Goal: Task Accomplishment & Management: Use online tool/utility

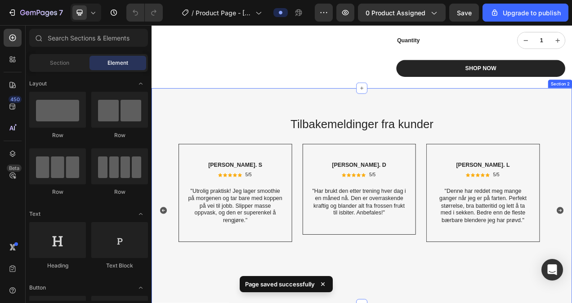
scroll to position [405, 0]
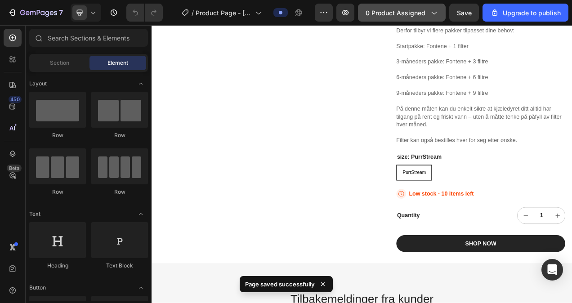
click at [394, 16] on span "0 product assigned" at bounding box center [395, 12] width 60 height 9
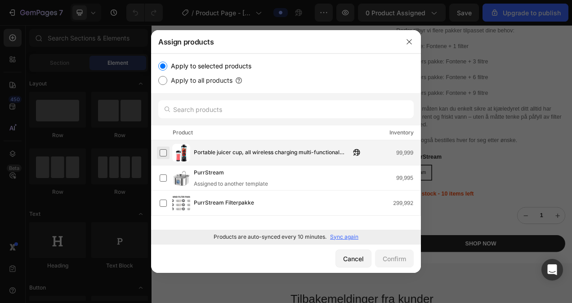
click at [165, 155] on label at bounding box center [163, 152] width 7 height 7
click at [394, 258] on div "Confirm" at bounding box center [394, 258] width 23 height 9
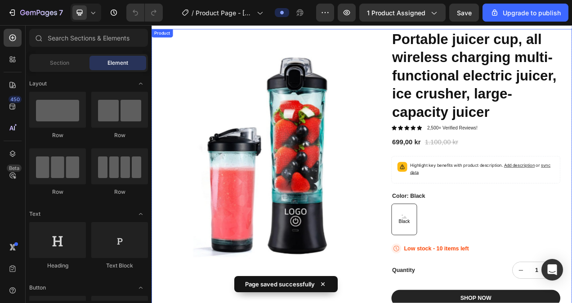
scroll to position [90, 0]
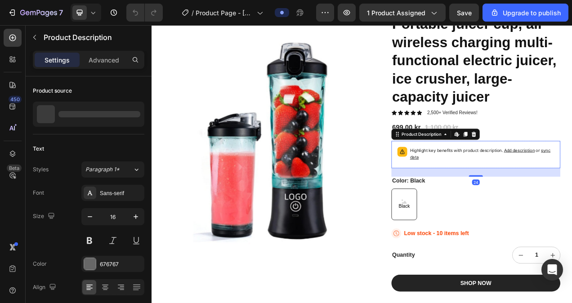
click at [514, 189] on p "Highlight key benefits with product description. Add description or sync data" at bounding box center [575, 191] width 185 height 18
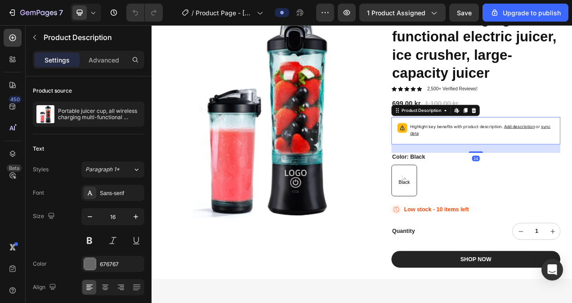
scroll to position [135, 0]
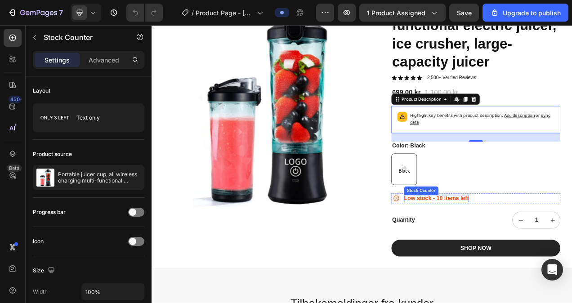
click at [499, 248] on p "Low stock - 10 items left" at bounding box center [516, 247] width 83 height 9
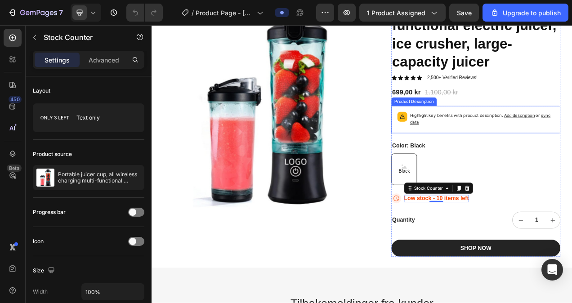
click at [499, 142] on p "Highlight key benefits with product description. Add description or sync data" at bounding box center [575, 146] width 185 height 18
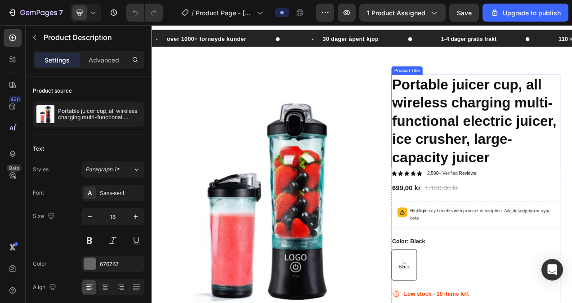
scroll to position [0, 0]
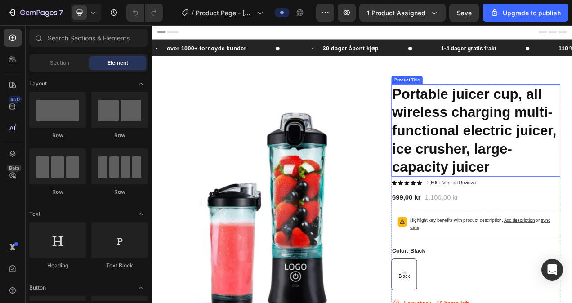
click at [556, 130] on h1 "Portable juicer cup, all wireless charging multi-functional electric juicer, ic…" at bounding box center [567, 160] width 217 height 119
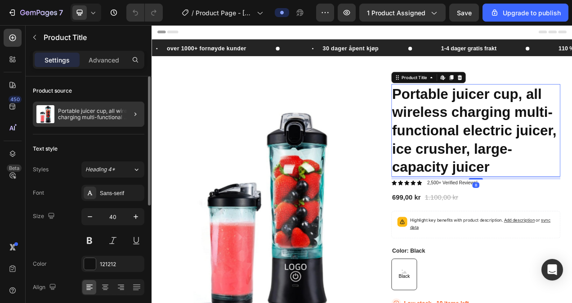
click at [125, 114] on div at bounding box center [131, 114] width 25 height 25
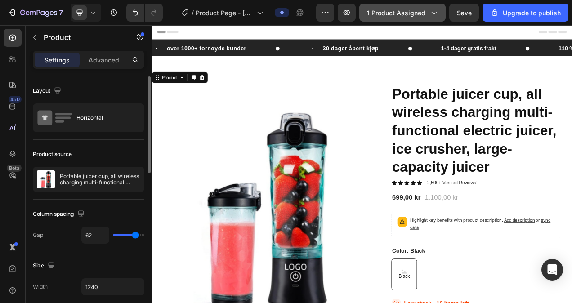
click at [412, 13] on span "1 product assigned" at bounding box center [396, 12] width 58 height 9
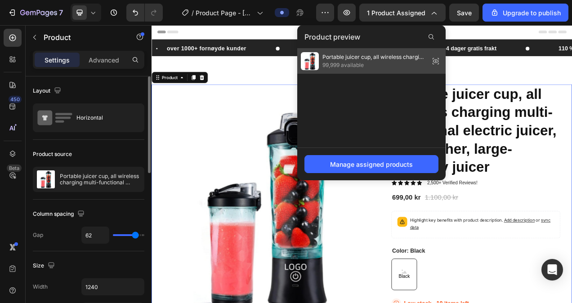
click at [375, 60] on span "Portable juicer cup, all wireless charging multi-functional electric juicer, ic…" at bounding box center [373, 57] width 103 height 8
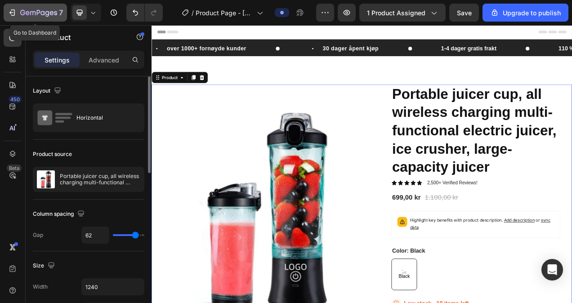
click at [13, 13] on icon "button" at bounding box center [12, 12] width 9 height 9
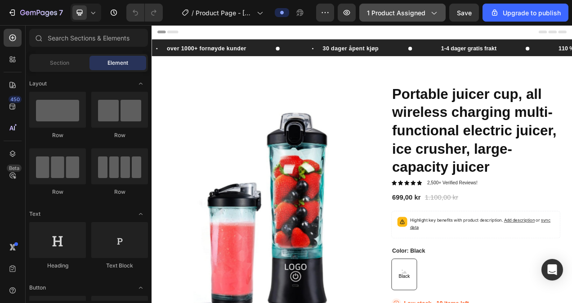
click at [406, 17] on button "1 product assigned" at bounding box center [402, 13] width 86 height 18
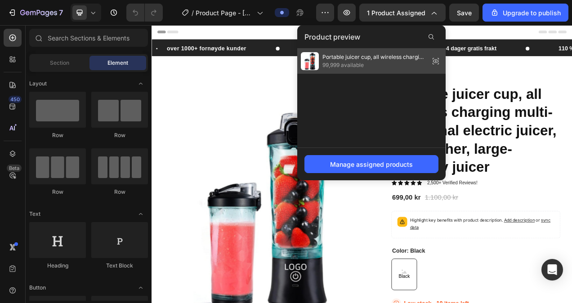
click at [401, 53] on span "Portable juicer cup, all wireless charging multi-functional electric juicer, ic…" at bounding box center [373, 57] width 103 height 8
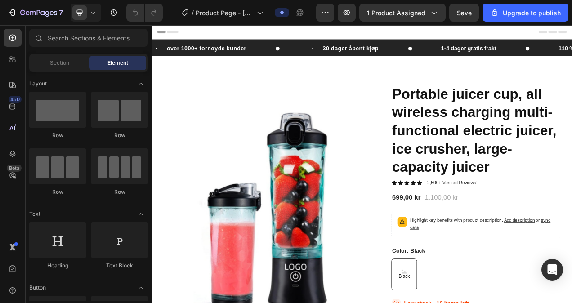
click at [426, 1] on div "7 / Product Page - [DATE] 20:52:56 Preview 1 product assigned Save Upgrade to p…" at bounding box center [286, 13] width 572 height 26
click at [427, 6] on button "1 product assigned" at bounding box center [402, 13] width 86 height 18
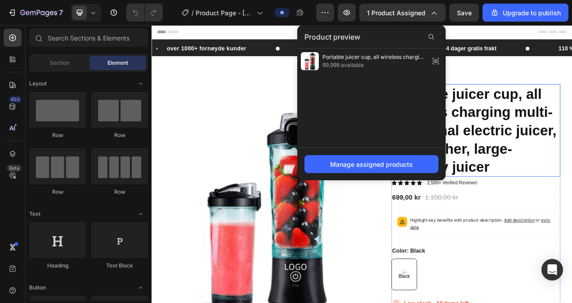
click at [571, 129] on h1 "Portable juicer cup, all wireless charging multi-functional electric juicer, ic…" at bounding box center [567, 160] width 217 height 119
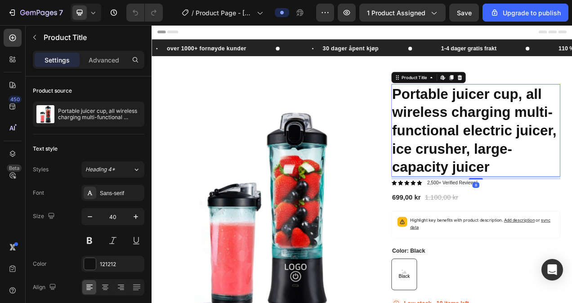
click at [571, 197] on h1 "Portable juicer cup, all wireless charging multi-functional electric juicer, ic…" at bounding box center [567, 160] width 217 height 119
click at [571, 196] on h1 "Portable juicer cup, all wireless charging multi-functional electric juicer, ic…" at bounding box center [567, 160] width 217 height 119
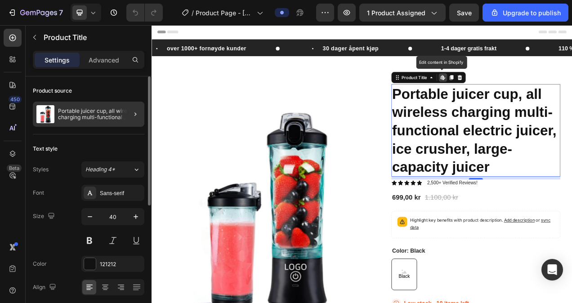
click at [125, 108] on div at bounding box center [131, 114] width 25 height 25
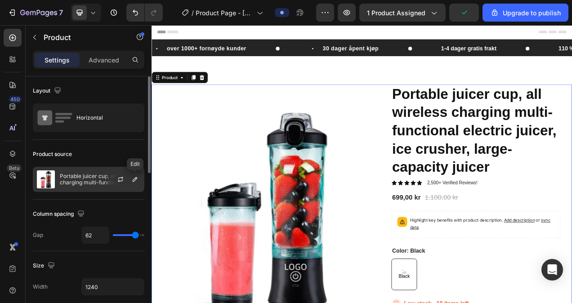
click at [129, 174] on div at bounding box center [124, 179] width 40 height 24
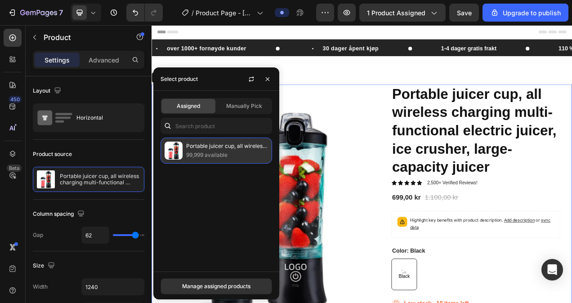
click at [188, 147] on p "Portable juicer cup, all wireless charging multi-functional electric juicer, ic…" at bounding box center [227, 146] width 82 height 9
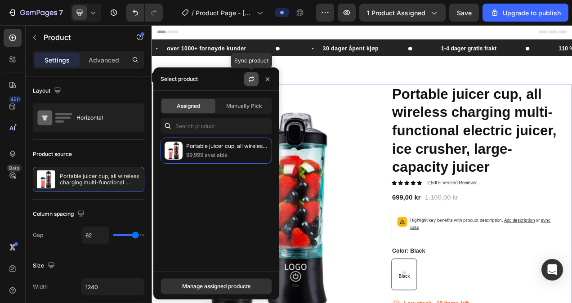
click at [253, 79] on icon "button" at bounding box center [251, 79] width 7 height 7
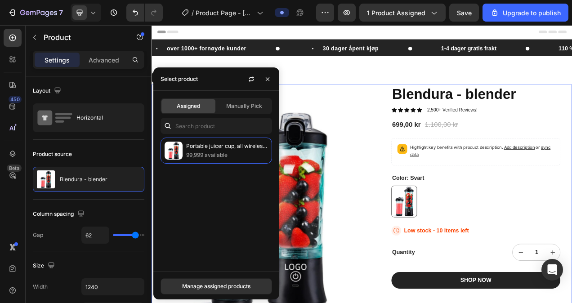
click at [453, 125] on div "Product Images Blendura - blender Product Title Icon Icon Icon Icon Icon Icon L…" at bounding box center [420, 264] width 539 height 326
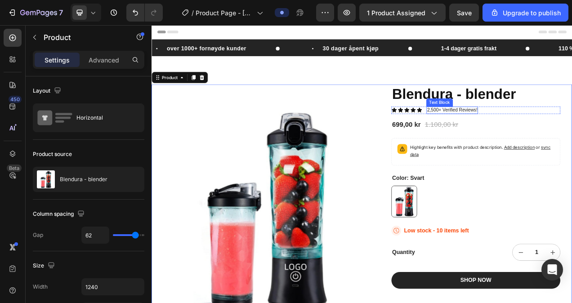
click at [538, 135] on p "2,500+ Verified Reviews!" at bounding box center [537, 135] width 64 height 8
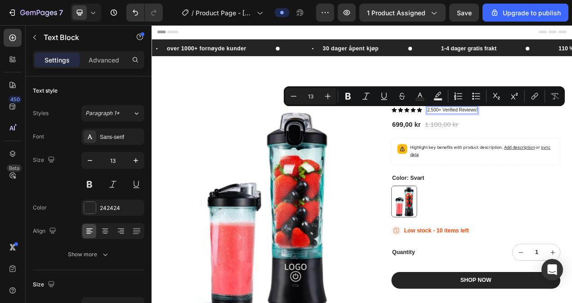
click at [563, 136] on p "2,500+ Verified Reviews!" at bounding box center [537, 135] width 64 height 8
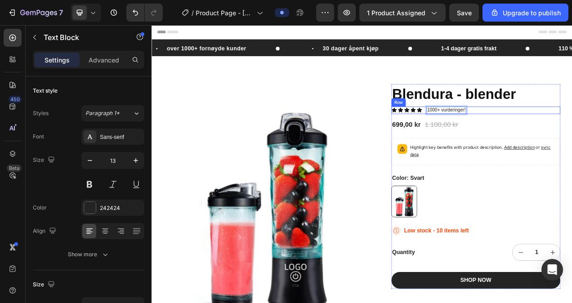
click at [571, 135] on div "Icon Icon Icon Icon Icon Icon List 1000+ vurderinger! Text Block 0 Row" at bounding box center [567, 134] width 217 height 9
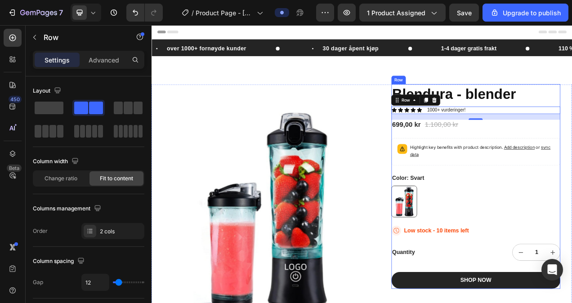
click at [559, 168] on div "Blendura - blender Product Title Icon Icon Icon Icon Icon Icon List 1000+ vurde…" at bounding box center [567, 232] width 217 height 262
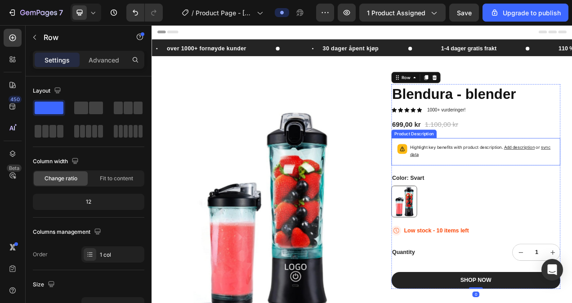
click at [552, 192] on p "Highlight key benefits with product description. Add description or sync data" at bounding box center [575, 187] width 185 height 18
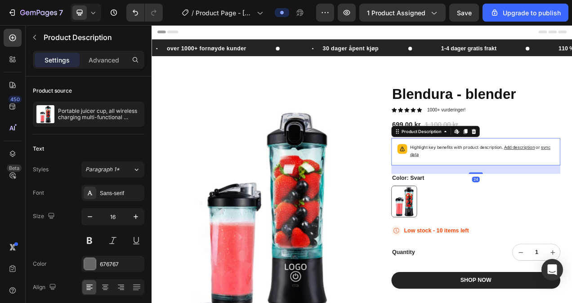
click at [539, 187] on p "Highlight key benefits with product description. Add description or sync data" at bounding box center [575, 187] width 185 height 18
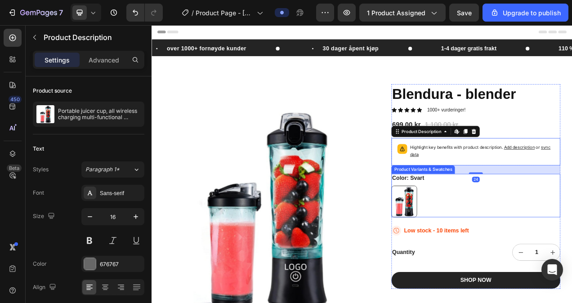
scroll to position [135, 0]
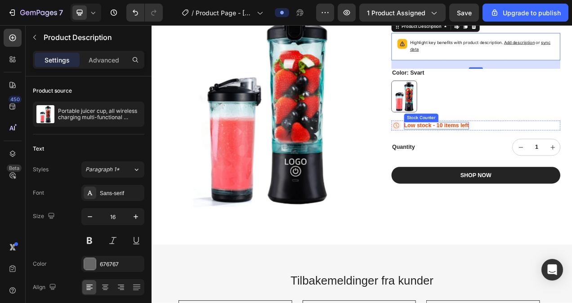
click at [522, 155] on p "Low stock - 10 items left" at bounding box center [516, 154] width 83 height 9
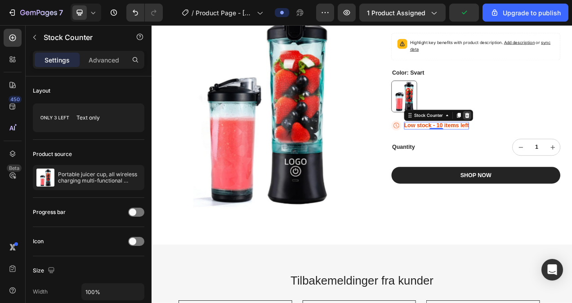
click at [553, 139] on icon at bounding box center [556, 141] width 6 height 6
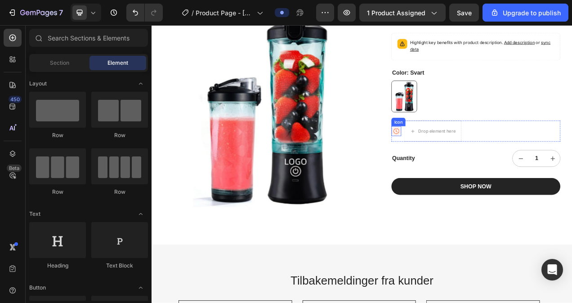
click at [467, 160] on icon at bounding box center [465, 161] width 13 height 13
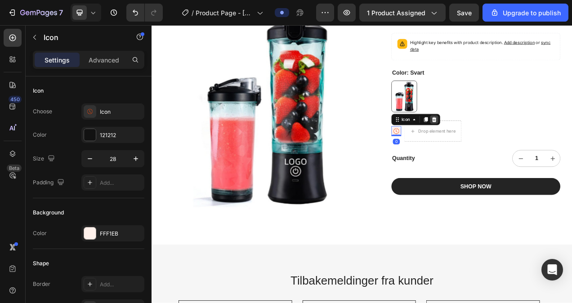
click at [511, 144] on icon at bounding box center [514, 146] width 6 height 6
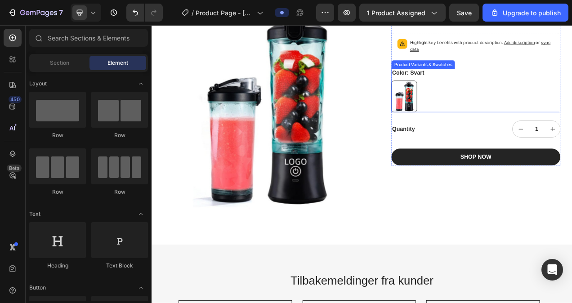
click at [473, 111] on img at bounding box center [475, 117] width 32 height 40
click at [459, 97] on input "Svart Svart" at bounding box center [458, 96] width 0 height 0
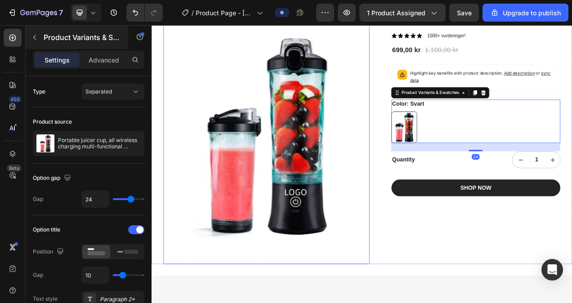
scroll to position [180, 0]
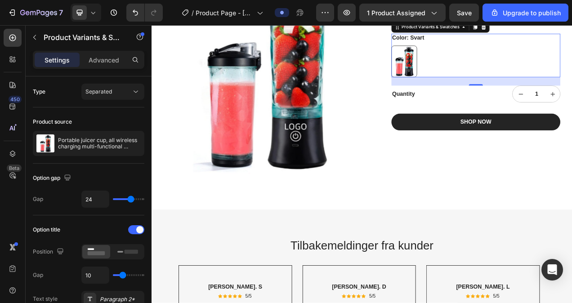
click at [486, 78] on img at bounding box center [475, 72] width 32 height 40
click at [459, 52] on input "Svart Svart" at bounding box center [458, 51] width 0 height 0
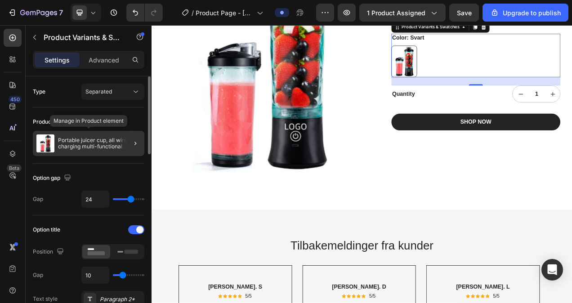
click at [92, 139] on p "Portable juicer cup, all wireless charging multi-functional electric juicer, ic…" at bounding box center [99, 143] width 83 height 13
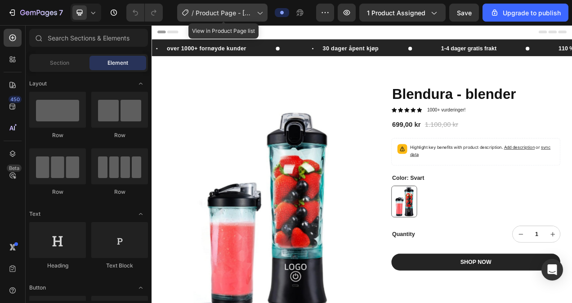
click at [249, 16] on span "Product Page - [DATE] 20:52:56" at bounding box center [225, 12] width 58 height 9
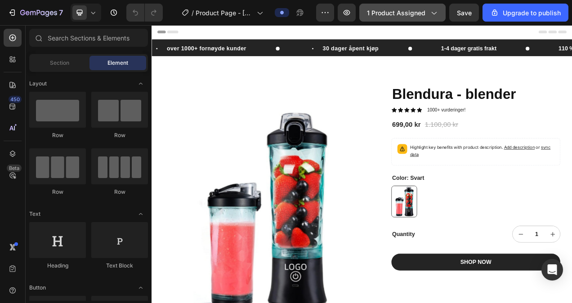
click at [389, 16] on span "1 product assigned" at bounding box center [396, 12] width 58 height 9
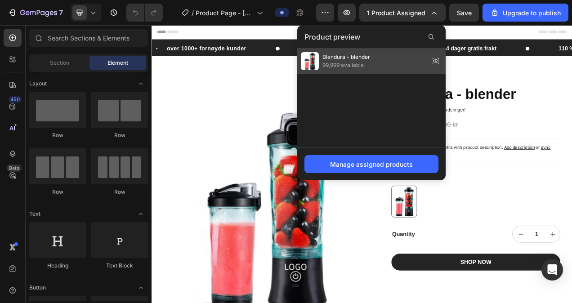
drag, startPoint x: 436, startPoint y: 58, endPoint x: 321, endPoint y: 48, distance: 115.5
click at [436, 58] on icon at bounding box center [435, 61] width 13 height 13
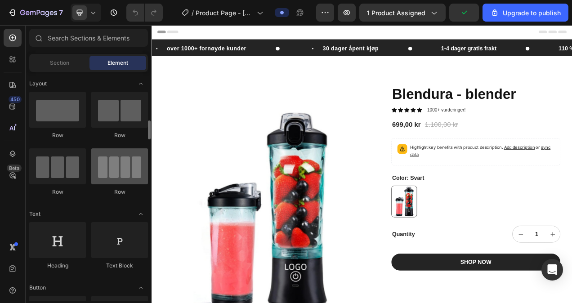
scroll to position [45, 0]
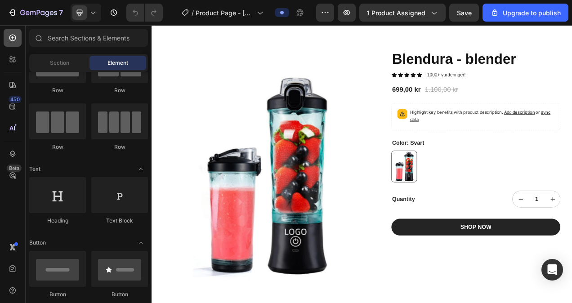
click at [13, 40] on icon at bounding box center [12, 38] width 7 height 7
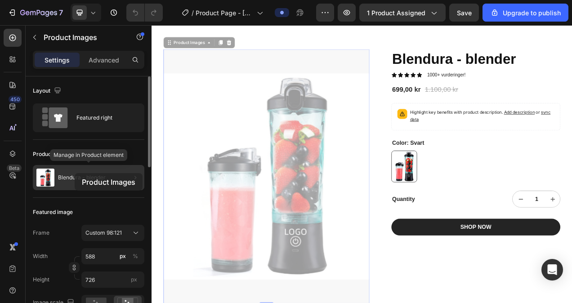
click at [75, 173] on div "Blendura - blender" at bounding box center [88, 177] width 111 height 25
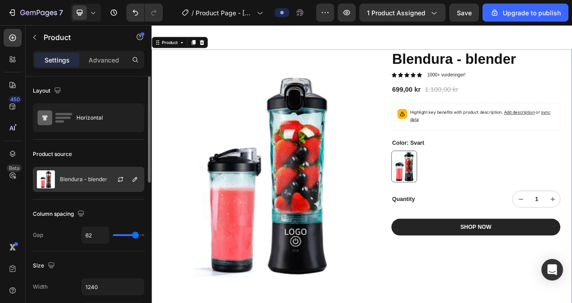
click at [107, 182] on div at bounding box center [124, 179] width 40 height 24
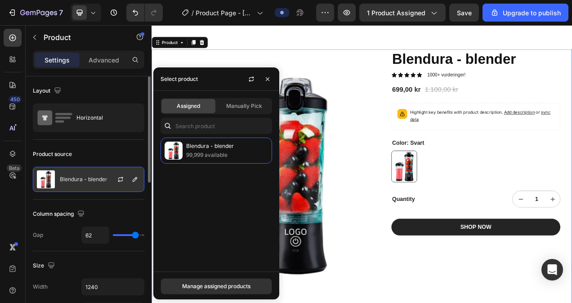
click at [127, 174] on div at bounding box center [124, 179] width 40 height 24
click at [123, 177] on button "button" at bounding box center [120, 179] width 11 height 11
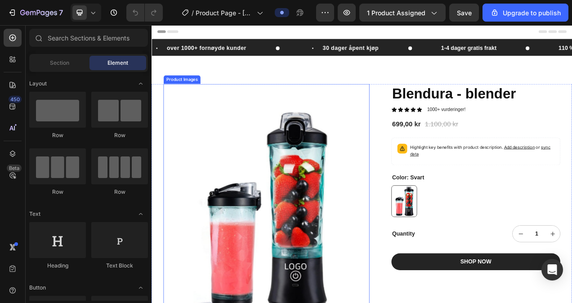
scroll to position [90, 0]
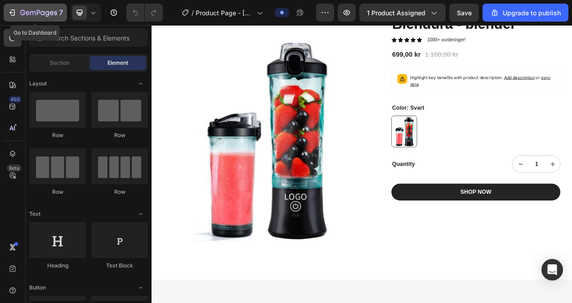
click at [7, 9] on button "7" at bounding box center [35, 13] width 63 height 18
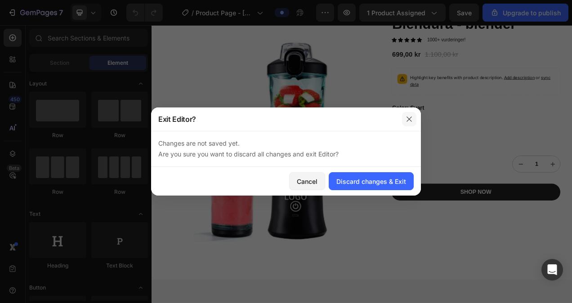
click at [410, 119] on icon "button" at bounding box center [408, 119] width 7 height 7
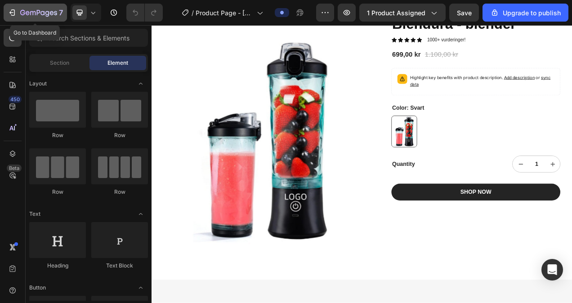
click at [18, 12] on div "7" at bounding box center [35, 12] width 55 height 11
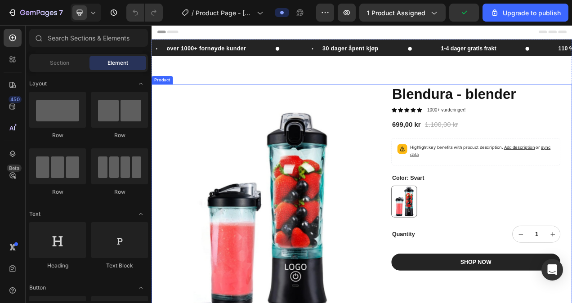
scroll to position [45, 0]
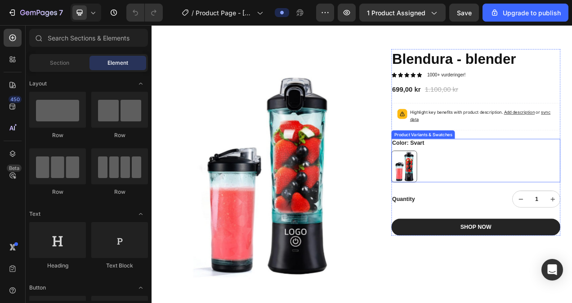
click at [466, 202] on img at bounding box center [475, 207] width 32 height 40
click at [459, 187] on input "Svart Svart" at bounding box center [458, 186] width 0 height 0
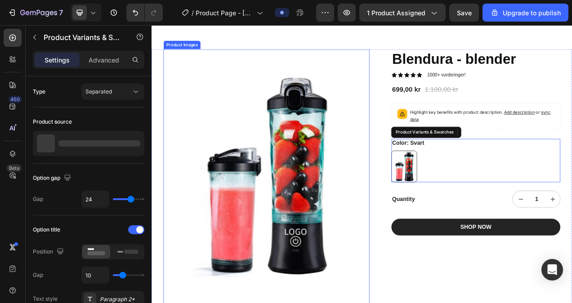
click at [291, 232] on img at bounding box center [299, 219] width 264 height 326
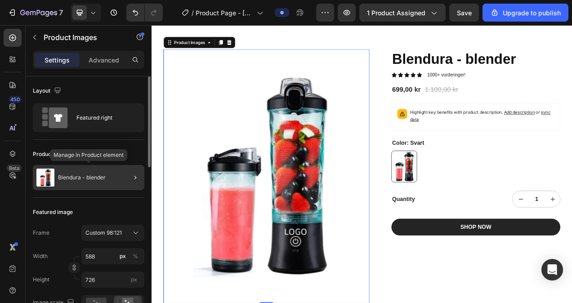
click at [68, 185] on div "Blendura - blender" at bounding box center [88, 177] width 111 height 25
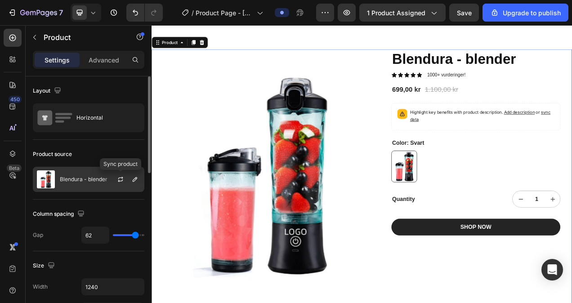
drag, startPoint x: 119, startPoint y: 181, endPoint x: 112, endPoint y: 181, distance: 6.3
click at [119, 181] on icon "button" at bounding box center [120, 180] width 5 height 3
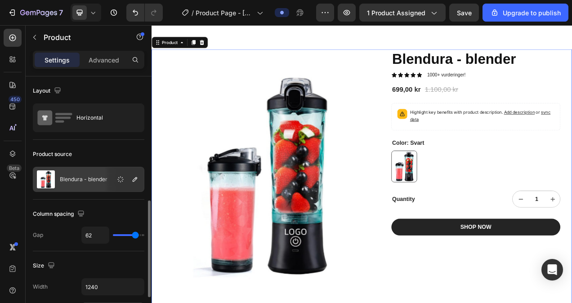
scroll to position [135, 0]
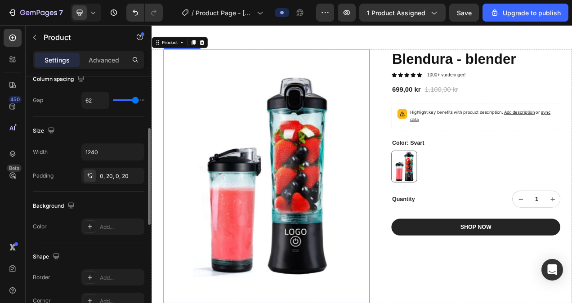
click at [294, 221] on img at bounding box center [299, 219] width 264 height 326
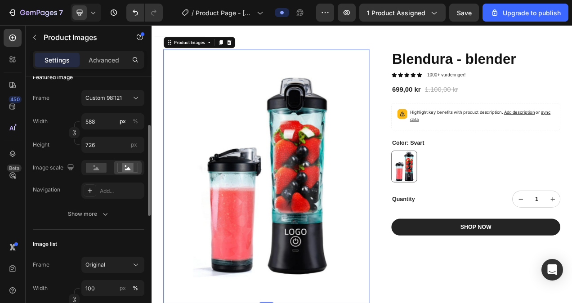
scroll to position [0, 0]
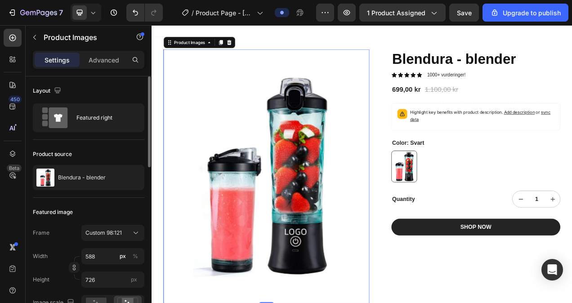
click at [291, 214] on img at bounding box center [299, 219] width 264 height 326
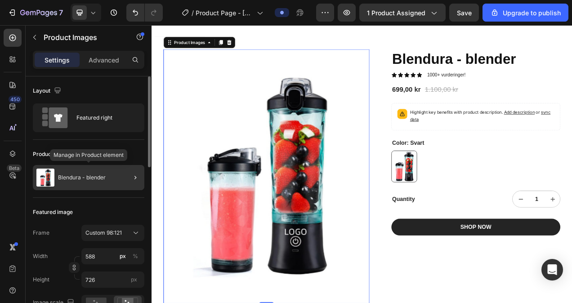
click at [81, 176] on p "Blendura - blender" at bounding box center [82, 177] width 48 height 6
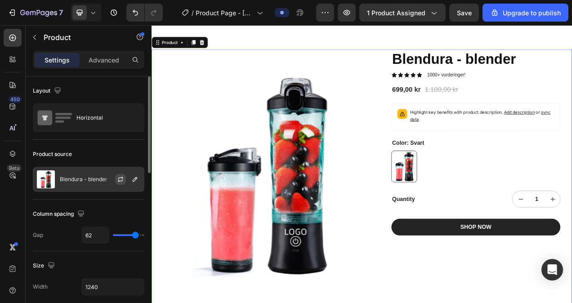
click at [117, 178] on icon "button" at bounding box center [120, 179] width 7 height 7
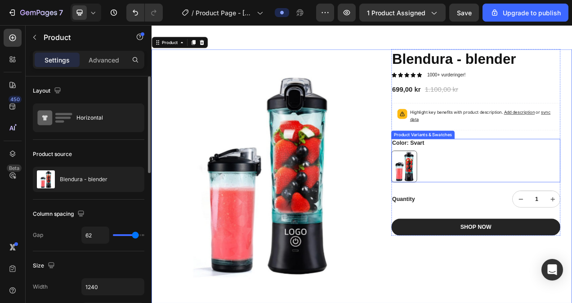
click at [467, 210] on img at bounding box center [475, 207] width 32 height 40
click at [459, 187] on input "Svart Svart" at bounding box center [458, 186] width 0 height 0
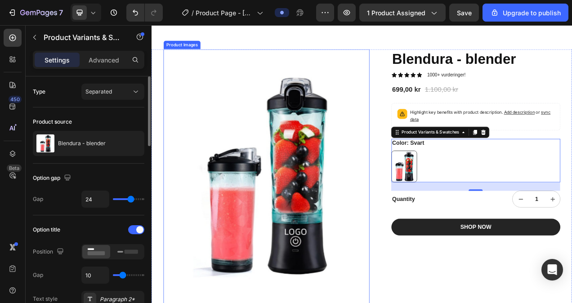
click at [358, 290] on img at bounding box center [299, 219] width 264 height 326
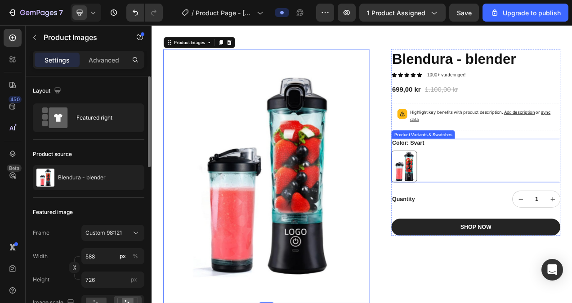
click at [473, 209] on img at bounding box center [475, 207] width 32 height 40
click at [459, 187] on input "Svart Svart" at bounding box center [458, 186] width 0 height 0
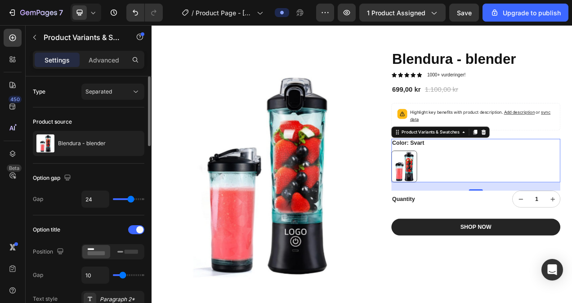
click at [472, 209] on img at bounding box center [475, 207] width 32 height 40
click at [459, 187] on input "Svart Svart" at bounding box center [458, 186] width 0 height 0
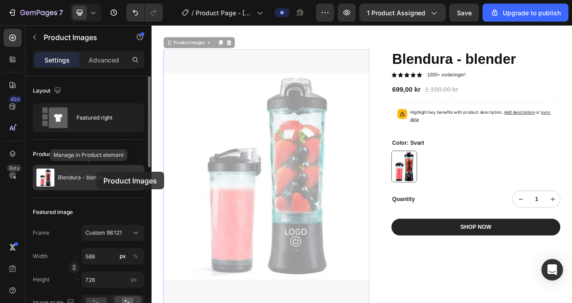
click at [96, 172] on div "Blendura - blender" at bounding box center [88, 177] width 111 height 25
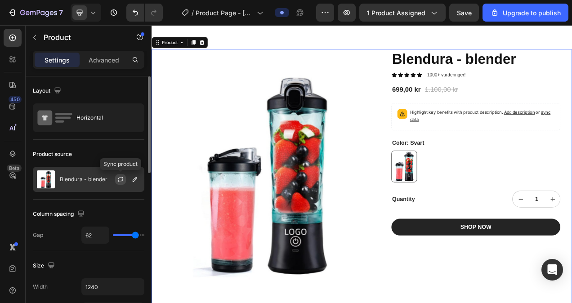
click at [115, 177] on div at bounding box center [124, 179] width 40 height 24
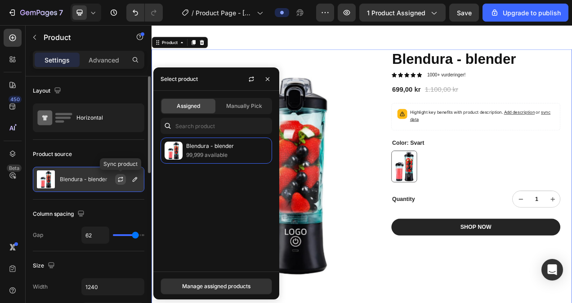
click at [118, 180] on icon "button" at bounding box center [120, 179] width 7 height 7
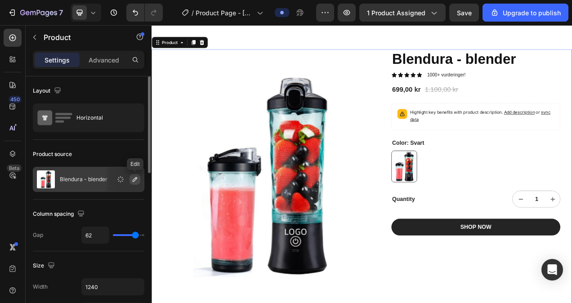
click at [136, 181] on icon "button" at bounding box center [134, 179] width 7 height 7
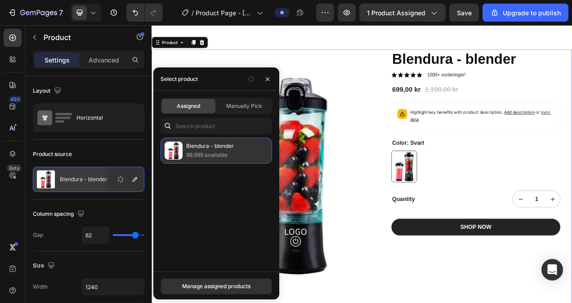
click at [220, 153] on p "99,999 available" at bounding box center [227, 155] width 82 height 9
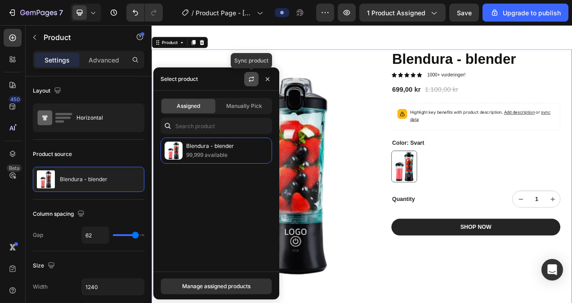
click at [250, 81] on icon "button" at bounding box center [251, 79] width 7 height 7
click at [368, 36] on div "over 1000+ fornøyde kunder Item List 30 dager åpent kjøp Item List 1-4 dager gr…" at bounding box center [420, 198] width 539 height 398
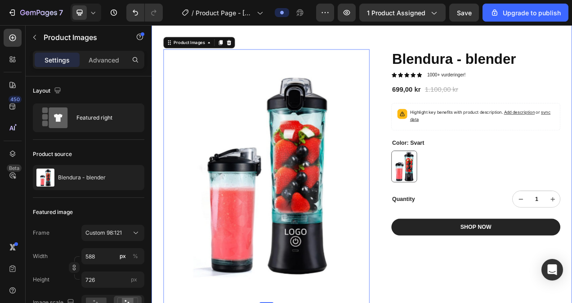
click at [436, 43] on div "over 1000+ fornøyde kunder Item List 30 dager åpent kjøp Item List 1-4 dager gr…" at bounding box center [420, 198] width 539 height 398
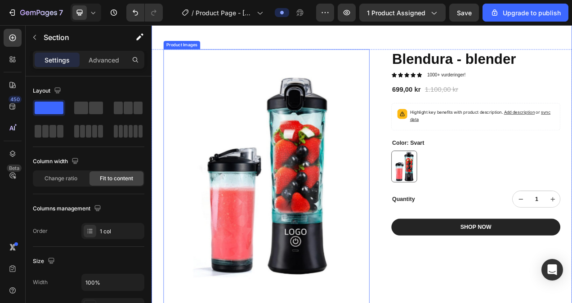
click at [327, 132] on img at bounding box center [299, 219] width 264 height 326
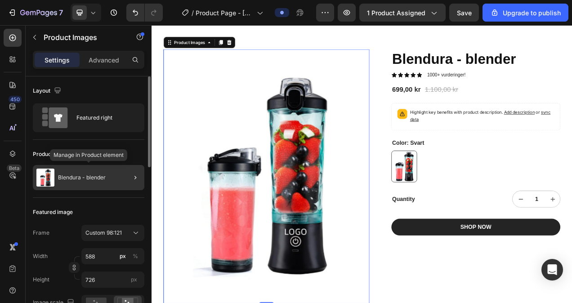
click at [109, 174] on div "Blendura - blender" at bounding box center [88, 177] width 111 height 25
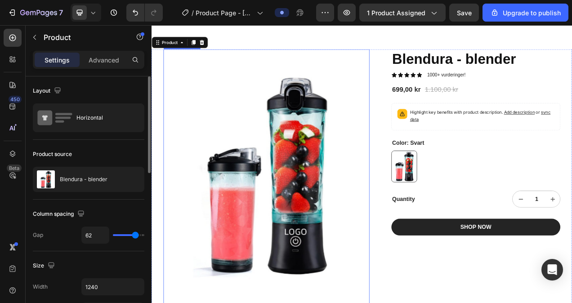
click at [190, 236] on img at bounding box center [299, 219] width 264 height 326
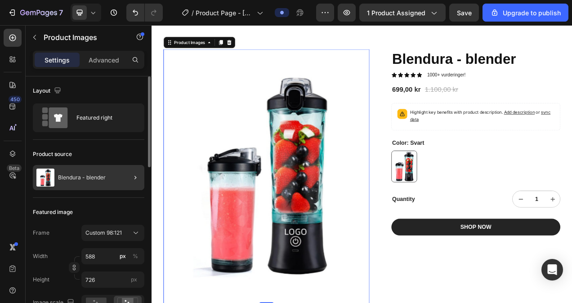
click at [120, 182] on div at bounding box center [131, 177] width 25 height 25
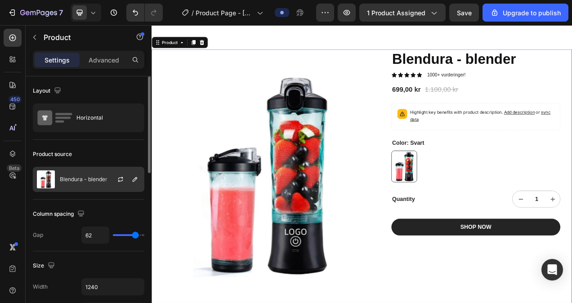
click at [113, 180] on div at bounding box center [124, 179] width 40 height 24
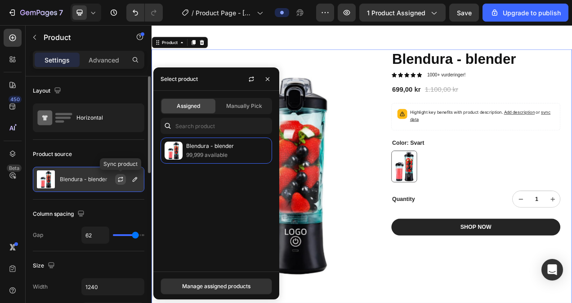
click at [123, 180] on icon "button" at bounding box center [120, 179] width 7 height 7
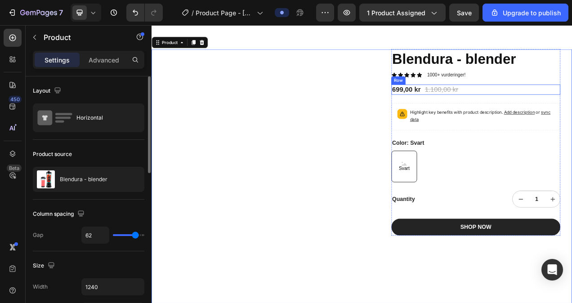
drag, startPoint x: 601, startPoint y: 111, endPoint x: 594, endPoint y: 111, distance: 6.4
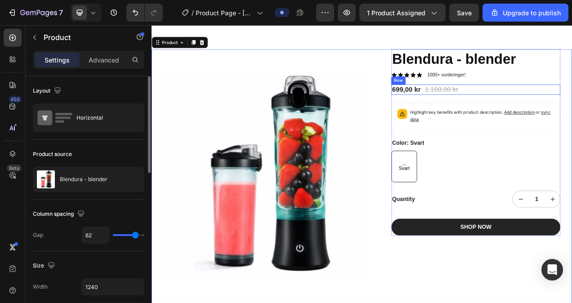
click at [571, 110] on div "699,00 kr Product Price Product Price 1.100,00 kr Product Price Product Price R…" at bounding box center [567, 108] width 217 height 13
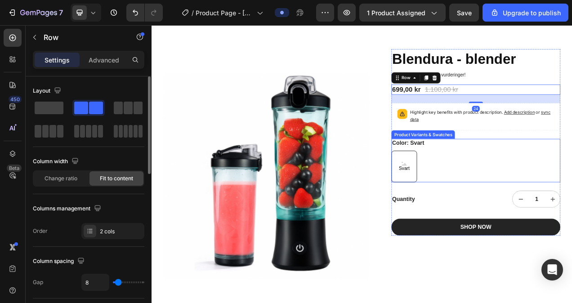
click at [556, 186] on div "Color: Svart Svart Svart Svart" at bounding box center [567, 199] width 217 height 56
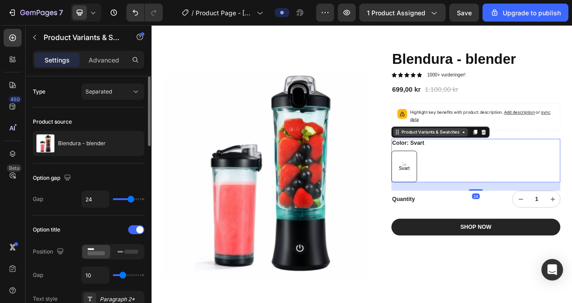
click at [536, 161] on div "Product Variants & Swatches" at bounding box center [509, 163] width 78 height 8
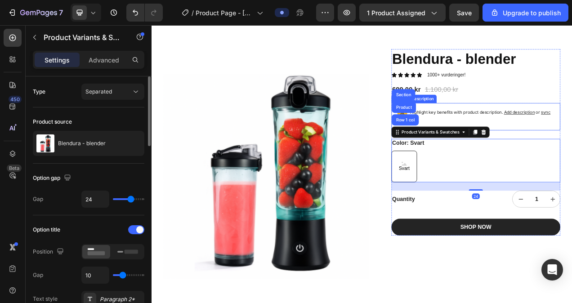
click at [523, 139] on p "Highlight key benefits with product description. Add description or sync data" at bounding box center [575, 142] width 185 height 18
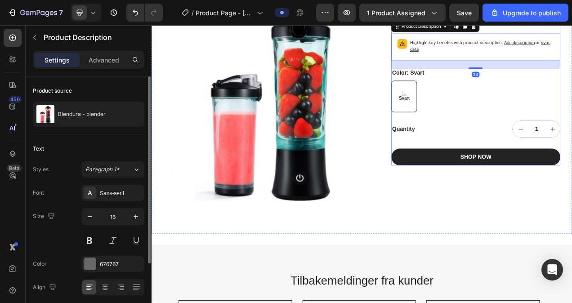
scroll to position [90, 0]
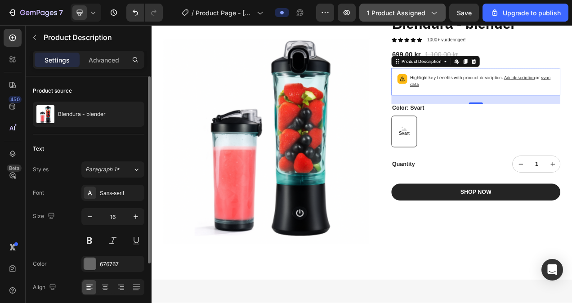
click at [402, 19] on button "1 product assigned" at bounding box center [402, 13] width 86 height 18
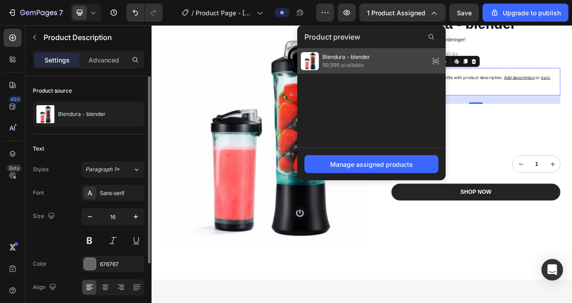
click at [438, 61] on icon at bounding box center [438, 61] width 0 height 0
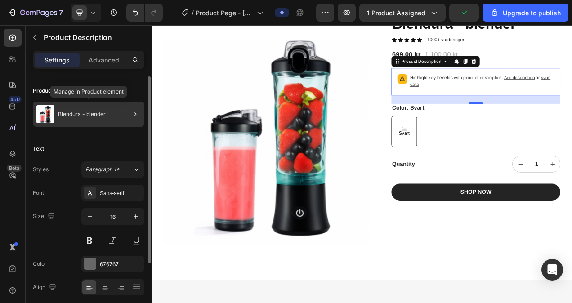
click at [83, 116] on p "Blendura - blender" at bounding box center [82, 114] width 48 height 6
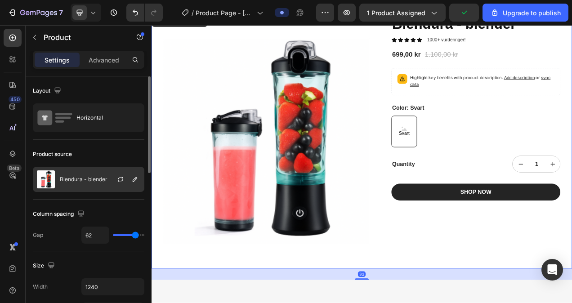
click at [87, 179] on p "Blendura - blender" at bounding box center [84, 179] width 48 height 6
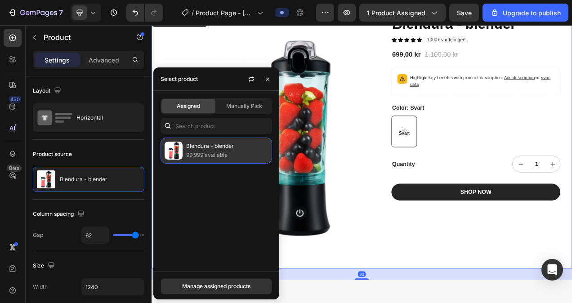
click at [245, 147] on p "Blendura - blender" at bounding box center [227, 146] width 82 height 9
click at [221, 155] on p "99,999 available" at bounding box center [227, 155] width 82 height 9
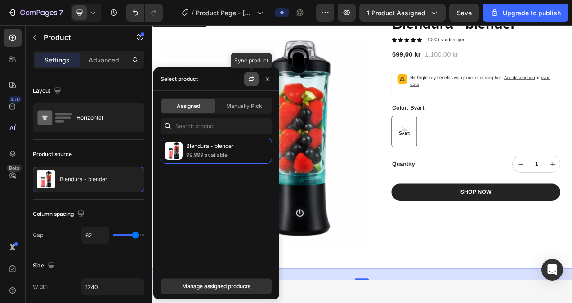
click at [250, 78] on icon "button" at bounding box center [251, 79] width 7 height 7
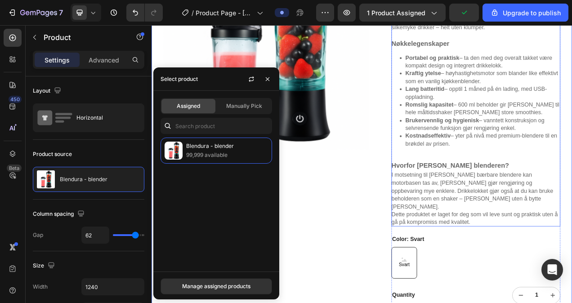
scroll to position [225, 0]
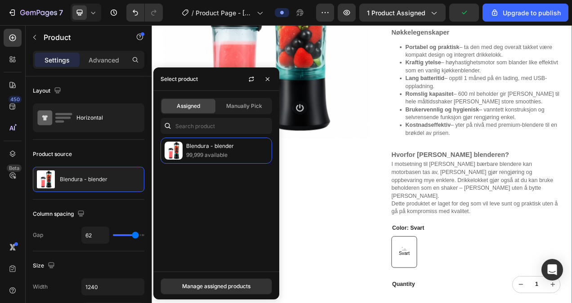
click at [401, 160] on img at bounding box center [299, 39] width 264 height 326
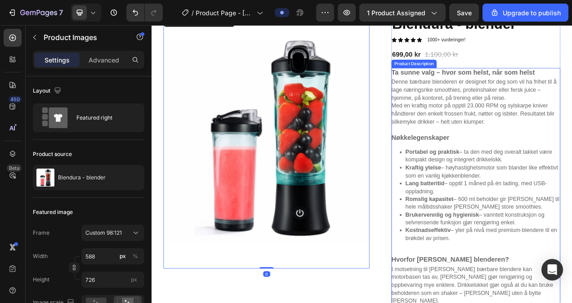
scroll to position [0, 0]
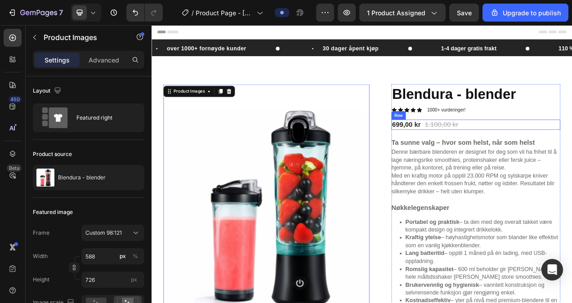
click at [567, 147] on div "699,00 kr Product Price Product Price 1.100,00 kr Product Price Product Price R…" at bounding box center [567, 153] width 217 height 13
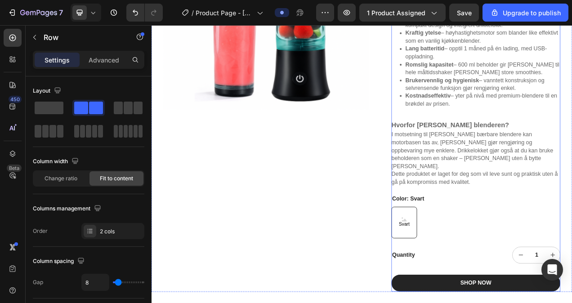
scroll to position [315, 0]
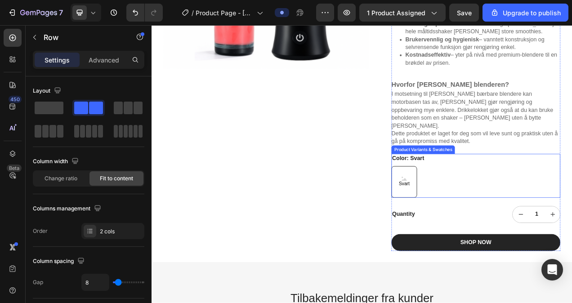
click at [473, 220] on icon at bounding box center [475, 222] width 7 height 5
click at [459, 206] on input "Svart Svart Svart" at bounding box center [458, 206] width 0 height 0
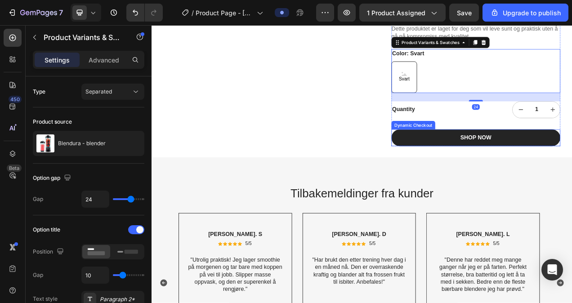
scroll to position [449, 0]
click at [495, 130] on div "Quantity Text Block" at bounding box center [512, 134] width 107 height 22
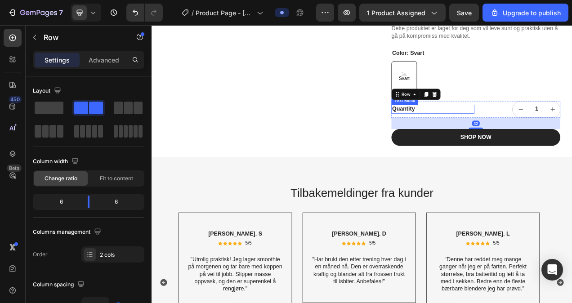
click at [485, 128] on div "Quantity" at bounding box center [512, 133] width 107 height 11
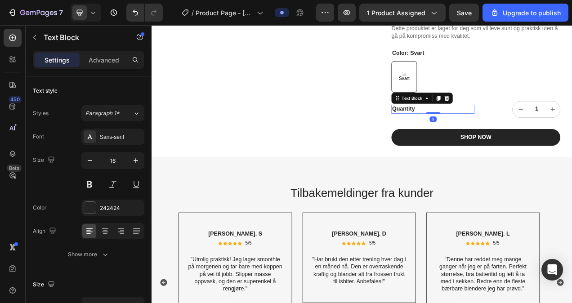
click at [486, 128] on div "Quantity" at bounding box center [512, 133] width 107 height 11
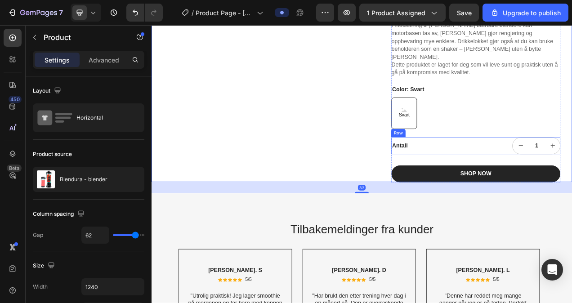
scroll to position [405, 0]
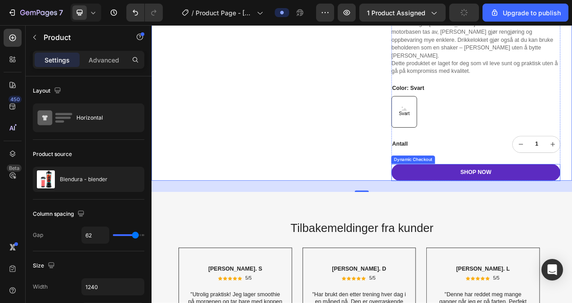
click at [571, 209] on button "SHOP NOW" at bounding box center [567, 215] width 217 height 22
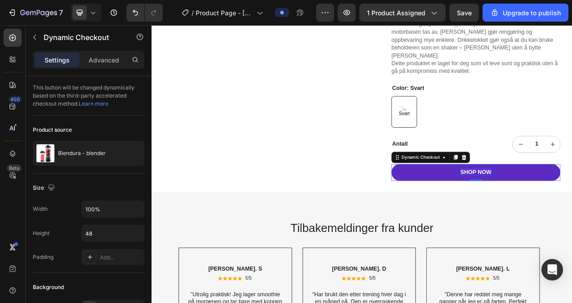
click at [571, 209] on div "SHOP NOW" at bounding box center [567, 213] width 40 height 9
click at [571, 209] on p "SHOP NOW" at bounding box center [567, 213] width 40 height 9
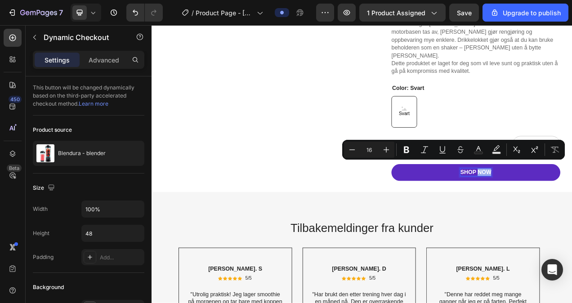
click at [571, 209] on p "SHOP NOW" at bounding box center [567, 213] width 40 height 9
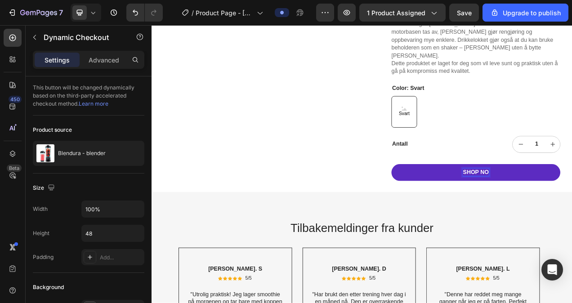
click at [571, 204] on button "SHOP NO" at bounding box center [567, 215] width 217 height 22
click at [568, 204] on button "O" at bounding box center [567, 215] width 217 height 22
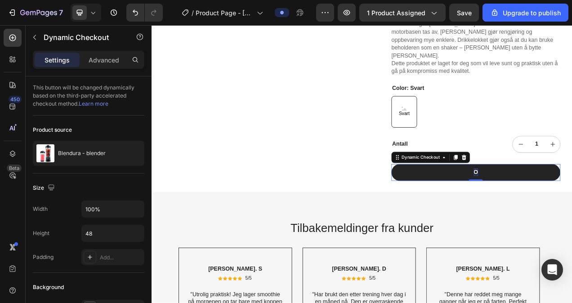
click at [565, 204] on button "O" at bounding box center [567, 215] width 217 height 22
click at [459, 204] on button "Legg" at bounding box center [567, 215] width 217 height 22
click at [459, 204] on button "Legg i" at bounding box center [567, 215] width 217 height 22
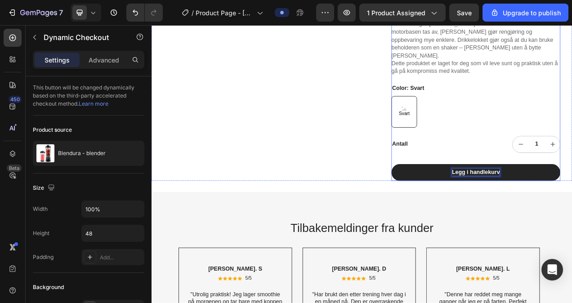
click at [532, 129] on div "Svart Svart Svart" at bounding box center [567, 136] width 217 height 40
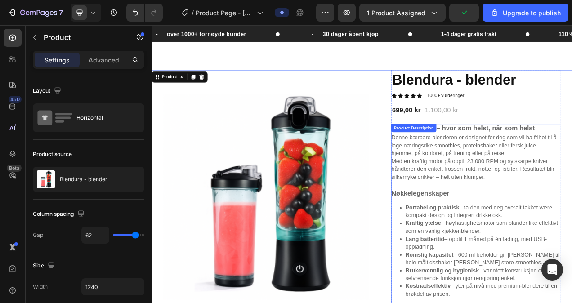
scroll to position [0, 0]
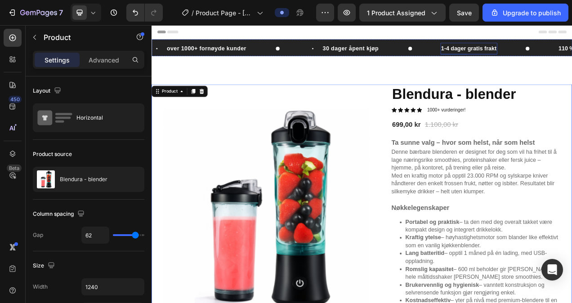
click at [557, 57] on p "1-4 dager gratis frakt" at bounding box center [558, 55] width 71 height 13
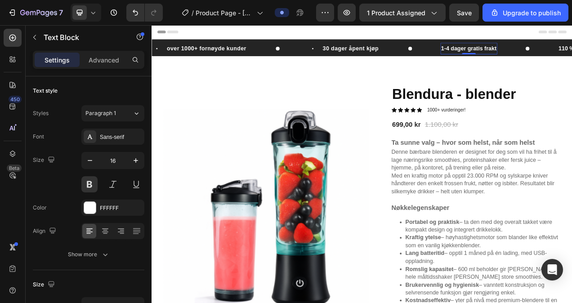
click at [570, 54] on p "1-4 dager gratis frakt" at bounding box center [558, 55] width 71 height 13
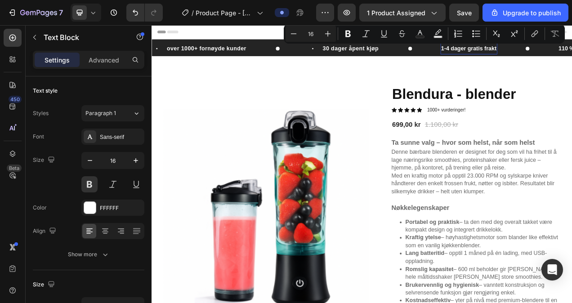
click at [571, 56] on p "1-4 dager gratis frakt" at bounding box center [558, 55] width 71 height 13
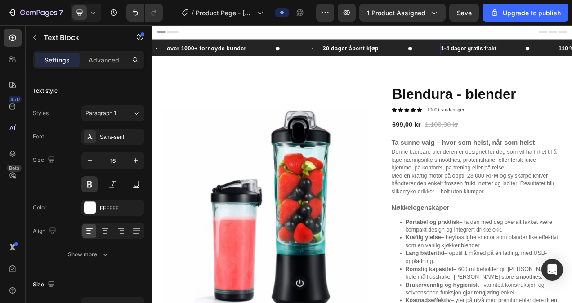
click at [571, 56] on p "1-4 dager gratis frakt" at bounding box center [558, 55] width 71 height 13
drag, startPoint x: 592, startPoint y: 56, endPoint x: 536, endPoint y: 58, distance: 55.8
click at [536, 58] on p "1-4 dager gratis frakt" at bounding box center [558, 55] width 71 height 13
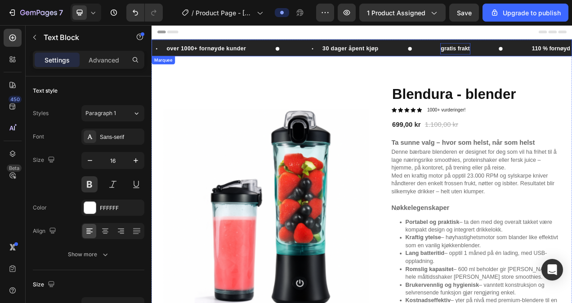
drag, startPoint x: 308, startPoint y: 53, endPoint x: 300, endPoint y: 54, distance: 8.6
click at [307, 53] on div "over 1000+ fornøyde kunder Item List" at bounding box center [252, 55] width 200 height 13
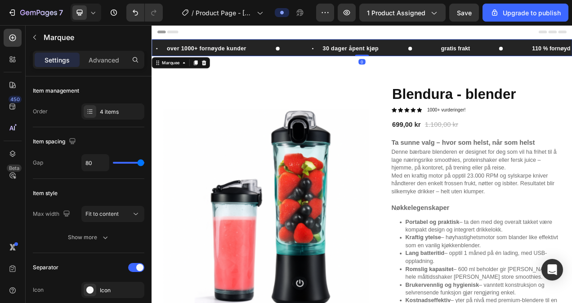
click at [299, 54] on div "over 1000+ fornøyde kunder Item List" at bounding box center [252, 55] width 200 height 13
click at [103, 111] on div "4 items" at bounding box center [121, 112] width 42 height 8
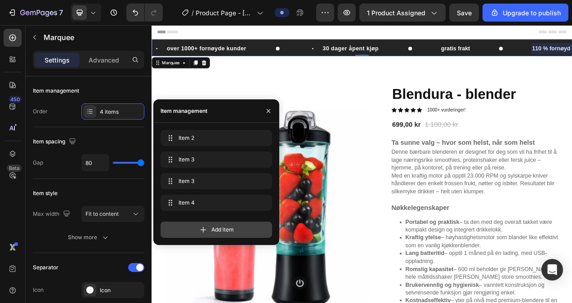
click at [196, 224] on div "Add item" at bounding box center [215, 230] width 111 height 16
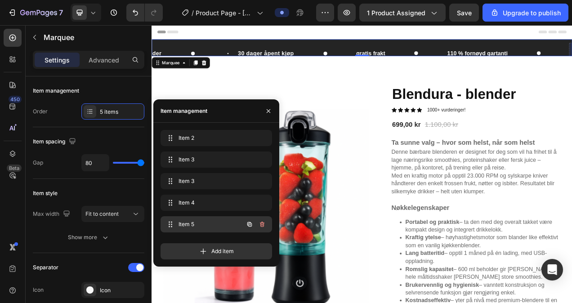
click at [210, 224] on span "Item 5" at bounding box center [203, 224] width 51 height 8
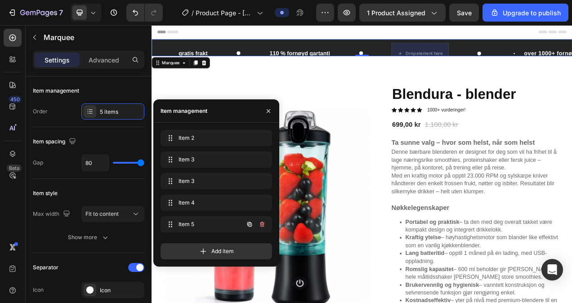
scroll to position [0, 415]
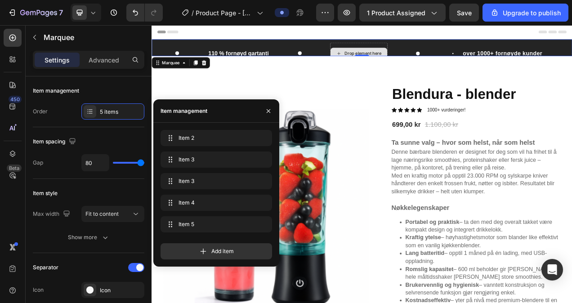
click at [414, 58] on div "Drop element here" at bounding box center [423, 61] width 48 height 7
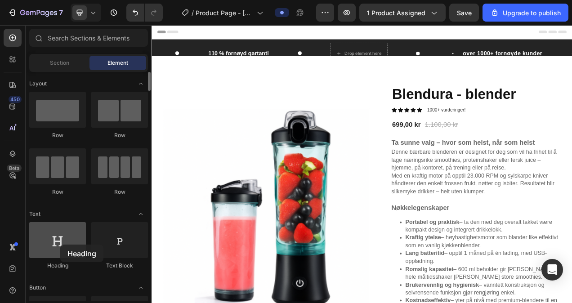
click at [60, 245] on div at bounding box center [57, 240] width 57 height 36
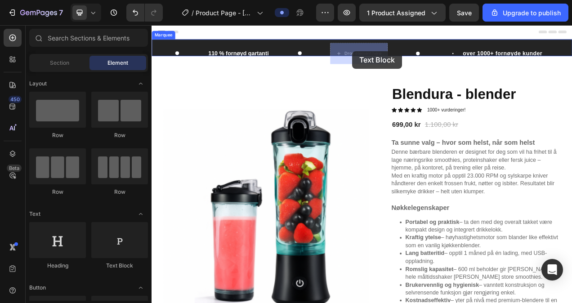
drag, startPoint x: 264, startPoint y: 264, endPoint x: 409, endPoint y: 58, distance: 251.3
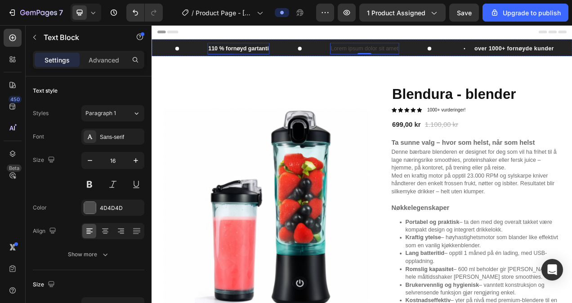
click at [272, 54] on p "110 % fornøyd gartanti" at bounding box center [262, 55] width 77 height 13
click at [406, 58] on div "Lorem ipsum dolor sit amet" at bounding box center [424, 55] width 89 height 15
click at [405, 54] on div "Lorem ipsum dolor sit amet" at bounding box center [424, 55] width 89 height 15
click at [405, 54] on p "Lorem ipsum dolor sit amet" at bounding box center [424, 55] width 87 height 13
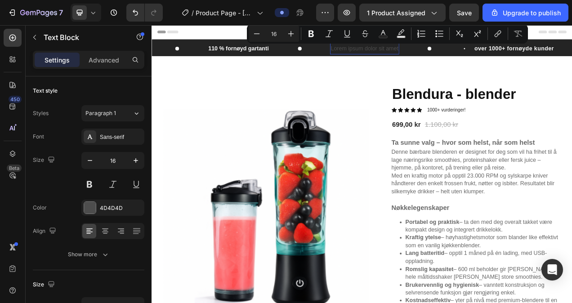
click at [434, 57] on p "Lorem ipsum dolor sit amet" at bounding box center [424, 55] width 87 height 13
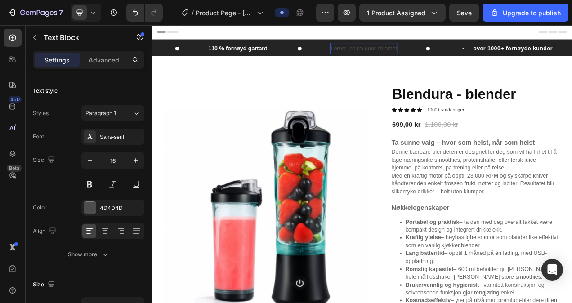
click at [434, 57] on p "Lorem ipsum door sit amet" at bounding box center [423, 55] width 85 height 13
click at [389, 56] on div "amet Text Block 0" at bounding box center [428, 55] width 96 height 15
click at [384, 55] on div "et Text Block 0" at bounding box center [422, 55] width 85 height 15
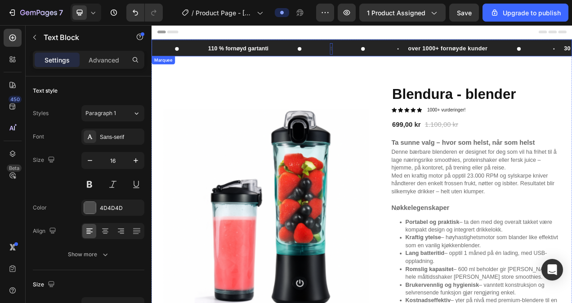
click at [385, 55] on div "t Text Block 0" at bounding box center [420, 55] width 81 height 15
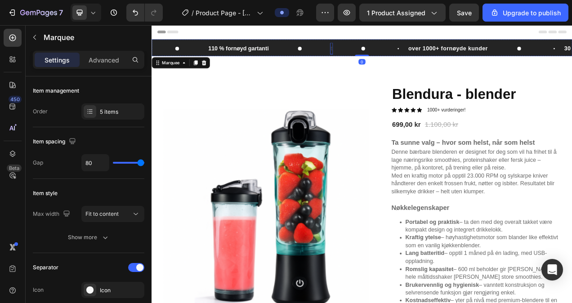
click at [384, 55] on div "t" at bounding box center [382, 55] width 4 height 15
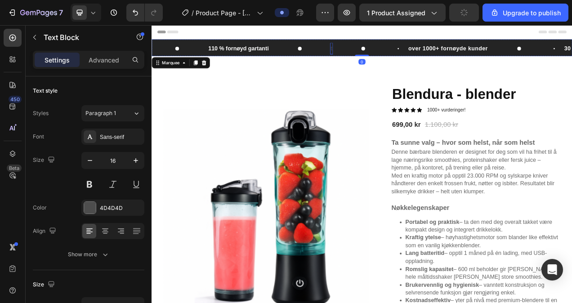
click at [384, 55] on div "t Text Block" at bounding box center [420, 55] width 81 height 15
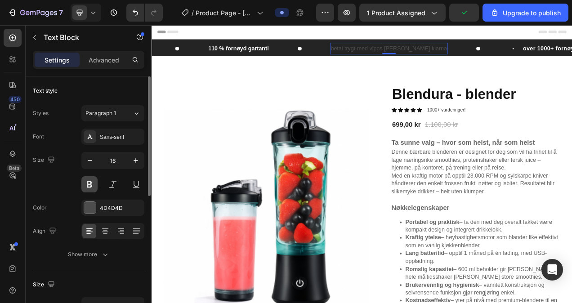
click at [89, 187] on button at bounding box center [89, 184] width 16 height 16
click at [100, 213] on div "4D4D4D" at bounding box center [112, 208] width 63 height 16
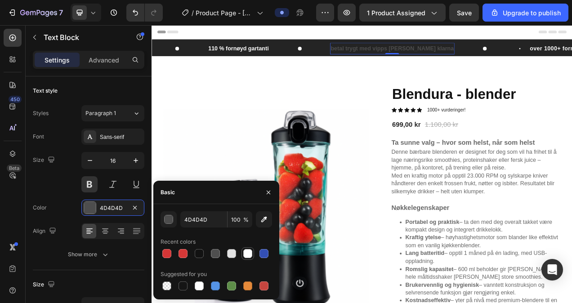
click at [247, 253] on div at bounding box center [247, 253] width 9 height 9
type input "FFFFFF"
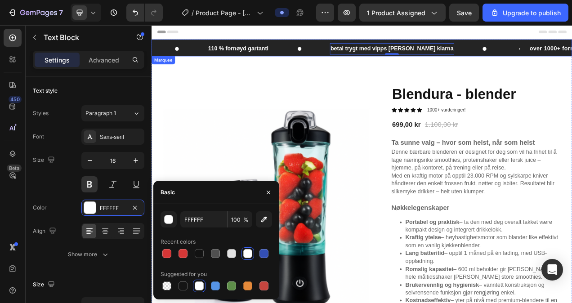
click at [503, 61] on div "betal trygt med vipps eller klarna Text Block 0" at bounding box center [498, 55] width 237 height 15
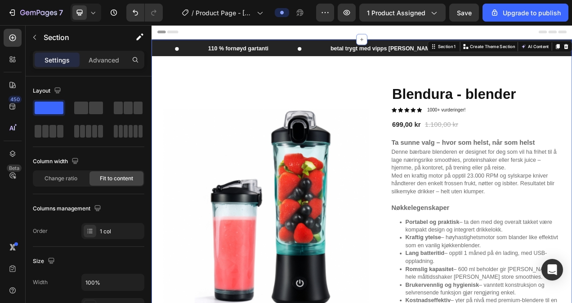
drag, startPoint x: 288, startPoint y: 89, endPoint x: 311, endPoint y: 82, distance: 23.8
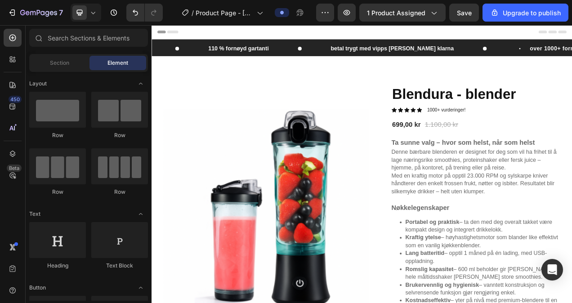
click at [390, 38] on div "Header" at bounding box center [421, 34] width 525 height 18
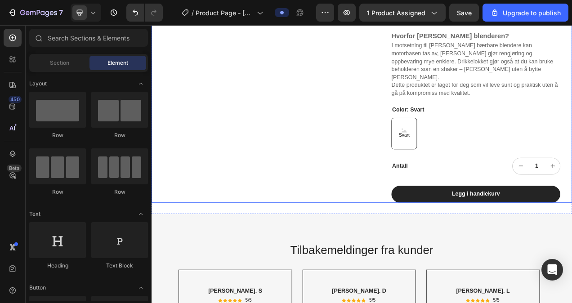
scroll to position [315, 0]
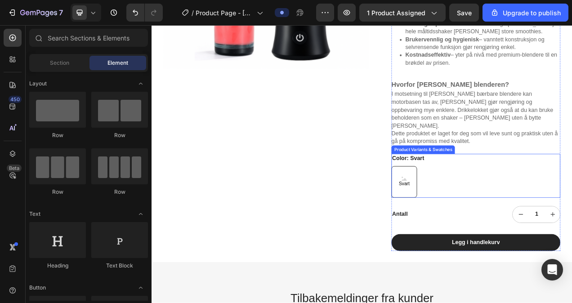
click at [478, 216] on div "Svart" at bounding box center [475, 226] width 17 height 20
click at [459, 206] on input "Svart Svart Svart" at bounding box center [458, 206] width 0 height 0
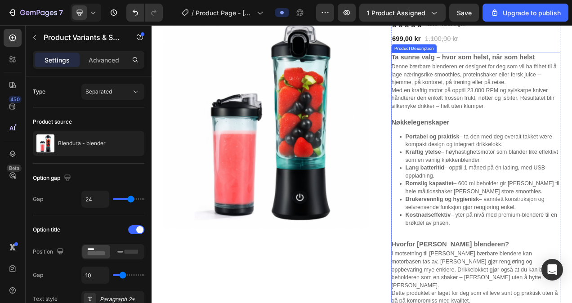
scroll to position [90, 0]
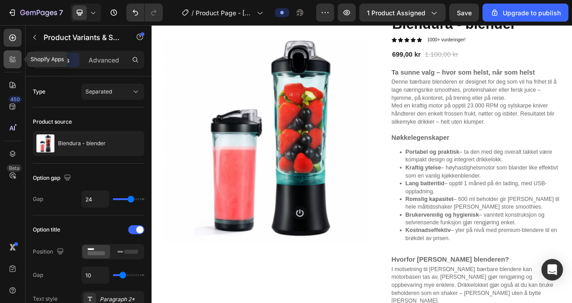
click at [11, 66] on div at bounding box center [13, 59] width 18 height 18
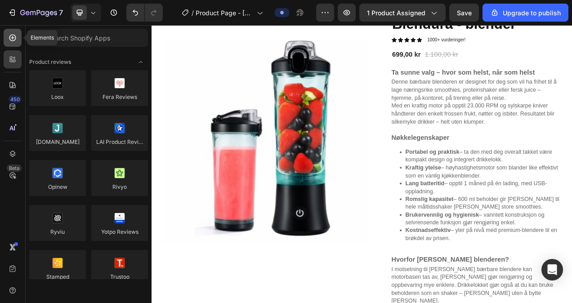
click at [13, 42] on div at bounding box center [13, 38] width 18 height 18
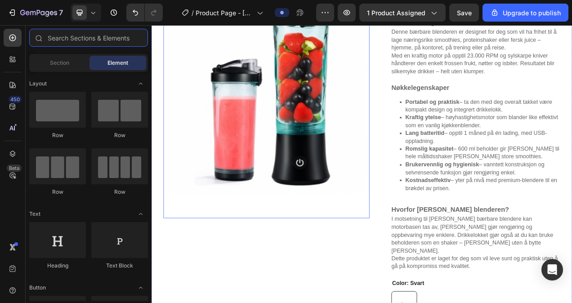
scroll to position [225, 0]
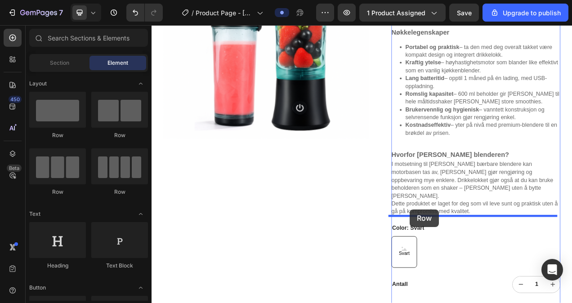
drag, startPoint x: 207, startPoint y: 148, endPoint x: 483, endPoint y: 262, distance: 298.1
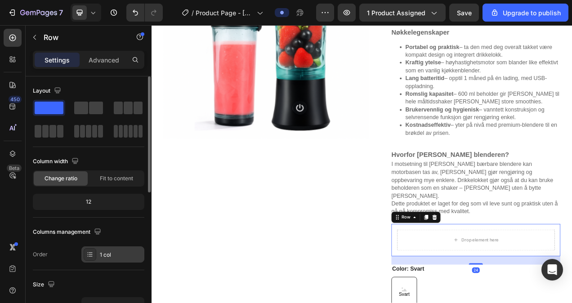
scroll to position [135, 0]
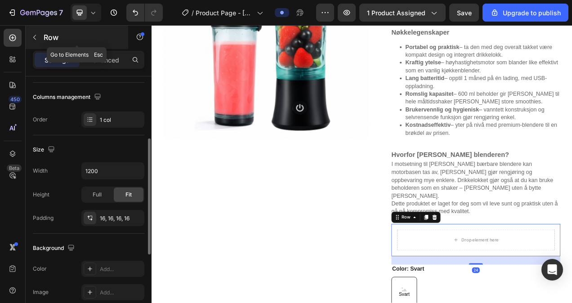
click at [40, 36] on button "button" at bounding box center [34, 37] width 14 height 14
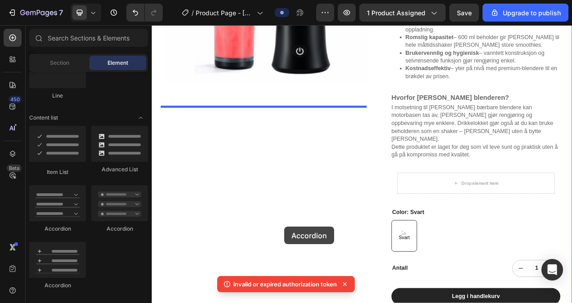
scroll to position [303, 0]
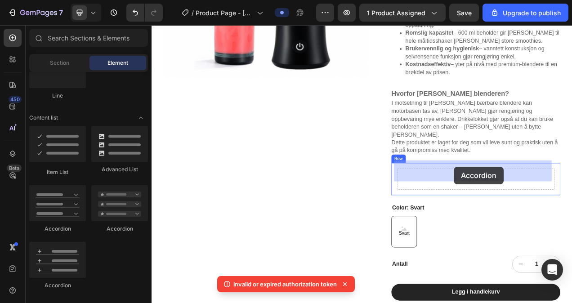
drag, startPoint x: 207, startPoint y: 236, endPoint x: 540, endPoint y: 211, distance: 333.5
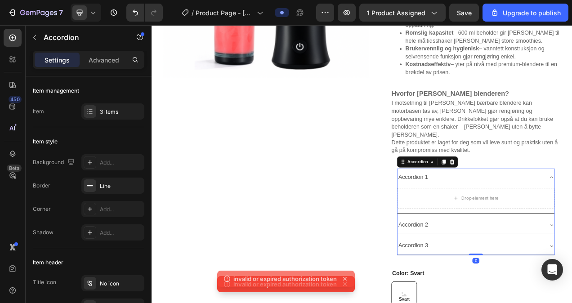
click at [504, 214] on div "Accordion 1" at bounding box center [560, 221] width 187 height 16
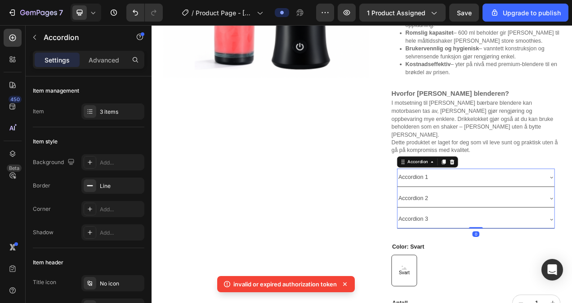
click at [504, 213] on div "Accordion 1" at bounding box center [560, 221] width 187 height 16
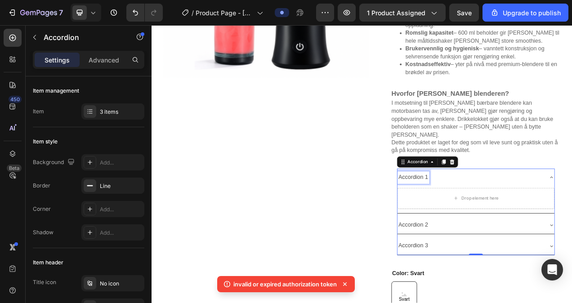
click at [497, 213] on div "Accordion 1" at bounding box center [487, 221] width 41 height 16
click at [502, 214] on p "Accordion 1" at bounding box center [487, 220] width 38 height 13
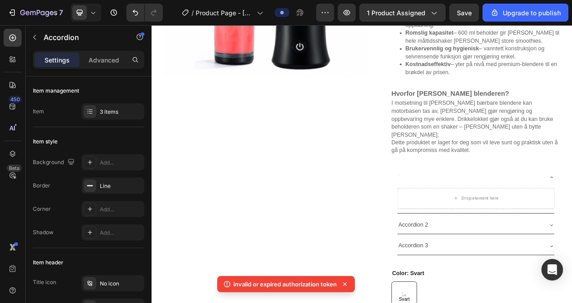
scroll to position [300, 0]
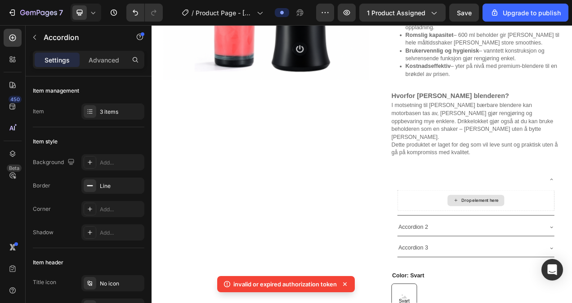
click at [497, 238] on div "Drop element here" at bounding box center [567, 250] width 201 height 27
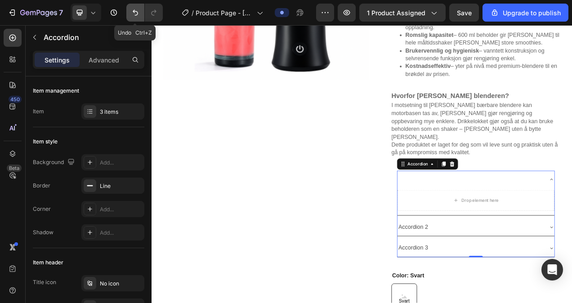
click at [139, 9] on icon "Undo/Redo" at bounding box center [135, 12] width 9 height 9
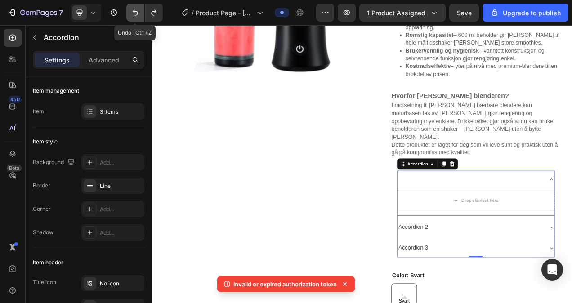
click at [137, 13] on icon "Undo/Redo" at bounding box center [135, 12] width 9 height 9
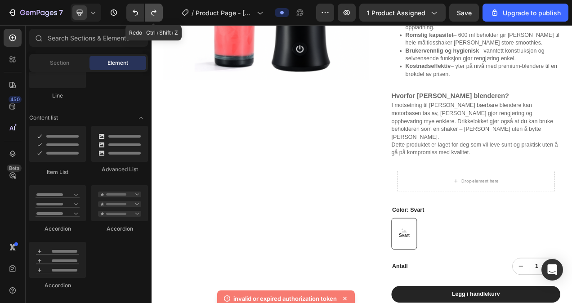
click at [157, 13] on icon "Undo/Redo" at bounding box center [153, 12] width 9 height 9
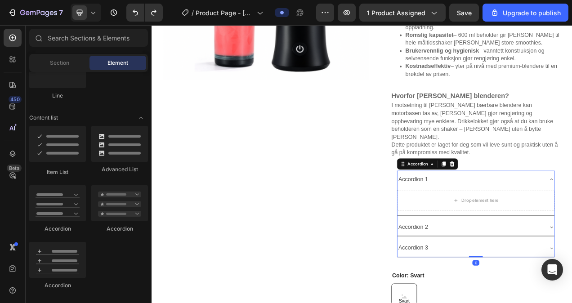
click at [502, 222] on div "Accordion 1" at bounding box center [567, 223] width 201 height 23
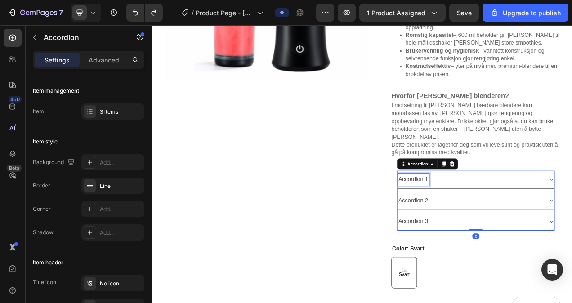
click at [502, 217] on div "Accordion 1" at bounding box center [487, 224] width 41 height 16
click at [502, 217] on p "Accordion 1" at bounding box center [487, 223] width 38 height 13
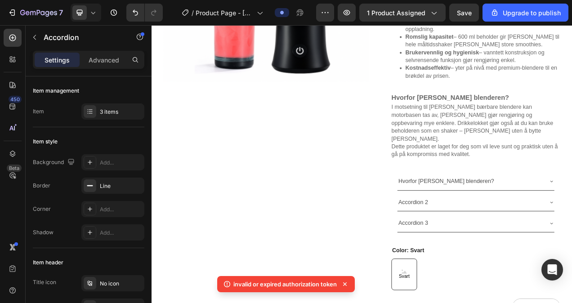
click at [571, 218] on div "Hvorfor velge denne blenderen?" at bounding box center [560, 226] width 187 height 16
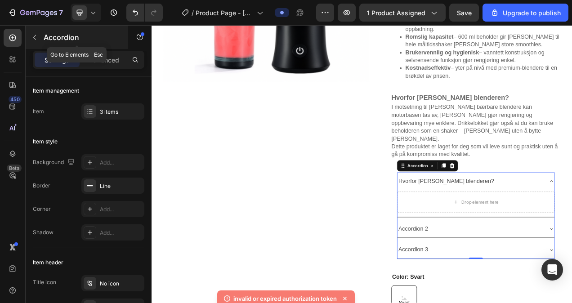
click at [34, 34] on icon "button" at bounding box center [34, 37] width 7 height 7
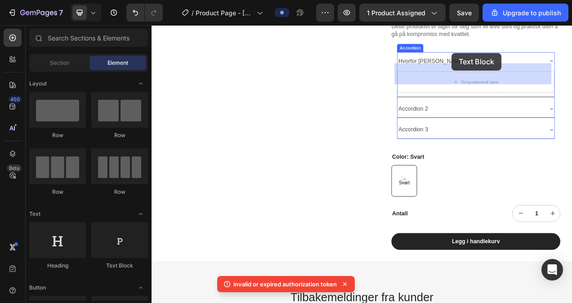
scroll to position [448, 0]
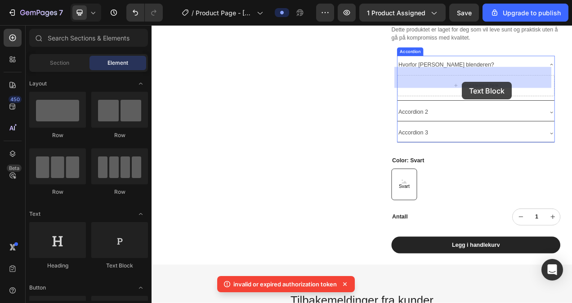
drag, startPoint x: 270, startPoint y: 272, endPoint x: 553, endPoint y: 111, distance: 326.1
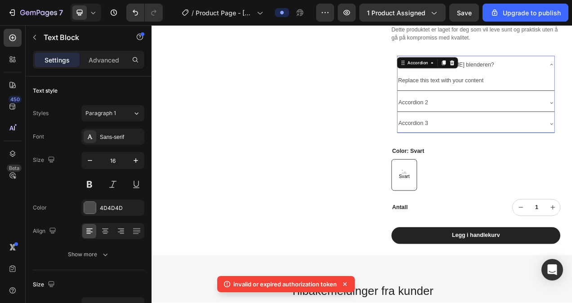
click at [531, 70] on div "Hvorfor velge denne blenderen? Replace this text with your content Text Block A…" at bounding box center [567, 114] width 202 height 99
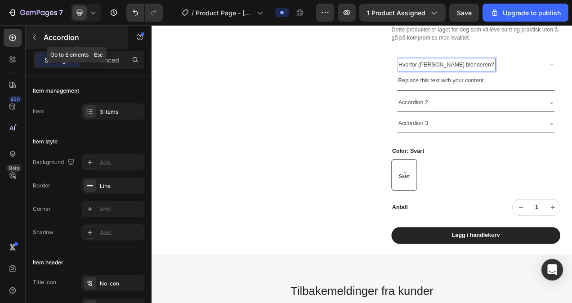
click at [43, 40] on div "Accordion" at bounding box center [77, 37] width 102 height 23
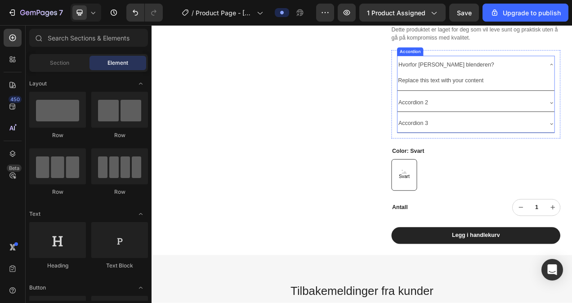
click at [483, 69] on div "Hvorfor velge denne blenderen? Replace this text with your content Text Block A…" at bounding box center [567, 114] width 202 height 99
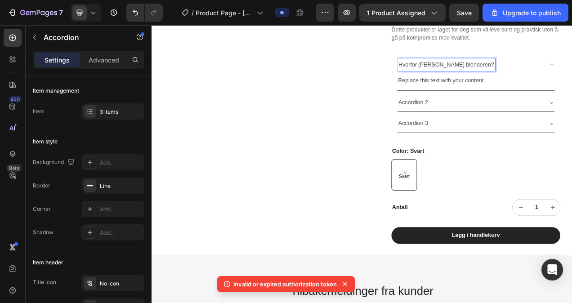
click at [554, 70] on p "Hvorfor velge denne blenderen?" at bounding box center [529, 76] width 123 height 13
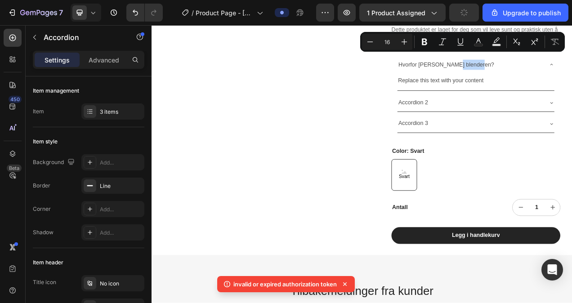
click at [569, 68] on div "Hvorfor velge denne blenderen?" at bounding box center [560, 76] width 187 height 16
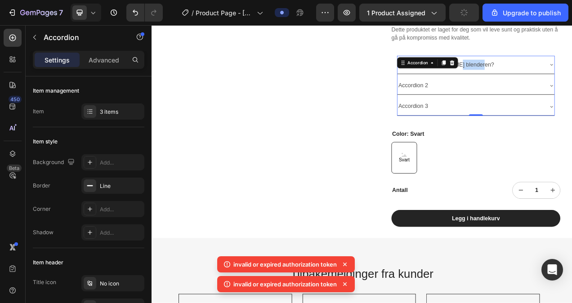
click at [568, 68] on div "Hvorfor velge denne blenderen?" at bounding box center [560, 76] width 187 height 16
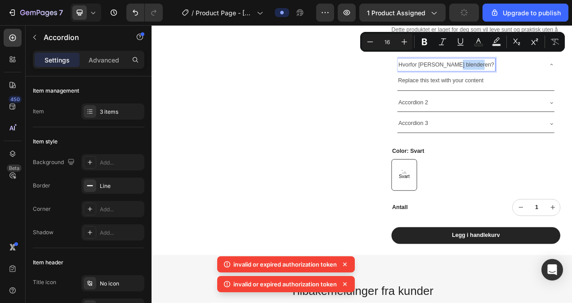
click at [565, 70] on p "Hvorfor velge denne blenderen?" at bounding box center [529, 76] width 123 height 13
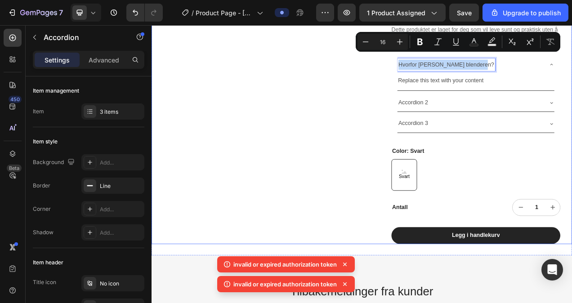
drag, startPoint x: 567, startPoint y: 67, endPoint x: 449, endPoint y: 73, distance: 118.4
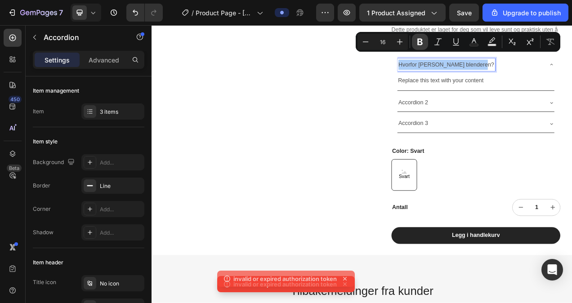
click at [420, 45] on icon "Editor contextual toolbar" at bounding box center [419, 42] width 5 height 7
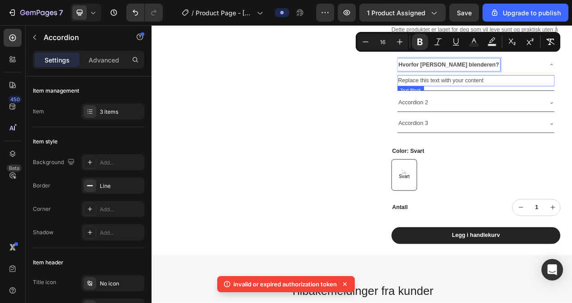
click at [534, 89] on div "Replace this text with your content" at bounding box center [567, 96] width 201 height 15
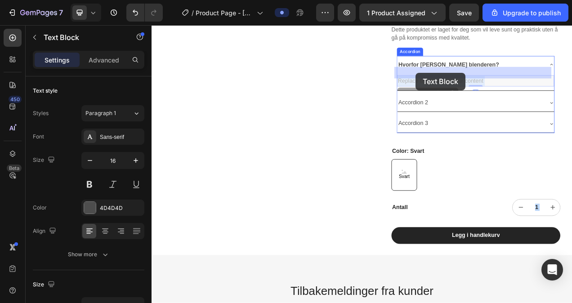
drag, startPoint x: 580, startPoint y: 83, endPoint x: 497, endPoint y: 86, distance: 83.7
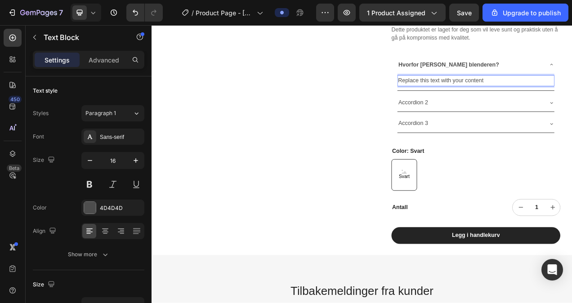
click at [571, 90] on p "Replace this text with your content" at bounding box center [567, 96] width 200 height 13
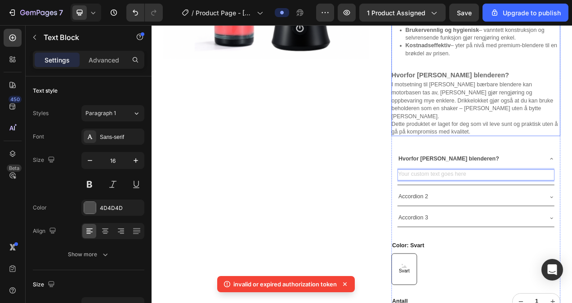
scroll to position [313, 0]
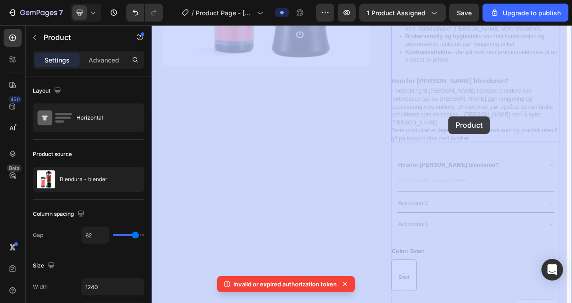
drag, startPoint x: 455, startPoint y: 113, endPoint x: 532, endPoint y: 142, distance: 82.6
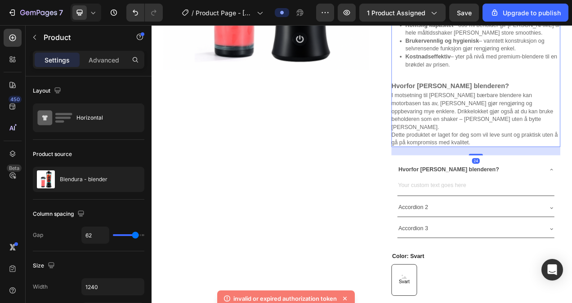
click at [563, 163] on div "Ta sunne valg – hvor som helst, når som helst Denne bærbare blenderen er design…" at bounding box center [567, 20] width 217 height 324
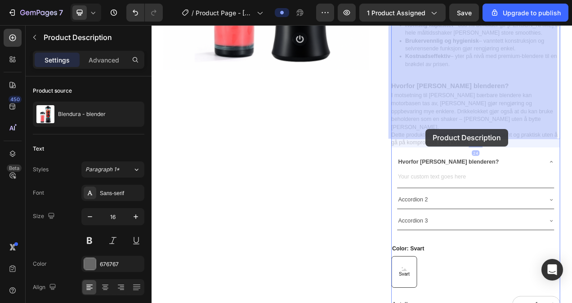
drag, startPoint x: 557, startPoint y: 166, endPoint x: 511, endPoint y: 157, distance: 47.2
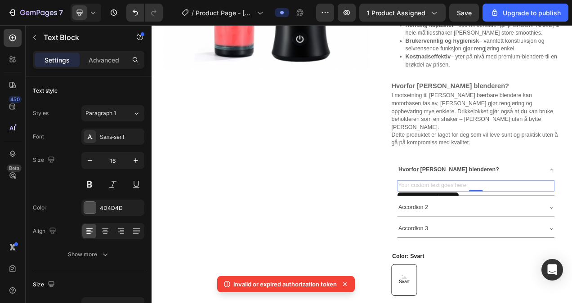
click at [516, 224] on div "Rich Text Editor. Editing area: main" at bounding box center [567, 231] width 201 height 15
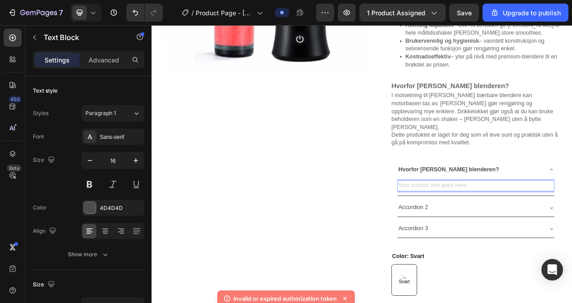
drag, startPoint x: 508, startPoint y: 218, endPoint x: 501, endPoint y: 222, distance: 8.5
click at [501, 224] on div "Rich Text Editor. Editing area: main" at bounding box center [567, 231] width 201 height 15
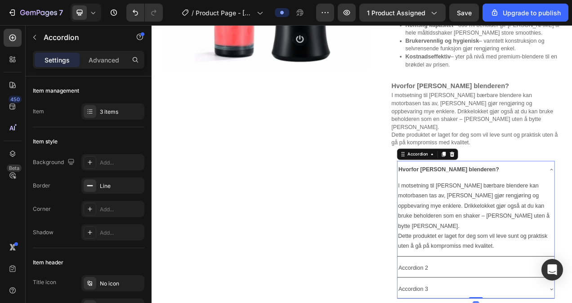
click at [571, 203] on div "Hvorfor velge denne blenderen?" at bounding box center [560, 211] width 187 height 16
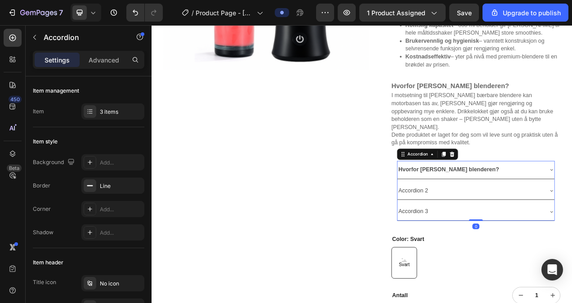
click at [523, 230] on div "Accordion 2" at bounding box center [560, 238] width 187 height 16
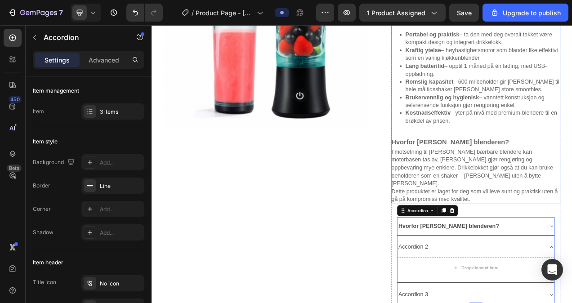
scroll to position [268, 0]
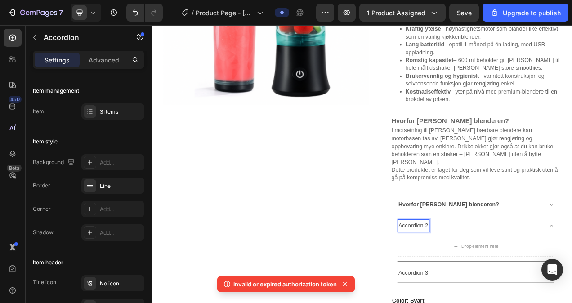
click at [504, 275] on div "Accordion 2" at bounding box center [560, 283] width 187 height 16
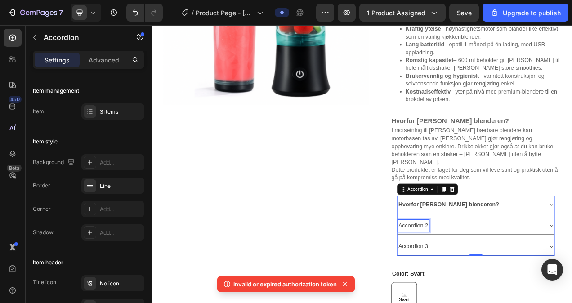
click at [503, 275] on div "Accordion 2" at bounding box center [487, 283] width 41 height 16
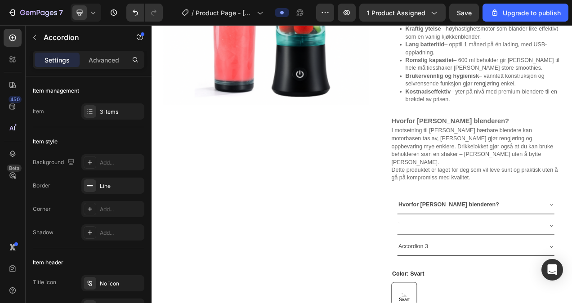
scroll to position [265, 0]
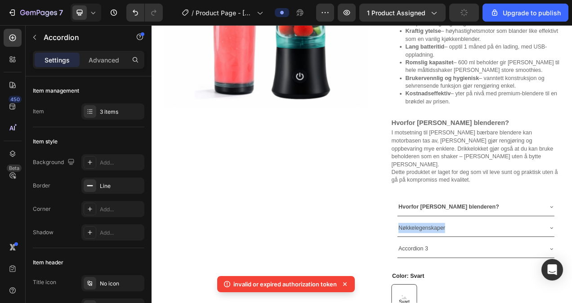
drag, startPoint x: 524, startPoint y: 274, endPoint x: 461, endPoint y: 277, distance: 63.0
click at [461, 277] on div "Hvorfor velge denne blenderen? Nøkkelegenskaper Accordion 3 Accordion 0 Row" at bounding box center [567, 285] width 217 height 91
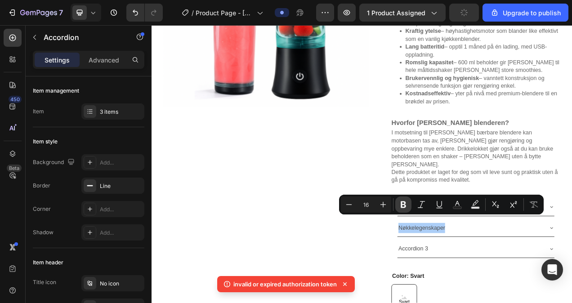
click at [405, 206] on icon "Editor contextual toolbar" at bounding box center [402, 204] width 5 height 7
drag, startPoint x: 538, startPoint y: 280, endPoint x: 545, endPoint y: 276, distance: 8.4
click at [538, 280] on div "Nøkkelegenskaper" at bounding box center [560, 286] width 187 height 16
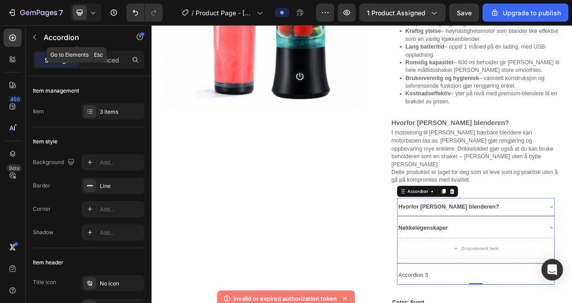
click at [36, 37] on icon "button" at bounding box center [34, 37] width 7 height 7
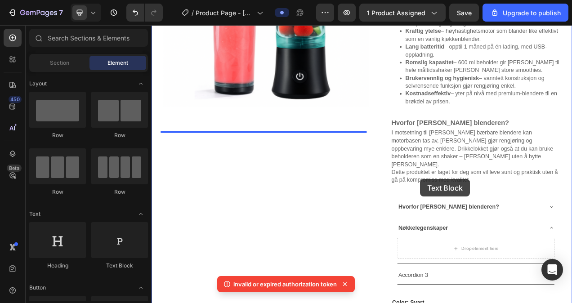
scroll to position [477, 0]
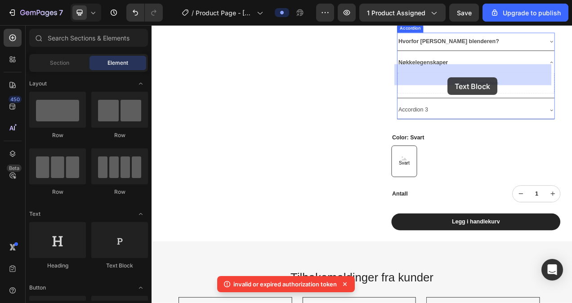
drag, startPoint x: 267, startPoint y: 273, endPoint x: 516, endPoint y: 113, distance: 296.0
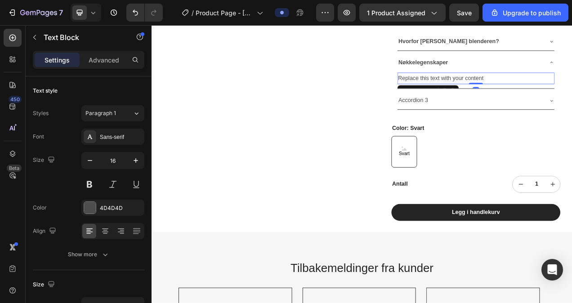
click at [571, 86] on div "Replace this text with your content" at bounding box center [567, 93] width 201 height 15
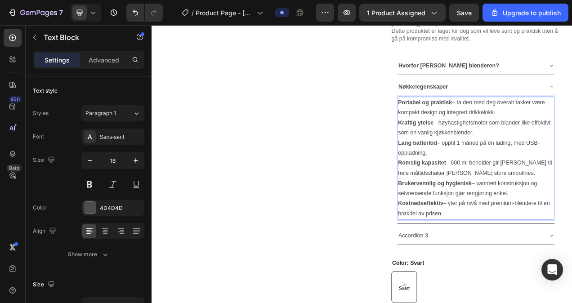
scroll to position [432, 0]
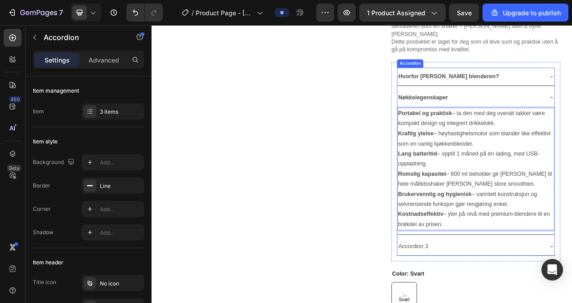
click at [560, 111] on div "Nøkkelegenskaper" at bounding box center [560, 119] width 187 height 16
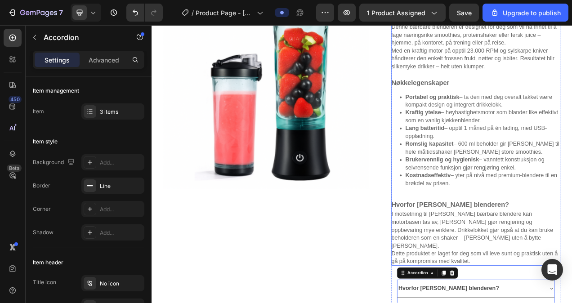
scroll to position [73, 0]
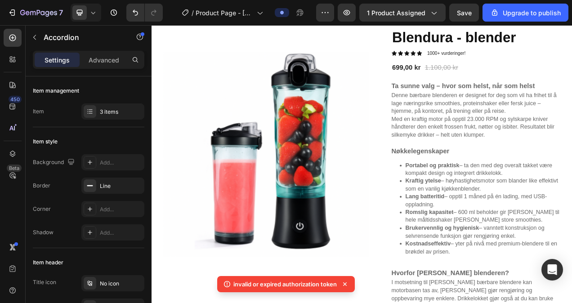
drag, startPoint x: 383, startPoint y: 18, endPoint x: 375, endPoint y: 22, distance: 9.5
click at [383, 18] on button "1 product assigned" at bounding box center [402, 13] width 86 height 18
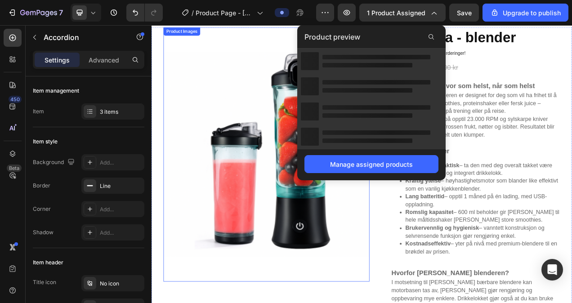
click at [293, 51] on img at bounding box center [299, 191] width 264 height 326
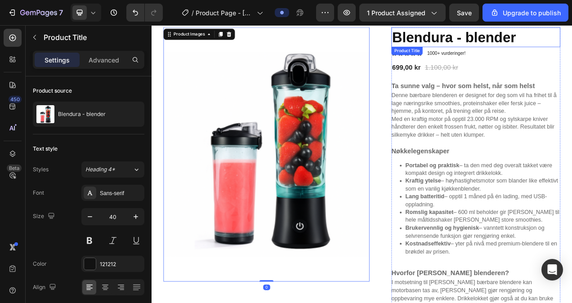
click at [479, 46] on h1 "Blendura - blender" at bounding box center [567, 40] width 217 height 25
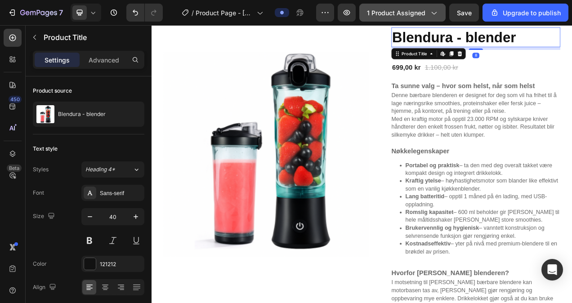
click at [396, 20] on button "1 product assigned" at bounding box center [402, 13] width 86 height 18
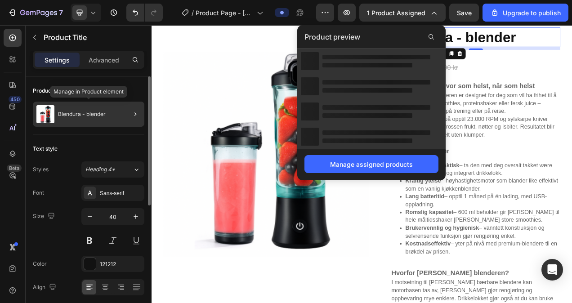
click at [88, 120] on div "Blendura - blender" at bounding box center [88, 114] width 111 height 25
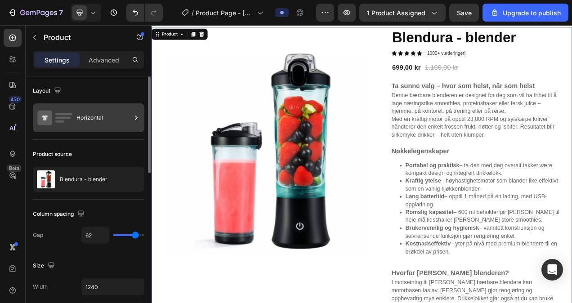
click at [104, 121] on div "Horizontal" at bounding box center [103, 117] width 55 height 21
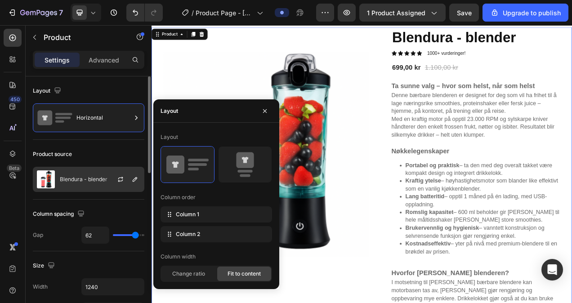
click at [111, 172] on div at bounding box center [124, 179] width 40 height 24
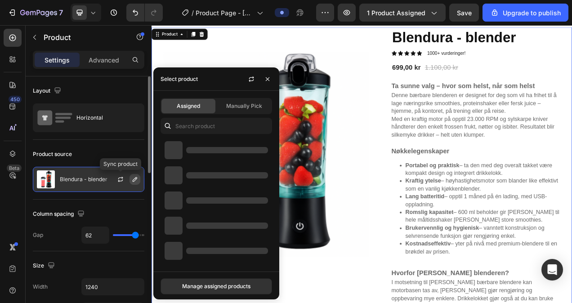
drag, startPoint x: 122, startPoint y: 180, endPoint x: 132, endPoint y: 174, distance: 12.1
click at [121, 180] on icon "button" at bounding box center [120, 179] width 7 height 7
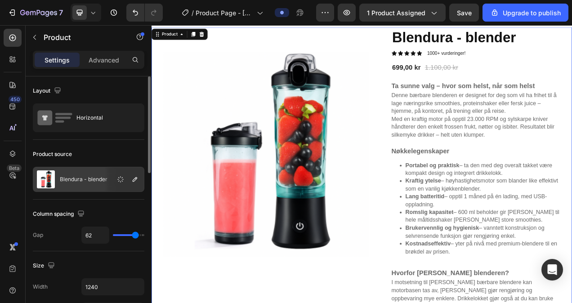
click at [98, 182] on div "Blendura - blender" at bounding box center [88, 179] width 111 height 25
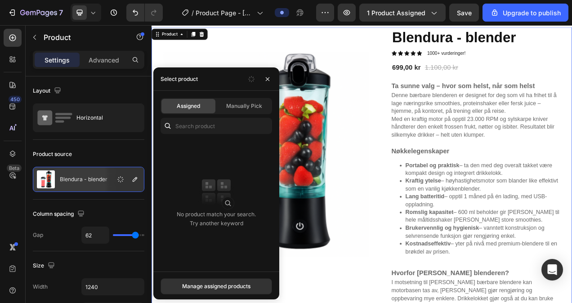
drag, startPoint x: 236, startPoint y: 80, endPoint x: 214, endPoint y: 78, distance: 22.6
click at [214, 78] on div "Select product" at bounding box center [216, 78] width 126 height 23
click at [252, 62] on img at bounding box center [299, 191] width 264 height 326
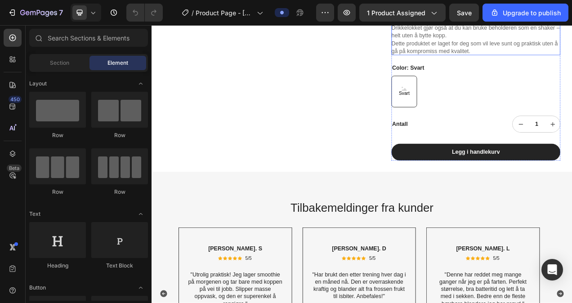
scroll to position [315, 0]
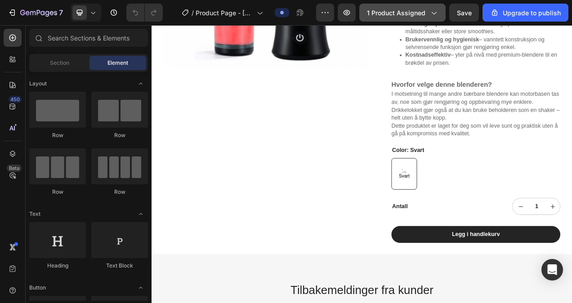
click at [390, 9] on span "1 product assigned" at bounding box center [396, 12] width 58 height 9
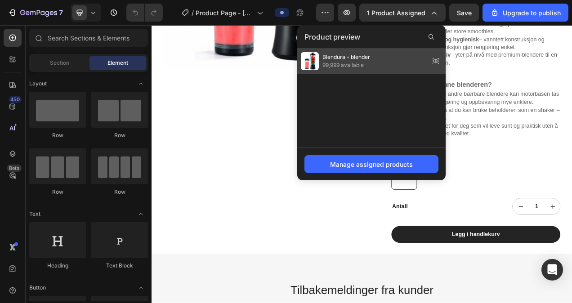
drag, startPoint x: 360, startPoint y: 62, endPoint x: 269, endPoint y: 48, distance: 91.9
click at [360, 62] on span "99,999 available" at bounding box center [346, 65] width 48 height 8
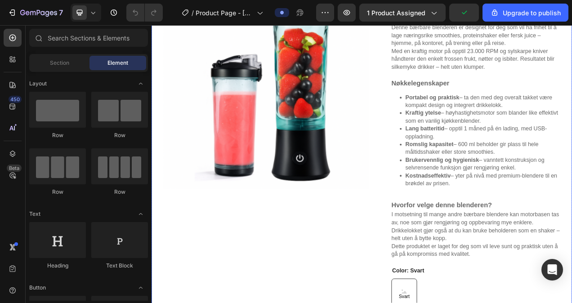
scroll to position [90, 0]
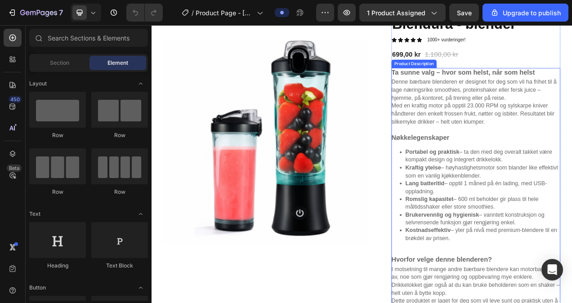
click at [500, 96] on p "Denne bærbare blenderen er designet for deg som vil ha frihet til å lage næring…" at bounding box center [565, 108] width 212 height 28
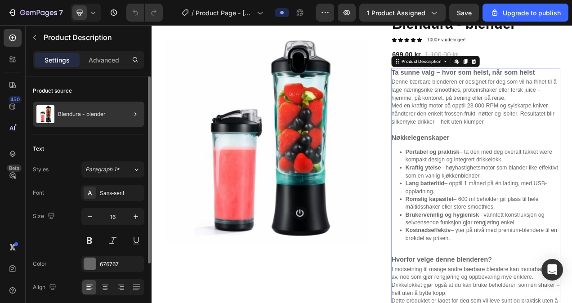
click at [121, 104] on div at bounding box center [131, 114] width 25 height 25
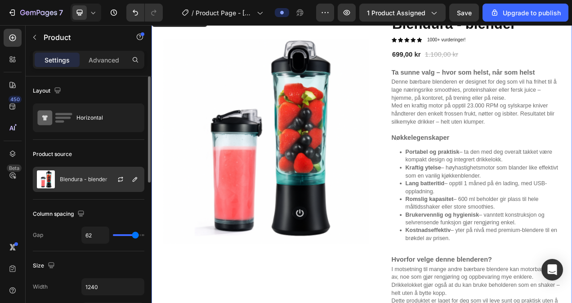
click at [92, 174] on div "Blendura - blender" at bounding box center [88, 179] width 111 height 25
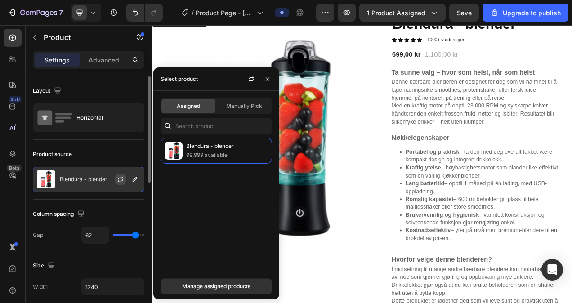
click at [125, 175] on div at bounding box center [124, 179] width 40 height 24
click at [123, 176] on icon "button" at bounding box center [120, 179] width 7 height 7
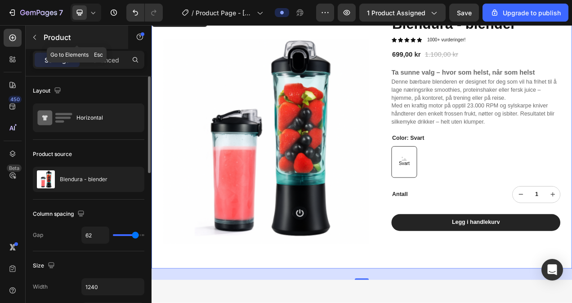
click at [35, 41] on button "button" at bounding box center [34, 37] width 14 height 14
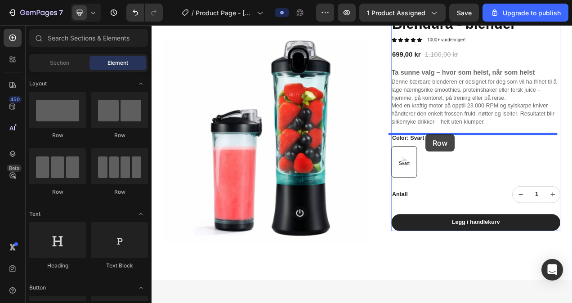
drag, startPoint x: 207, startPoint y: 139, endPoint x: 503, endPoint y: 165, distance: 296.9
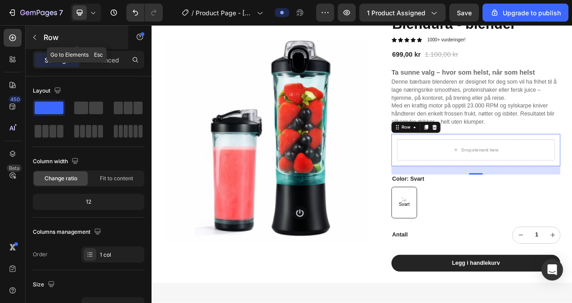
click at [36, 35] on icon "button" at bounding box center [34, 37] width 7 height 7
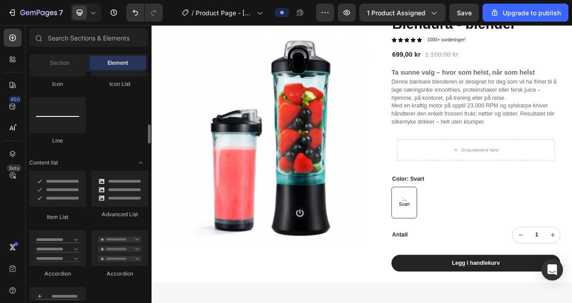
scroll to position [674, 0]
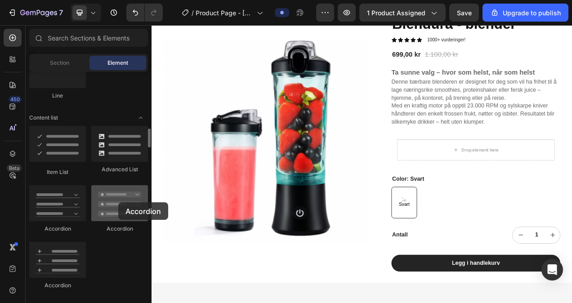
drag, startPoint x: 121, startPoint y: 209, endPoint x: 118, endPoint y: 202, distance: 7.3
click at [118, 202] on div at bounding box center [119, 203] width 57 height 36
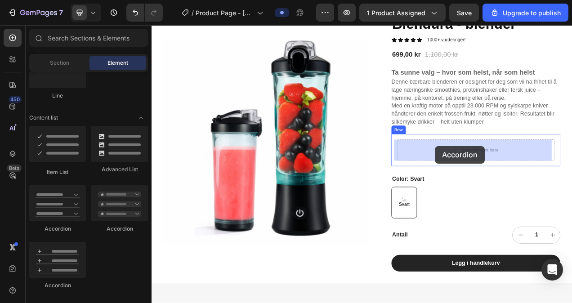
drag, startPoint x: 211, startPoint y: 236, endPoint x: 515, endPoint y: 180, distance: 308.8
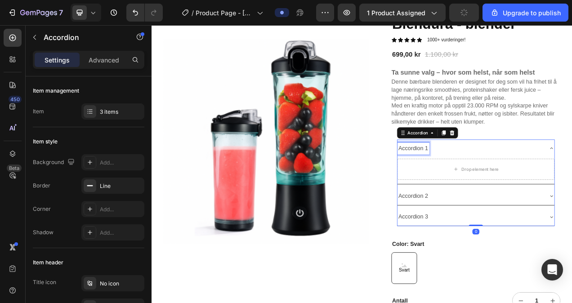
click at [493, 182] on div "Accordion 1" at bounding box center [487, 184] width 41 height 16
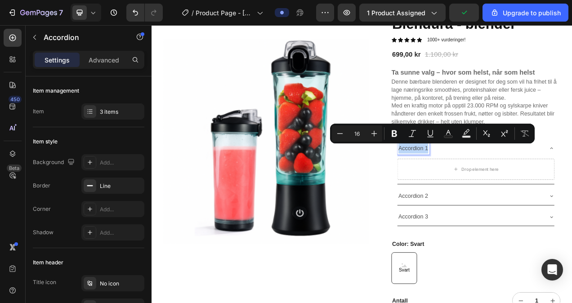
drag, startPoint x: 502, startPoint y: 184, endPoint x: 463, endPoint y: 181, distance: 39.3
click at [466, 181] on div "Accordion 1 Drop element here Accordion 2 Accordion 3" at bounding box center [567, 227] width 202 height 111
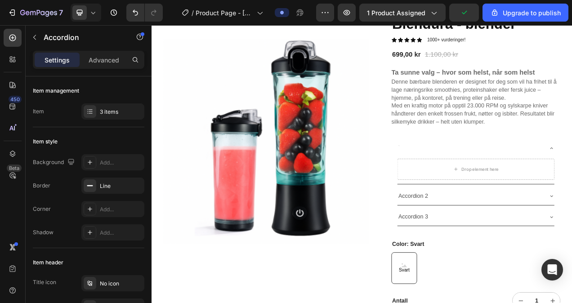
scroll to position [87, 0]
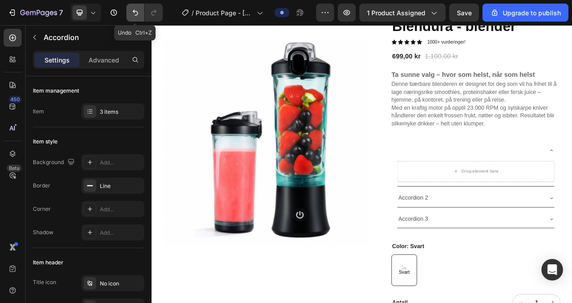
click at [129, 15] on button "Undo/Redo" at bounding box center [135, 13] width 18 height 18
click at [137, 9] on icon "Undo/Redo" at bounding box center [135, 12] width 9 height 9
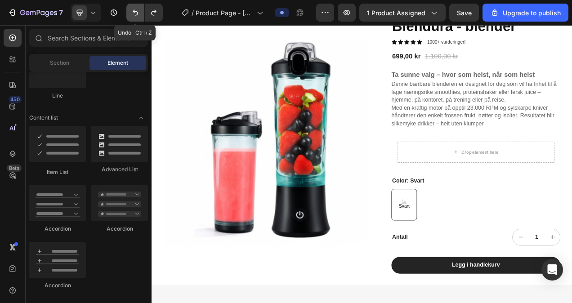
click at [137, 9] on icon "Undo/Redo" at bounding box center [135, 12] width 9 height 9
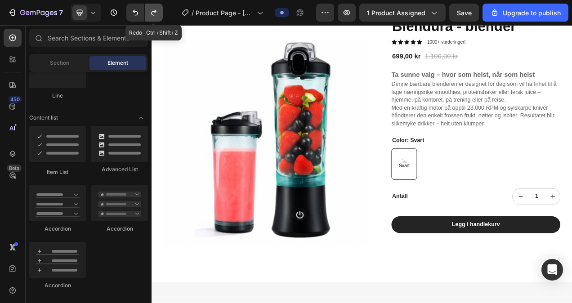
click at [150, 11] on icon "Undo/Redo" at bounding box center [153, 12] width 9 height 9
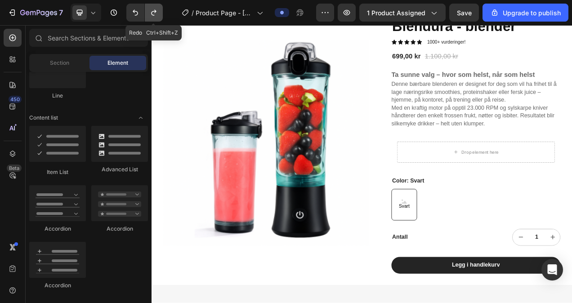
click at [150, 11] on icon "Undo/Redo" at bounding box center [153, 12] width 9 height 9
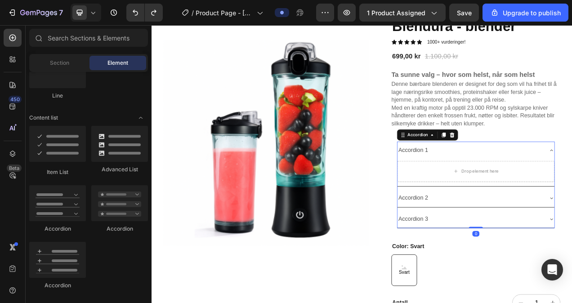
click at [500, 187] on div "Accordion 1" at bounding box center [487, 186] width 41 height 16
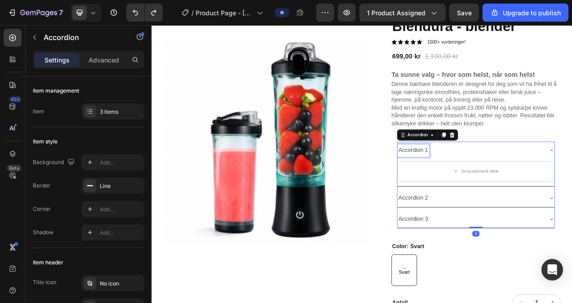
click at [501, 187] on div "Accordion 1" at bounding box center [487, 186] width 41 height 16
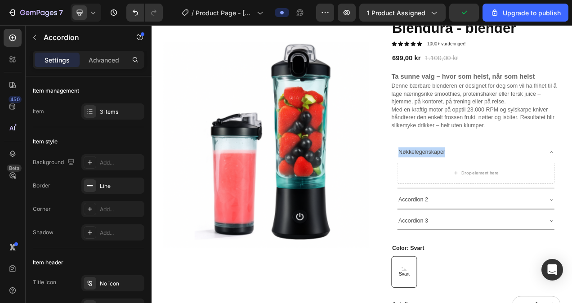
drag, startPoint x: 524, startPoint y: 187, endPoint x: 463, endPoint y: 189, distance: 61.6
click at [466, 189] on div "Nøkkelegenskaper Drop element here Accordion 2 Accordion 3" at bounding box center [567, 232] width 202 height 111
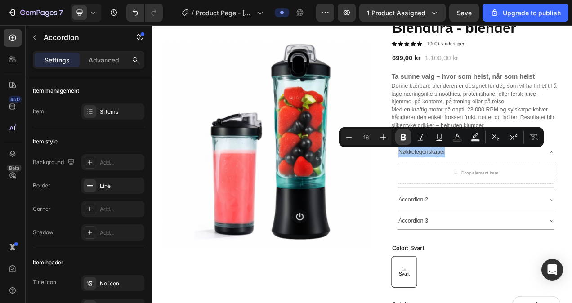
click at [407, 135] on icon "Editor contextual toolbar" at bounding box center [403, 137] width 9 height 9
click at [494, 251] on p "Accordion 2" at bounding box center [487, 249] width 38 height 13
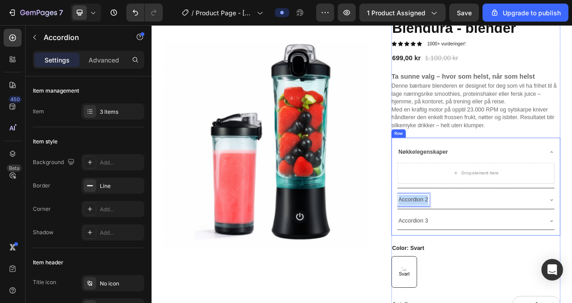
drag, startPoint x: 502, startPoint y: 250, endPoint x: 453, endPoint y: 246, distance: 49.2
click at [453, 246] on div "Product Images Blendura - blender Product Title Icon Icon Icon Icon Icon Icon L…" at bounding box center [420, 223] width 539 height 414
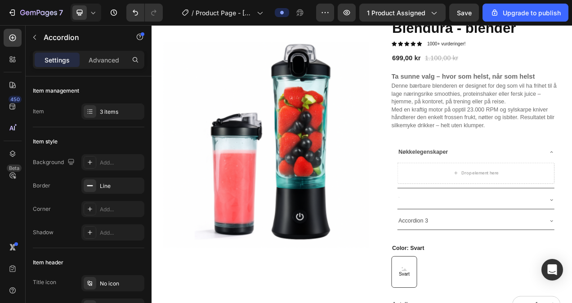
scroll to position [83, 0]
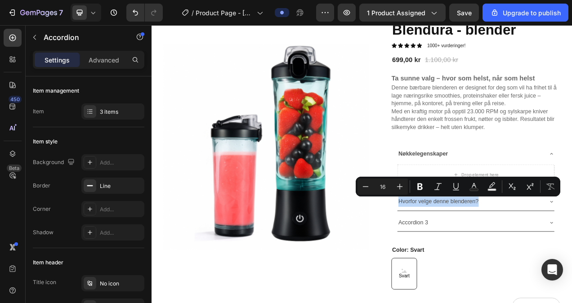
drag, startPoint x: 568, startPoint y: 251, endPoint x: 463, endPoint y: 253, distance: 104.7
click at [467, 253] on div "Hvorfor velge denne blenderen?" at bounding box center [520, 252] width 106 height 16
click at [418, 185] on icon "Editor contextual toolbar" at bounding box center [419, 186] width 5 height 7
click at [513, 278] on div "Accordion 3" at bounding box center [560, 279] width 187 height 16
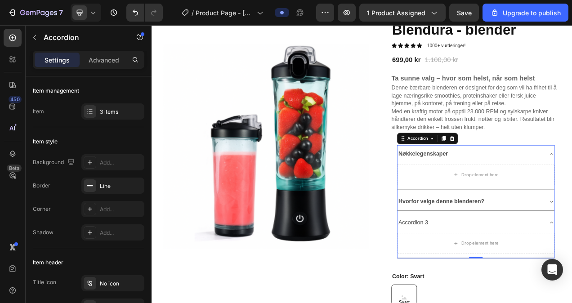
click at [489, 278] on p "Accordion 3" at bounding box center [487, 278] width 38 height 13
click at [502, 278] on div "Accordion 3" at bounding box center [487, 279] width 41 height 16
click at [502, 277] on p "Accordion 3" at bounding box center [487, 278] width 38 height 13
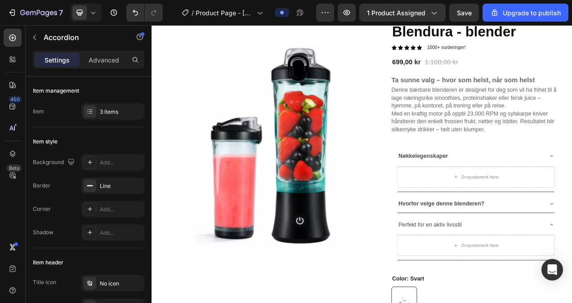
click at [544, 289] on div "Perfekt for en aktiv livsstil" at bounding box center [567, 281] width 201 height 23
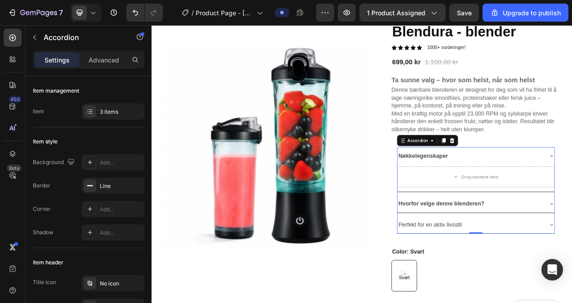
click at [546, 278] on div "Perfekt for en aktiv livsstil" at bounding box center [509, 282] width 84 height 16
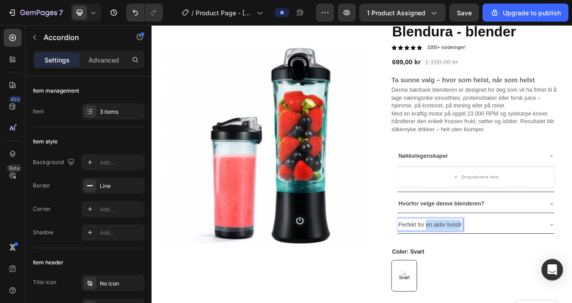
drag, startPoint x: 544, startPoint y: 279, endPoint x: 504, endPoint y: 279, distance: 40.0
click at [503, 279] on p "Perfekt for en aktiv livsstil" at bounding box center [508, 281] width 81 height 13
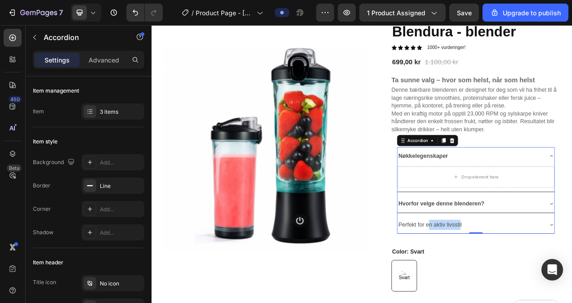
drag, startPoint x: 547, startPoint y: 280, endPoint x: 515, endPoint y: 280, distance: 32.8
click at [515, 280] on div "Perfekt for en aktiv livsstil" at bounding box center [560, 282] width 187 height 16
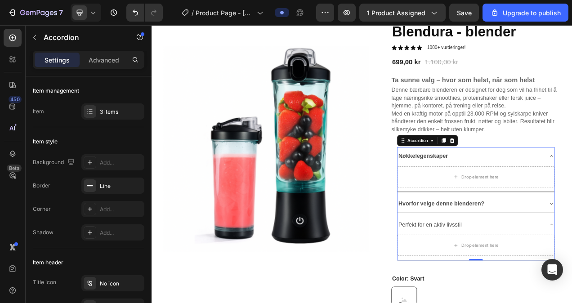
click at [546, 280] on div "Perfekt for en aktiv livsstil" at bounding box center [509, 282] width 84 height 16
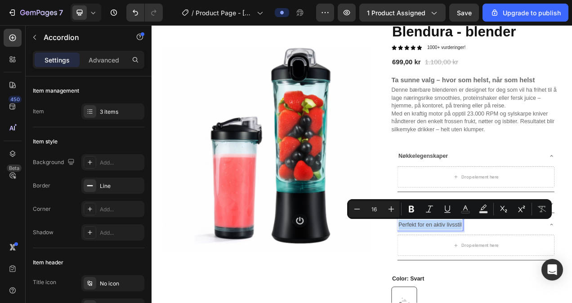
drag, startPoint x: 546, startPoint y: 280, endPoint x: 467, endPoint y: 283, distance: 79.6
click at [467, 283] on div "Perfekt for en aktiv livsstil" at bounding box center [509, 282] width 84 height 16
click at [413, 212] on icon "Editor contextual toolbar" at bounding box center [411, 209] width 5 height 7
click at [565, 280] on div "Perfekt for en aktiv livsstil" at bounding box center [560, 282] width 187 height 16
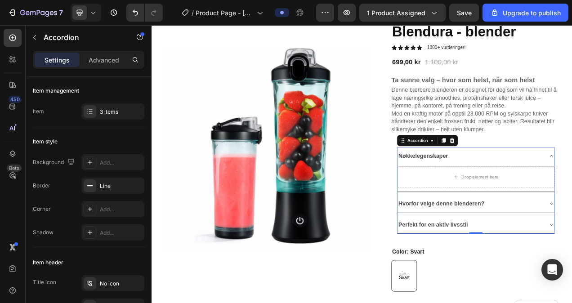
click at [571, 196] on div "Nøkkelegenskaper" at bounding box center [560, 194] width 187 height 16
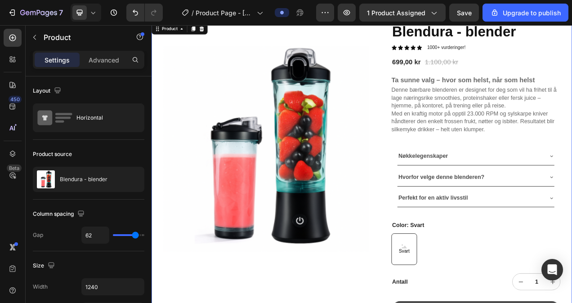
click at [453, 213] on div "Product Images Blendura - blender Product Title Icon Icon Icon Icon Icon Icon L…" at bounding box center [420, 211] width 539 height 380
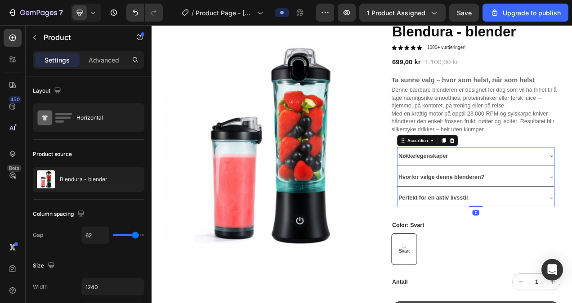
click at [532, 190] on div "Nøkkelegenskaper" at bounding box center [560, 194] width 187 height 16
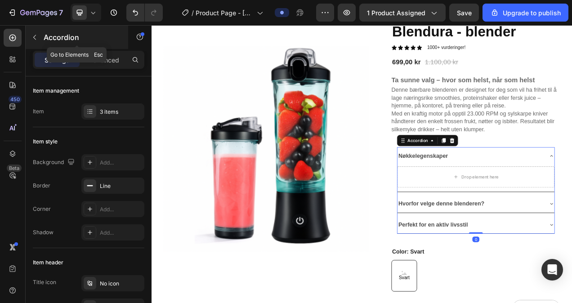
click at [29, 42] on button "button" at bounding box center [34, 37] width 14 height 14
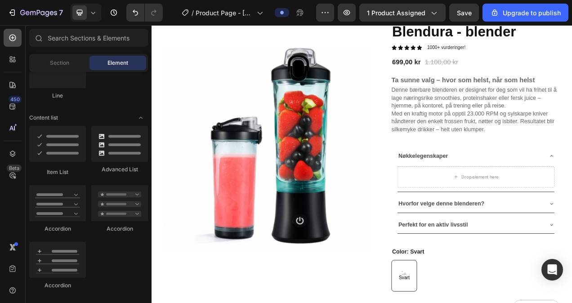
click at [13, 42] on div at bounding box center [13, 38] width 18 height 18
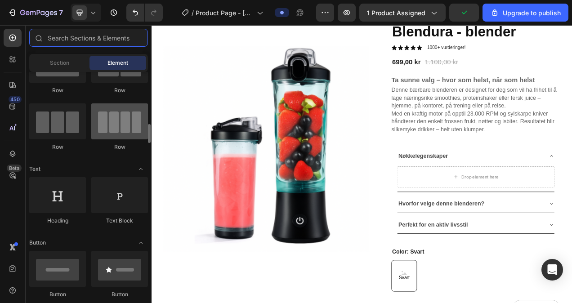
scroll to position [90, 0]
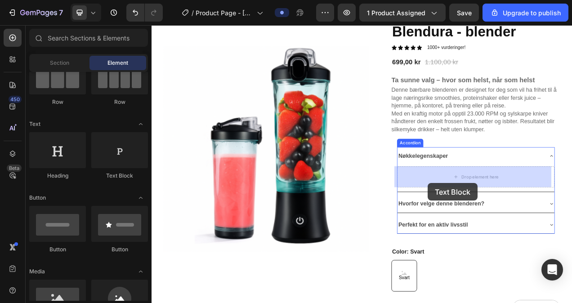
drag, startPoint x: 265, startPoint y: 182, endPoint x: 506, endPoint y: 226, distance: 244.3
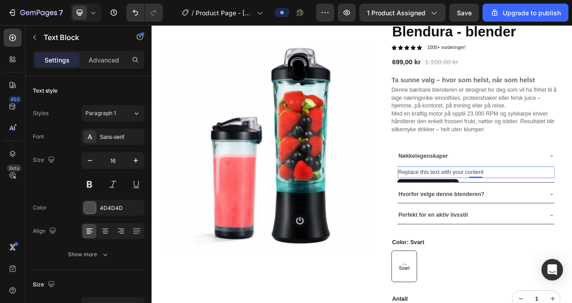
click at [533, 213] on div "Replace this text with your content" at bounding box center [567, 214] width 201 height 15
drag, startPoint x: 581, startPoint y: 212, endPoint x: 462, endPoint y: 205, distance: 119.3
click at [466, 205] on div "Nøkkelegenskaper Replace this text with your content Text Block 0 Hvorfor velge…" at bounding box center [567, 231] width 202 height 99
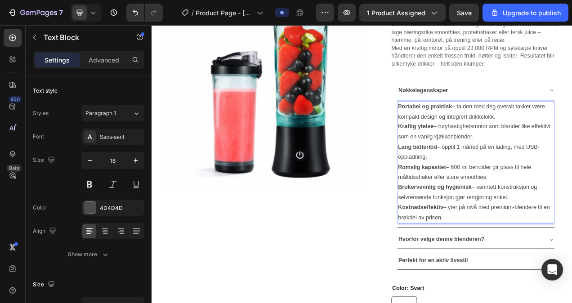
scroll to position [170, 0]
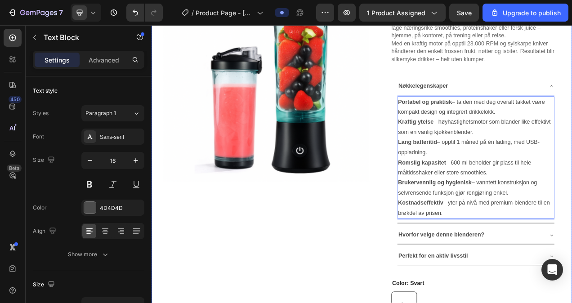
click at [445, 187] on div "Product Images Blendura - blender Product Title Icon Icon Icon Icon Icon Icon L…" at bounding box center [420, 203] width 539 height 545
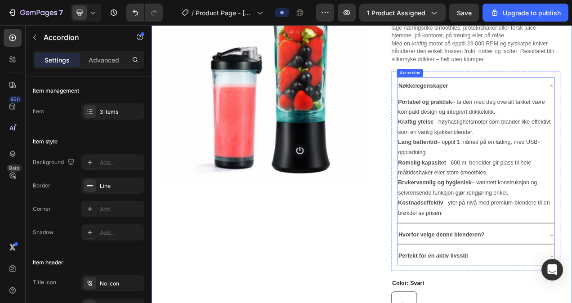
click at [498, 289] on p "Hvorfor velge denne blenderen?" at bounding box center [523, 294] width 110 height 13
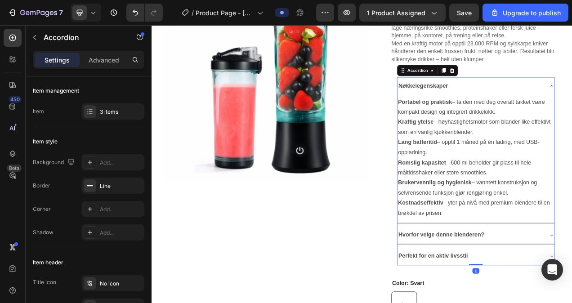
click at [571, 292] on div "Hvorfor velge denne blenderen?" at bounding box center [560, 295] width 187 height 16
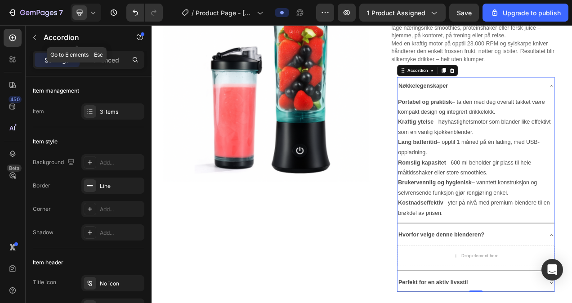
click at [36, 38] on icon "button" at bounding box center [34, 37] width 7 height 7
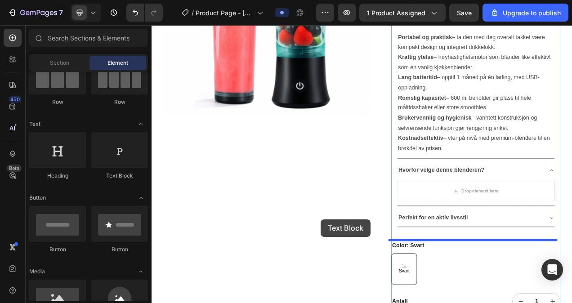
scroll to position [277, 0]
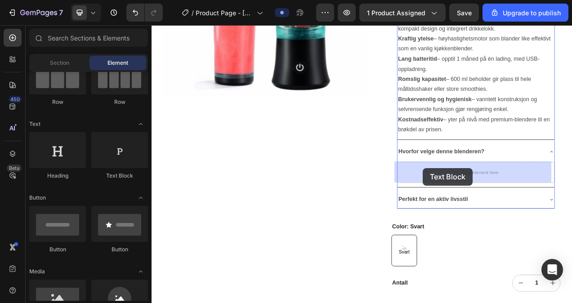
drag, startPoint x: 263, startPoint y: 181, endPoint x: 499, endPoint y: 209, distance: 237.6
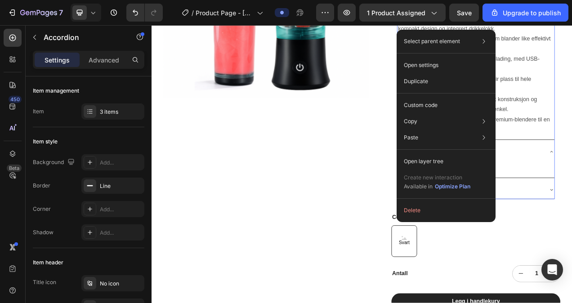
click at [571, 209] on div "Replace this text with your content" at bounding box center [567, 208] width 201 height 15
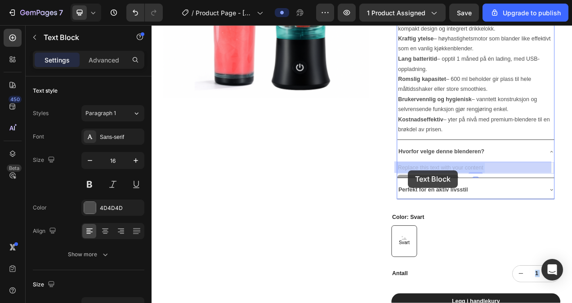
drag, startPoint x: 596, startPoint y: 208, endPoint x: 512, endPoint y: 209, distance: 84.5
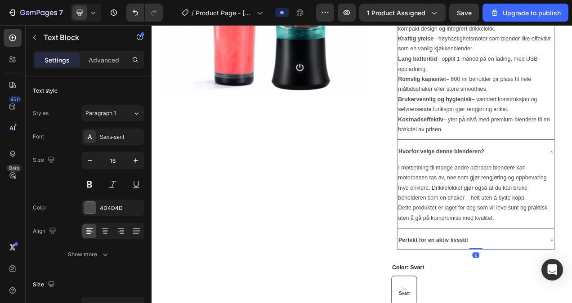
click at [571, 180] on div "Hvorfor velge denne blenderen?" at bounding box center [560, 188] width 187 height 16
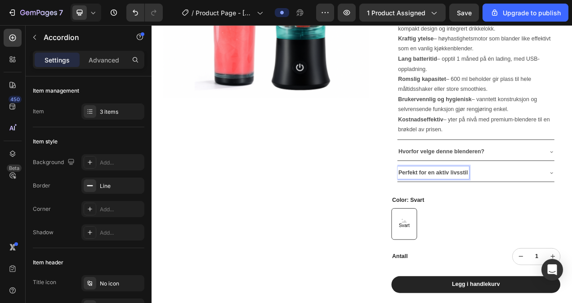
click at [571, 216] on div "Perfekt for en aktiv livsstil" at bounding box center [560, 215] width 187 height 16
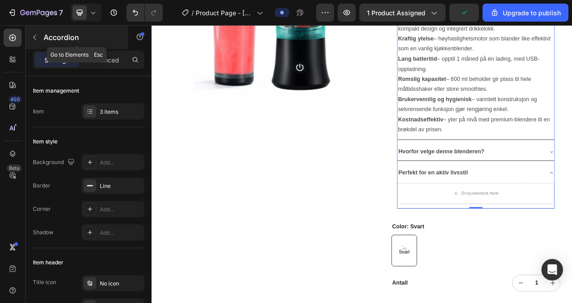
click at [40, 38] on button "button" at bounding box center [34, 37] width 14 height 14
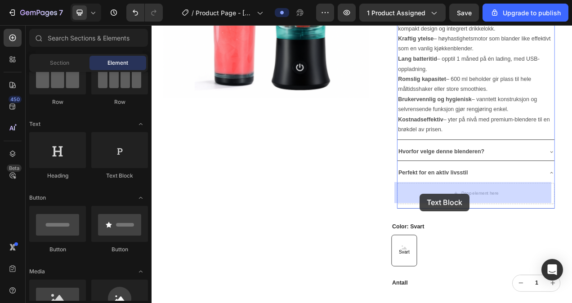
drag, startPoint x: 260, startPoint y: 179, endPoint x: 418, endPoint y: 224, distance: 164.6
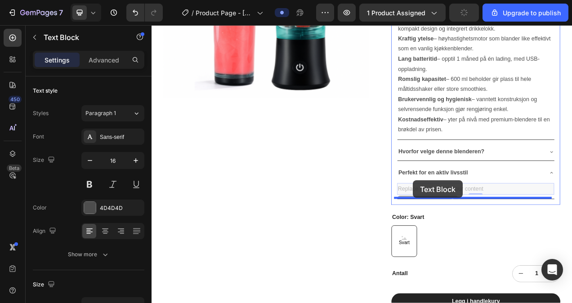
drag, startPoint x: 579, startPoint y: 233, endPoint x: 494, endPoint y: 226, distance: 85.2
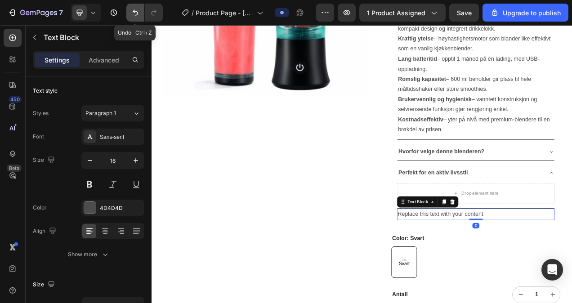
click at [133, 13] on icon "Undo/Redo" at bounding box center [135, 12] width 9 height 9
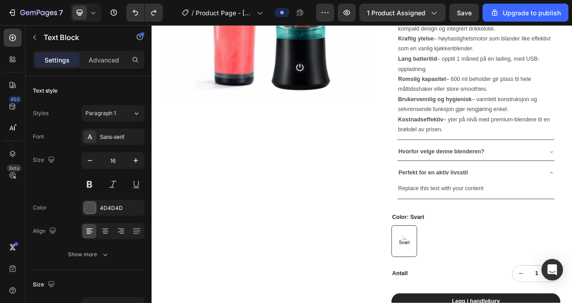
click at [571, 232] on div "Replace this text with your content" at bounding box center [567, 235] width 201 height 15
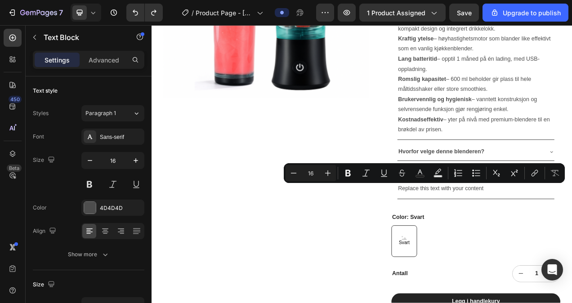
click at [571, 234] on p "Replace this text with your content" at bounding box center [567, 235] width 200 height 13
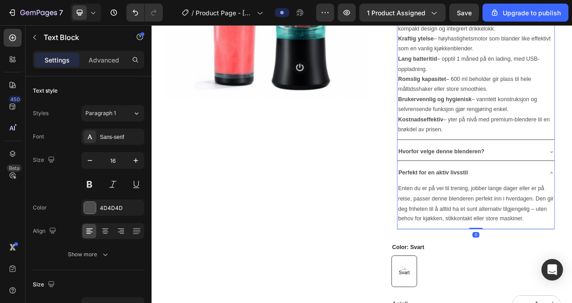
click at [571, 207] on div "Perfekt for en aktiv livsstil" at bounding box center [560, 215] width 187 height 16
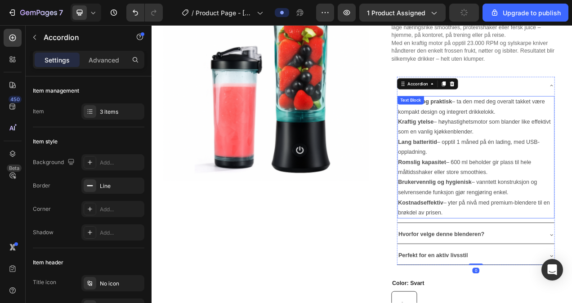
scroll to position [142, 0]
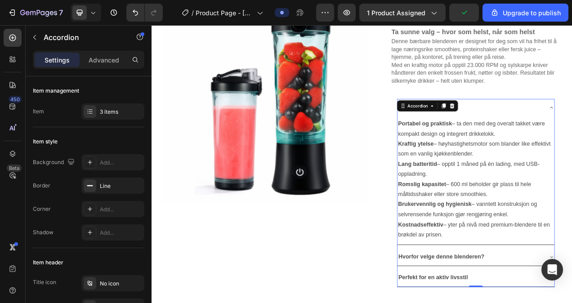
click at [565, 138] on div "Nøkkelegenskaper" at bounding box center [560, 132] width 187 height 16
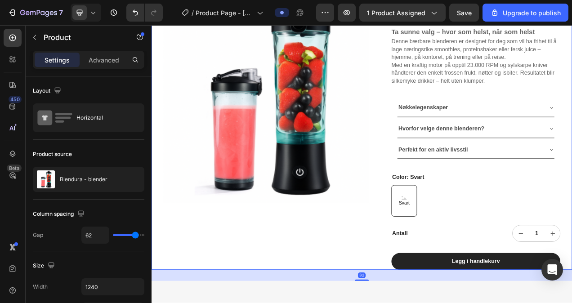
click at [448, 190] on div "Product Images Blendura - blender Product Title Icon Icon Icon Icon Icon Icon L…" at bounding box center [420, 149] width 539 height 380
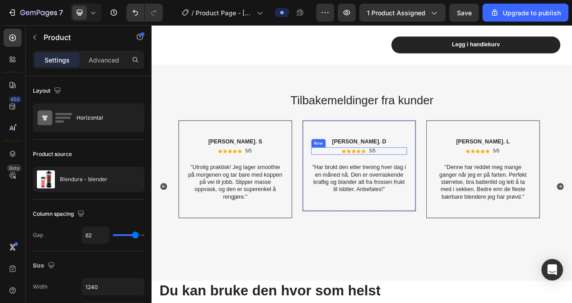
scroll to position [719, 0]
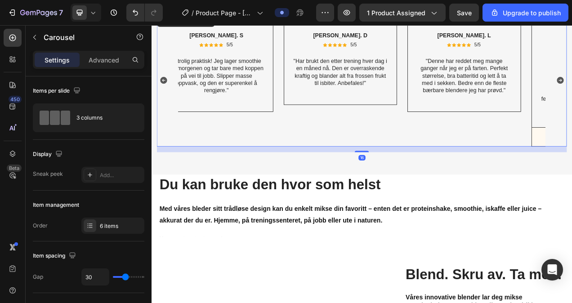
scroll to position [730, 0]
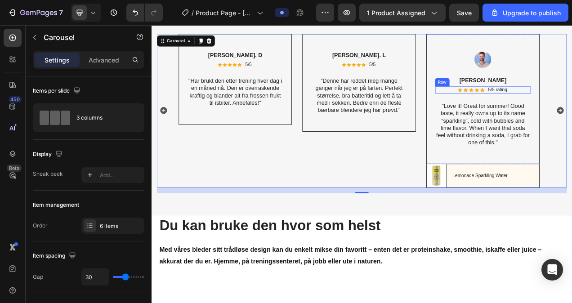
scroll to position [640, 0]
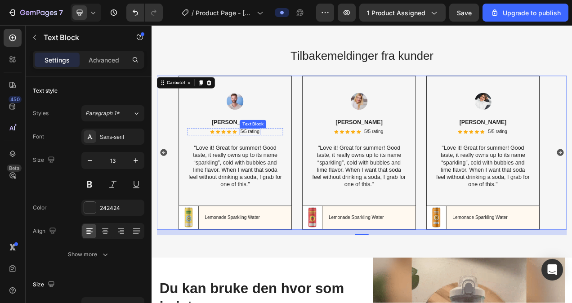
click at [266, 162] on p "5/5 rating" at bounding box center [278, 163] width 24 height 8
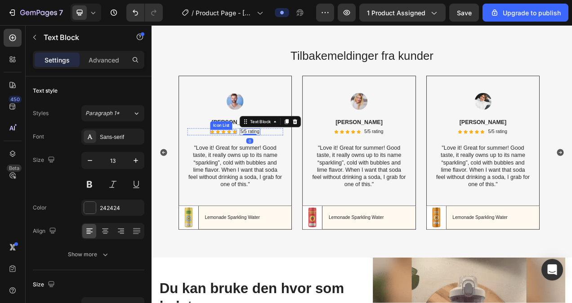
click at [236, 155] on div "Icon List" at bounding box center [241, 154] width 25 height 8
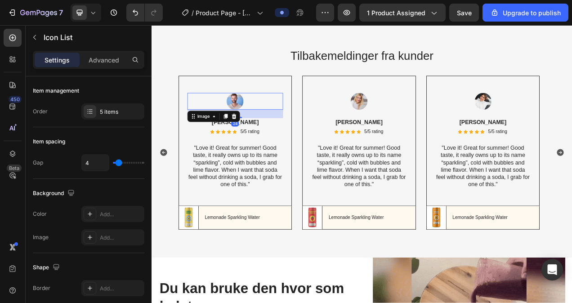
click at [302, 133] on div "Image 24" at bounding box center [258, 123] width 123 height 22
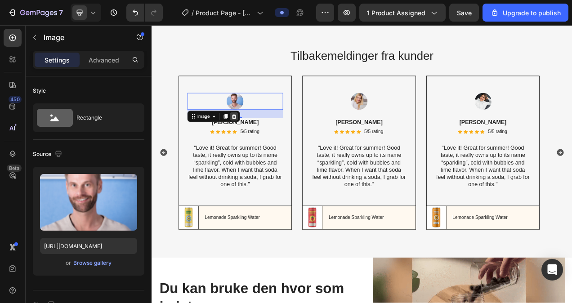
click at [261, 140] on div at bounding box center [257, 142] width 11 height 11
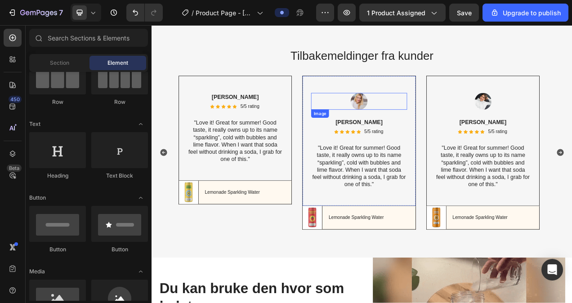
click at [416, 126] on img at bounding box center [418, 123] width 22 height 22
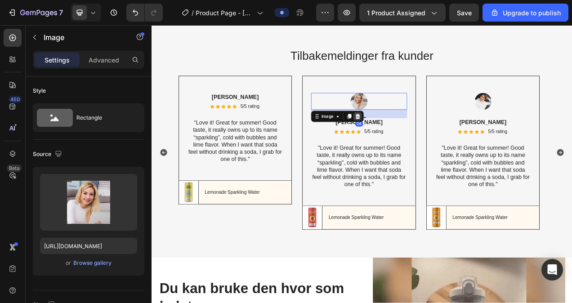
click at [416, 143] on icon at bounding box center [416, 142] width 6 height 6
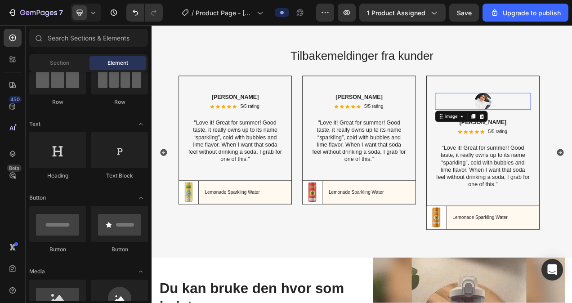
click at [571, 129] on img at bounding box center [577, 123] width 22 height 22
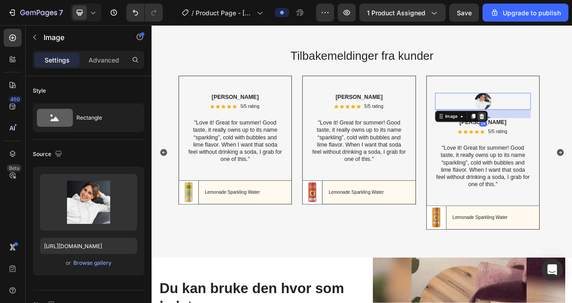
click at [571, 139] on icon at bounding box center [575, 142] width 6 height 6
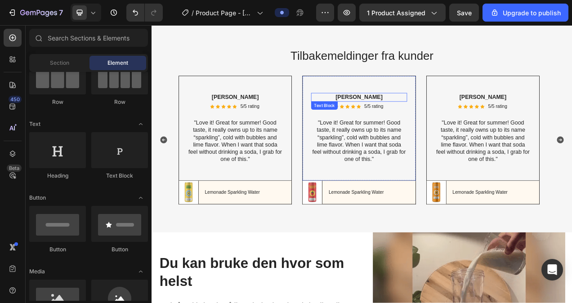
click at [432, 116] on p "Dick Rey" at bounding box center [417, 117] width 121 height 9
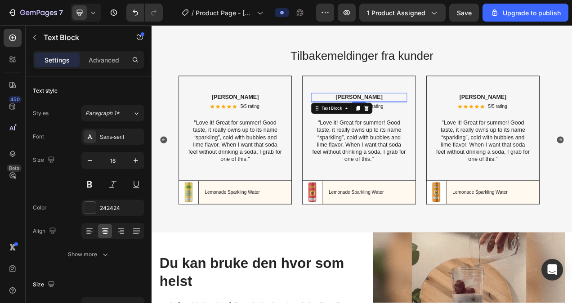
click at [433, 117] on p "Dick Rey" at bounding box center [417, 117] width 121 height 9
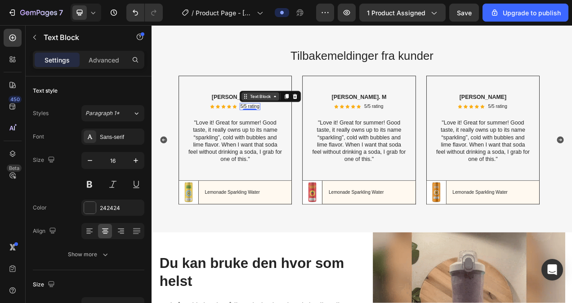
click at [275, 116] on div "Text Block" at bounding box center [291, 116] width 49 height 11
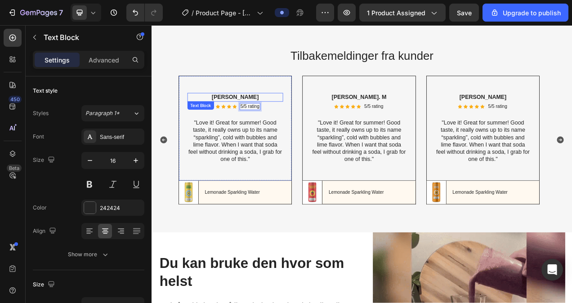
click at [290, 120] on p "Rita Carroll" at bounding box center [258, 117] width 121 height 9
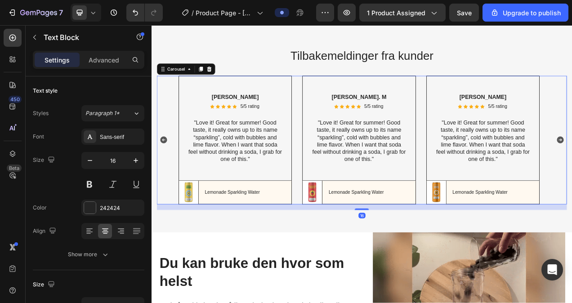
click at [162, 175] on icon "Carousel Back Arrow" at bounding box center [166, 172] width 11 height 11
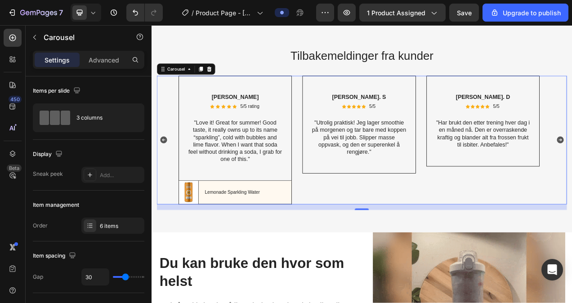
click at [169, 172] on icon "Carousel Back Arrow" at bounding box center [166, 173] width 9 height 9
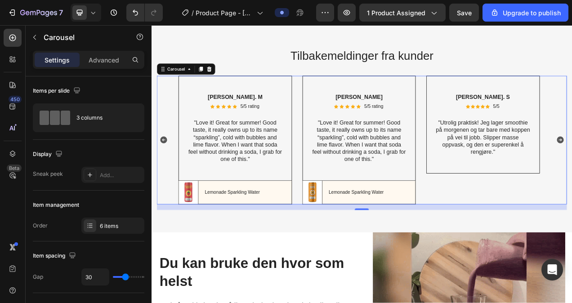
click at [169, 172] on icon "Carousel Back Arrow" at bounding box center [166, 173] width 9 height 9
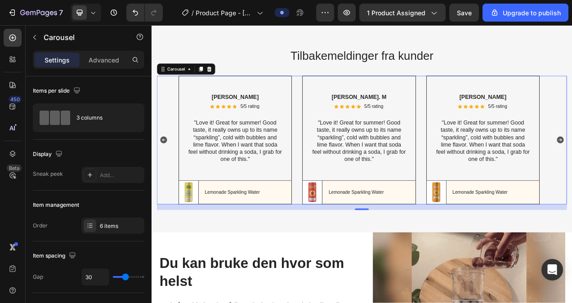
click at [166, 171] on icon "Carousel Back Arrow" at bounding box center [166, 173] width 9 height 9
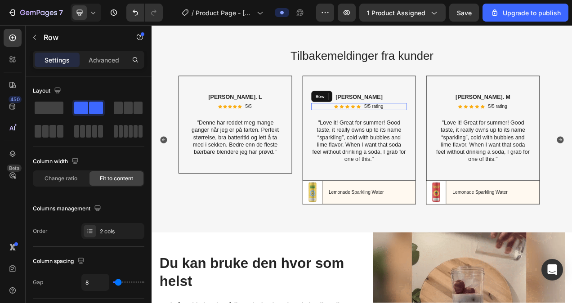
click at [452, 129] on div "Icon Icon Icon Icon Icon Icon List 5/5 rating Text Block Row" at bounding box center [417, 129] width 123 height 9
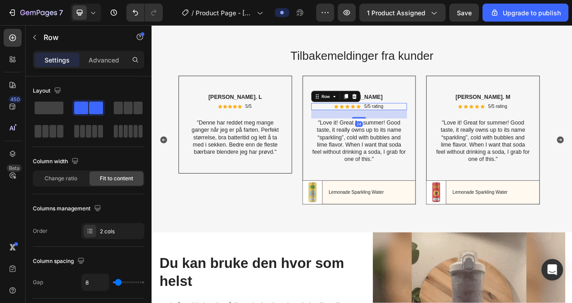
click at [452, 129] on div "Icon Icon Icon Icon Icon Icon List 5/5 rating Text Block Row 24" at bounding box center [417, 129] width 123 height 9
click at [459, 129] on div "Icon Icon Icon Icon Icon Icon List 5/5 rating Text Block Row 24" at bounding box center [417, 129] width 123 height 9
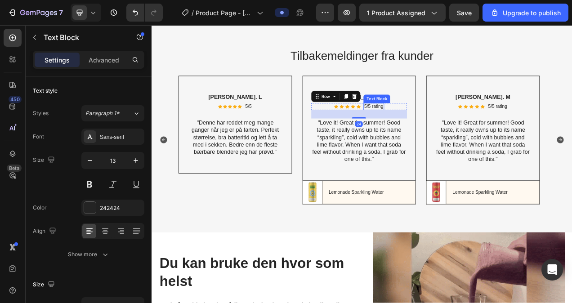
click at [448, 129] on p "5/5 rating" at bounding box center [436, 130] width 24 height 8
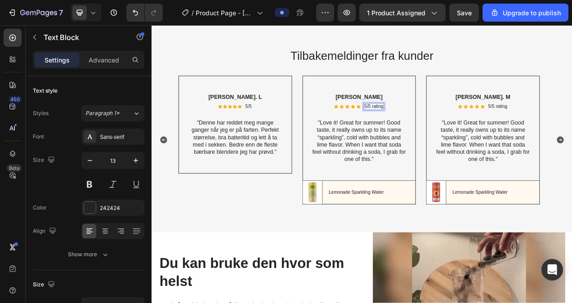
click at [448, 129] on p "5/5 rating" at bounding box center [436, 130] width 24 height 8
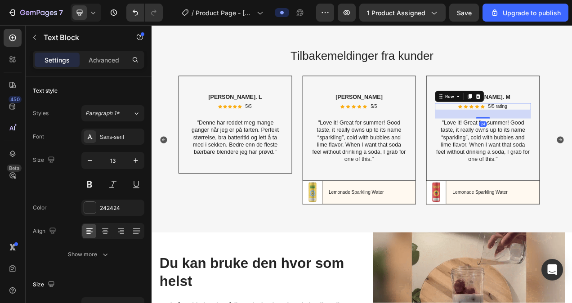
click at [571, 132] on div "Icon Icon Icon Icon Icon Icon List 5/5 rating Text Block Row 24" at bounding box center [576, 129] width 123 height 9
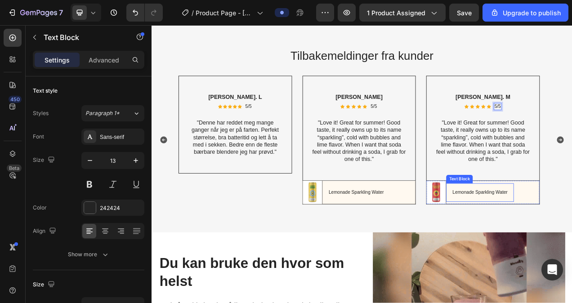
click at [553, 235] on div "Lemonade Sparkling Water Text Block" at bounding box center [572, 240] width 87 height 24
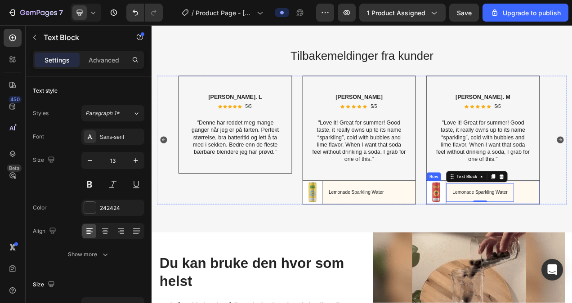
click at [571, 230] on div "Image Lemonade Sparkling Water Text Block 0 Row" at bounding box center [577, 240] width 146 height 30
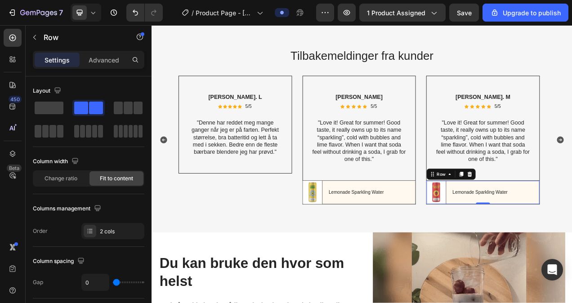
click at [571, 236] on div "Image Lemonade Sparkling Water Text Block Row 0" at bounding box center [577, 240] width 146 height 30
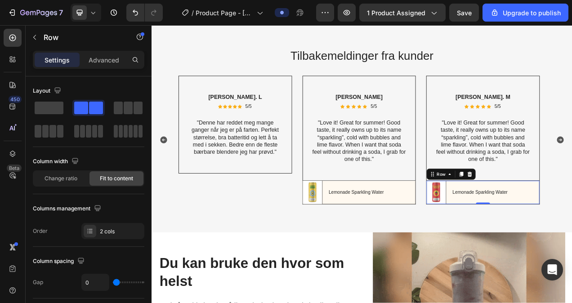
click at [561, 216] on icon at bounding box center [560, 217] width 6 height 6
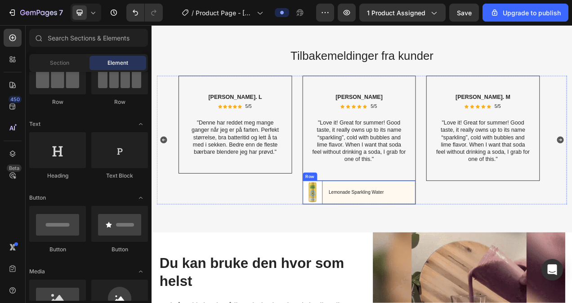
click at [472, 235] on div "Image Lemonade Sparkling Water Text Block Row" at bounding box center [418, 240] width 146 height 30
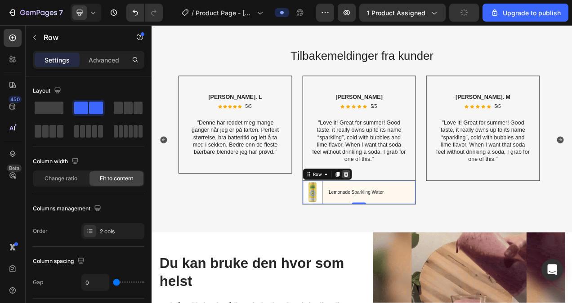
click at [403, 217] on icon at bounding box center [400, 216] width 7 height 7
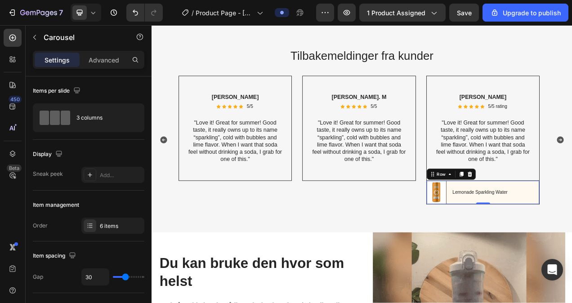
click at [571, 236] on div "Image Lemonade Sparkling Water Text Block Row 0" at bounding box center [577, 240] width 146 height 30
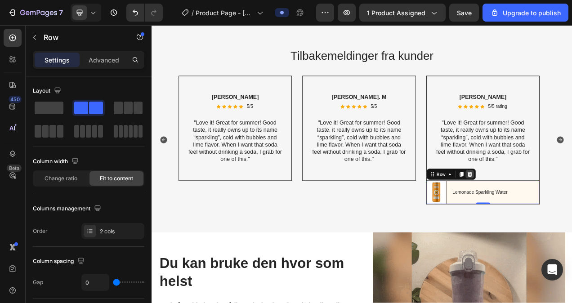
click at [560, 218] on icon at bounding box center [560, 217] width 6 height 6
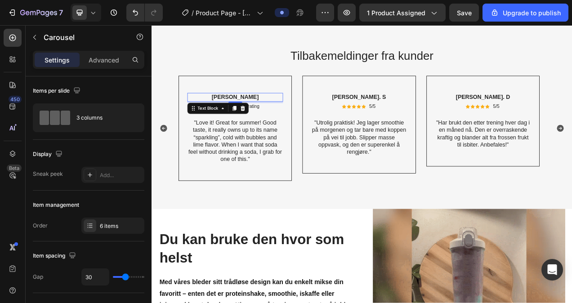
click at [276, 116] on p "Emma Zalia" at bounding box center [258, 117] width 121 height 9
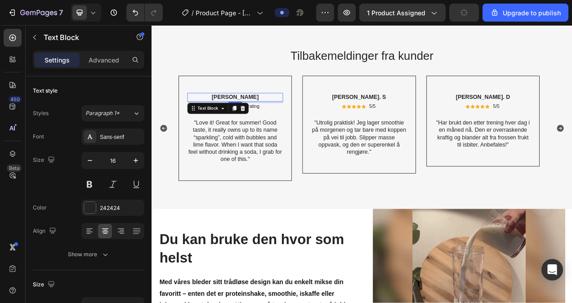
click at [282, 118] on p "Emma Zalia" at bounding box center [258, 117] width 121 height 9
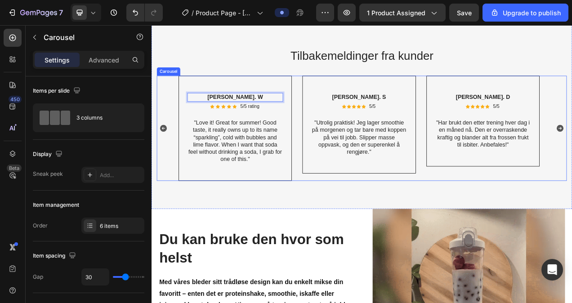
click at [166, 159] on icon "Carousel Back Arrow" at bounding box center [166, 157] width 9 height 9
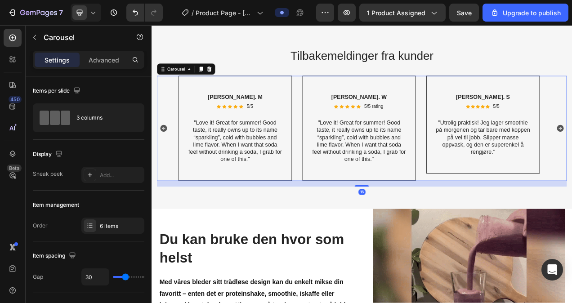
click at [166, 159] on icon "Carousel Back Arrow" at bounding box center [166, 157] width 9 height 9
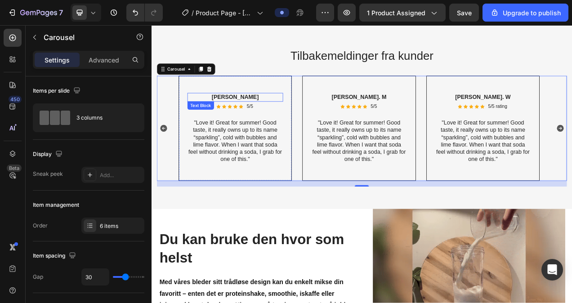
click at [286, 119] on p "Rita Carroll" at bounding box center [258, 117] width 121 height 9
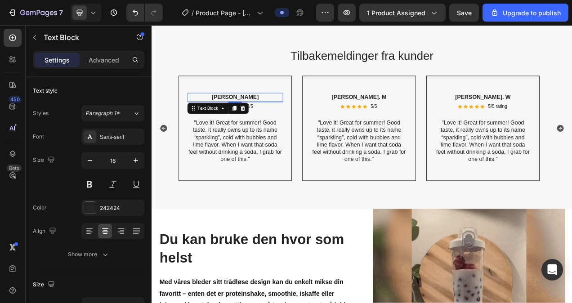
click at [285, 118] on p "Rita Carroll" at bounding box center [258, 117] width 121 height 9
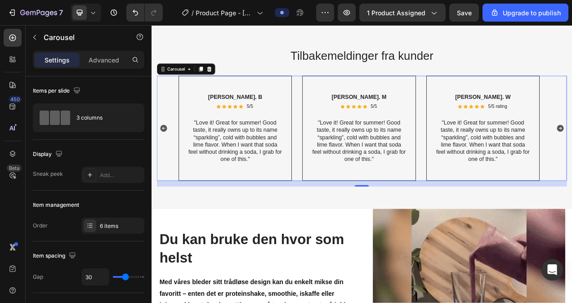
drag, startPoint x: 302, startPoint y: 152, endPoint x: 160, endPoint y: 157, distance: 141.7
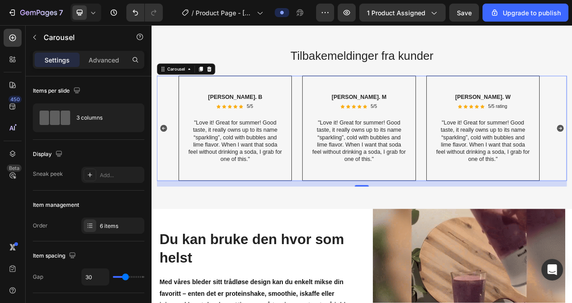
click at [160, 157] on button "Carousel Back Arrow" at bounding box center [167, 158] width 14 height 14
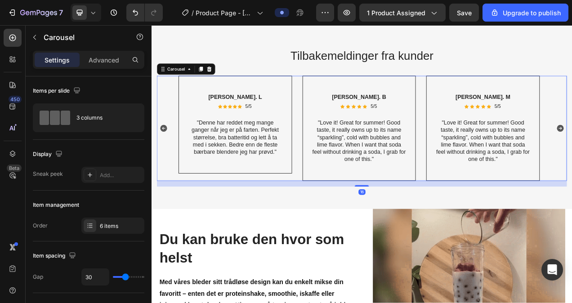
click at [161, 157] on icon "Carousel Back Arrow" at bounding box center [166, 157] width 11 height 11
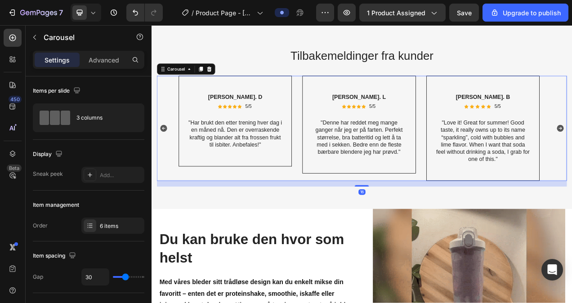
click at [161, 157] on icon "Carousel Back Arrow" at bounding box center [166, 157] width 11 height 11
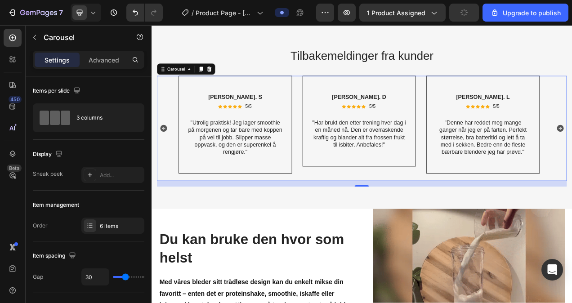
click at [161, 156] on icon "Carousel Back Arrow" at bounding box center [166, 157] width 11 height 11
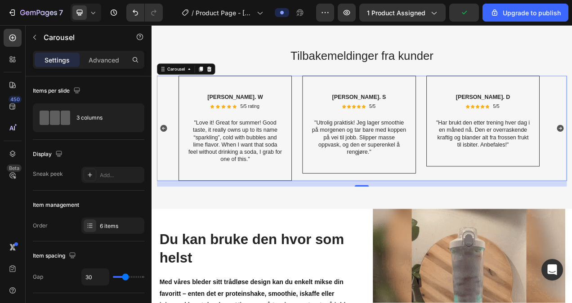
click at [161, 156] on icon "Carousel Back Arrow" at bounding box center [166, 157] width 11 height 11
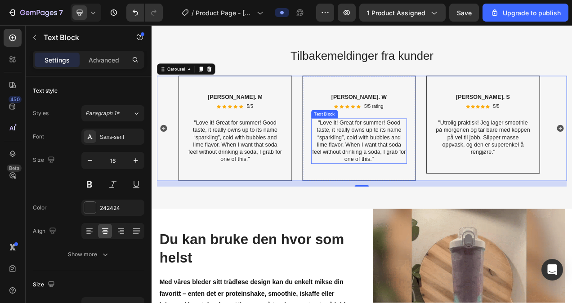
click at [445, 196] on p ""Love it! Great for summer! Good taste, it really owns up to its name “sparklin…" at bounding box center [417, 174] width 121 height 56
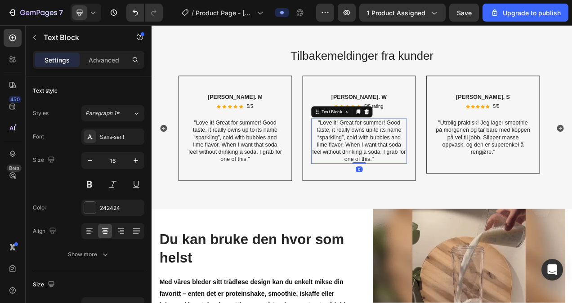
click at [445, 196] on p ""Love it! Great for summer! Good taste, it really owns up to its name “sparklin…" at bounding box center [417, 174] width 121 height 56
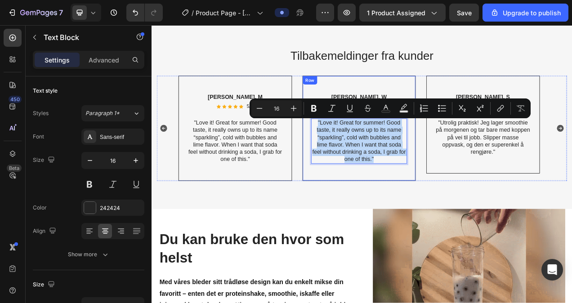
drag, startPoint x: 445, startPoint y: 196, endPoint x: 350, endPoint y: 152, distance: 104.6
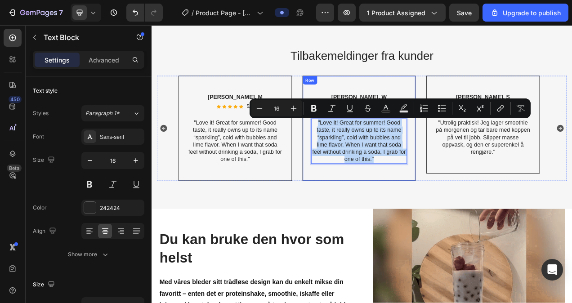
click at [350, 152] on div "Emma. W Text Block Icon Icon Icon Icon Icon Icon List 5/5 rating Text Block Row…" at bounding box center [418, 157] width 146 height 135
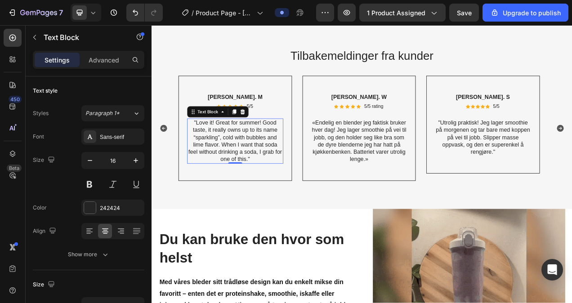
click at [294, 197] on p ""Love it! Great for summer! Good taste, it really owns up to its name “sparklin…" at bounding box center [258, 174] width 121 height 56
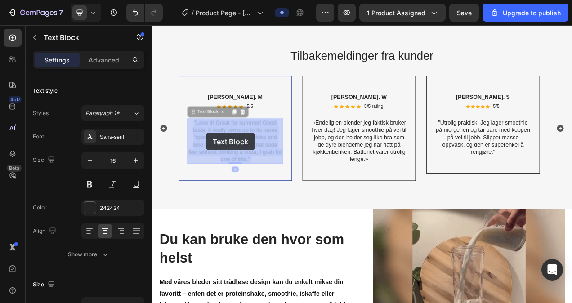
drag, startPoint x: 291, startPoint y: 196, endPoint x: 231, endPoint y: 165, distance: 67.3
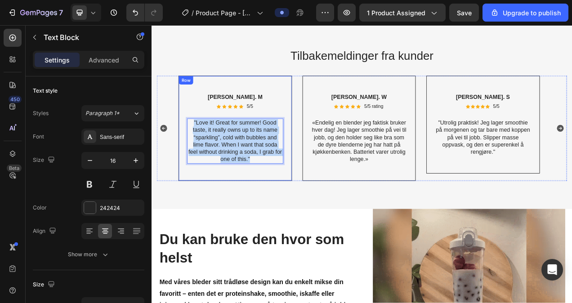
drag, startPoint x: 278, startPoint y: 196, endPoint x: 190, endPoint y: 153, distance: 97.9
click at [190, 153] on div "Maja. M Text Block Icon Icon Icon Icon Icon Icon List 5/5 Text Block Row "Love …" at bounding box center [259, 157] width 146 height 135
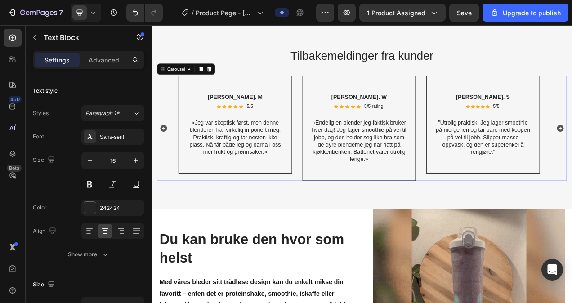
click at [169, 157] on icon "Carousel Back Arrow" at bounding box center [166, 157] width 9 height 9
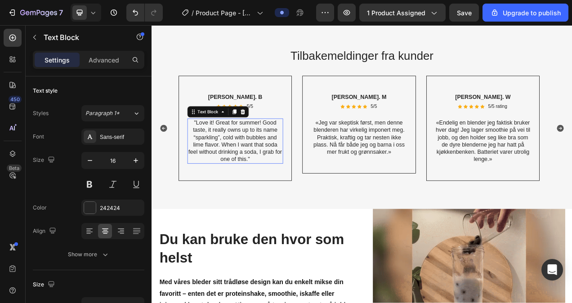
click at [286, 196] on p ""Love it! Great for summer! Good taste, it really owns up to its name “sparklin…" at bounding box center [258, 174] width 121 height 56
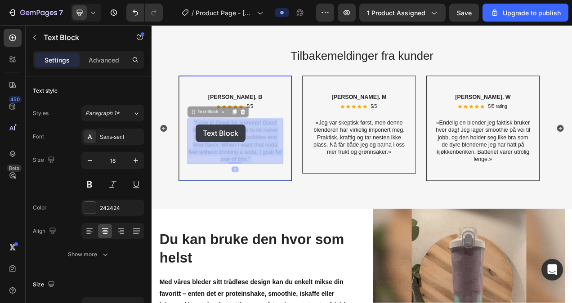
drag, startPoint x: 286, startPoint y: 196, endPoint x: 208, endPoint y: 152, distance: 89.4
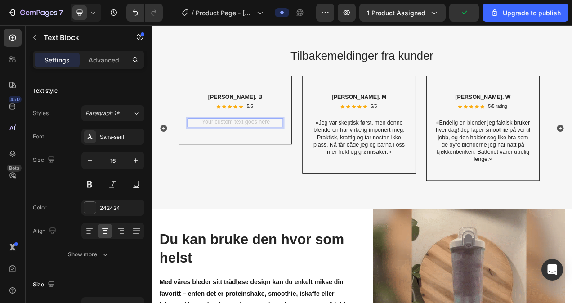
drag, startPoint x: 276, startPoint y: 179, endPoint x: 268, endPoint y: 148, distance: 32.4
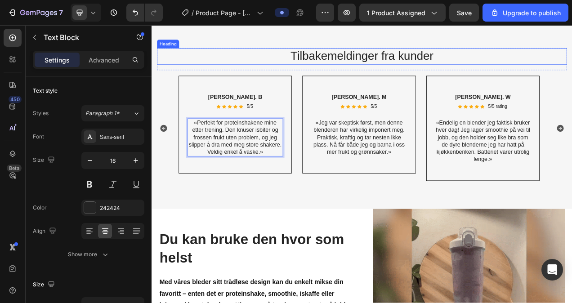
click at [268, 62] on h2 "Tilbakemeldinger fra kunder" at bounding box center [421, 65] width 526 height 21
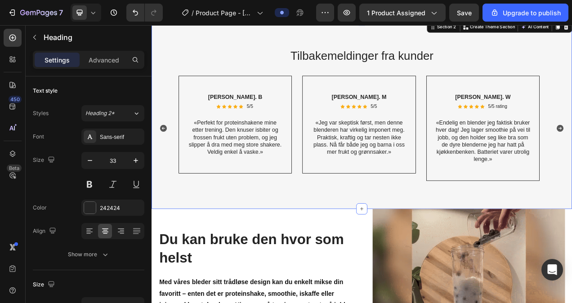
click at [271, 45] on div "Tilbakemeldinger fra kunder Heading Row Anders. S Text Block Icon Icon Icon Ico…" at bounding box center [420, 140] width 539 height 242
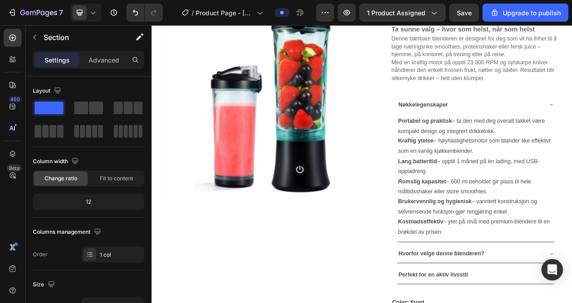
scroll to position [0, 0]
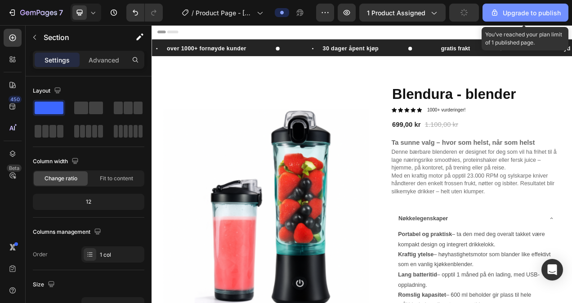
click at [525, 12] on div "Upgrade to publish" at bounding box center [525, 12] width 71 height 9
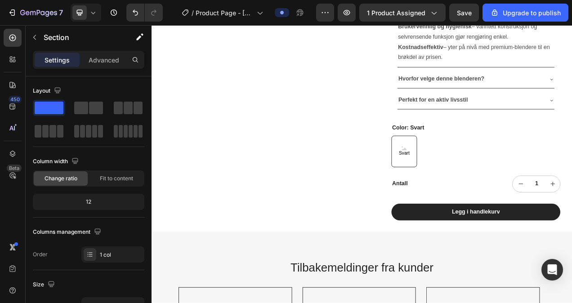
scroll to position [145, 0]
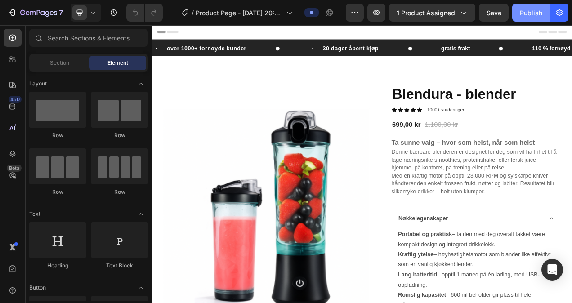
click at [529, 8] on div "Publish" at bounding box center [531, 12] width 22 height 9
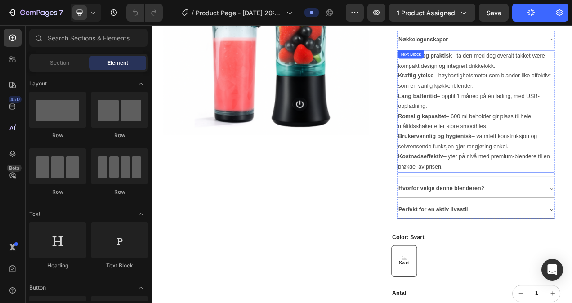
scroll to position [4, 0]
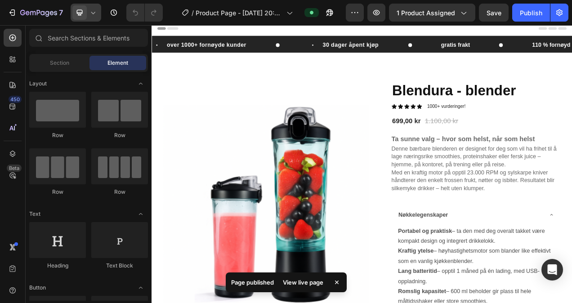
click at [96, 9] on icon at bounding box center [93, 12] width 9 height 9
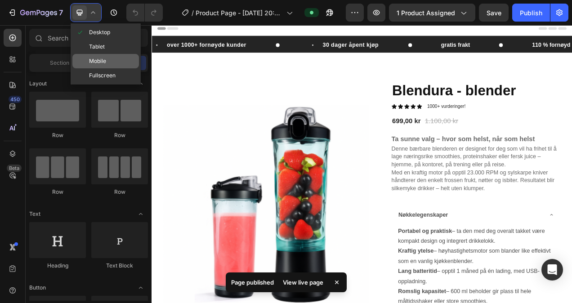
click at [113, 68] on div "Mobile" at bounding box center [105, 75] width 67 height 14
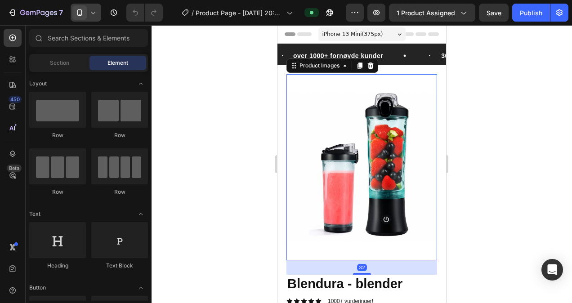
click at [364, 131] on img at bounding box center [361, 167] width 151 height 186
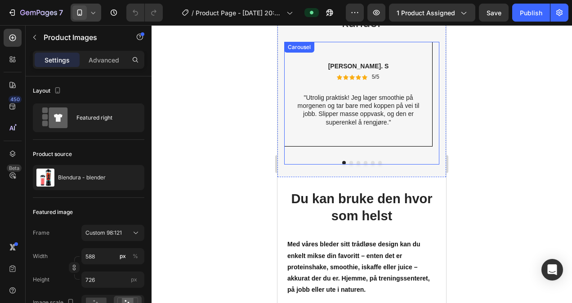
scroll to position [854, 0]
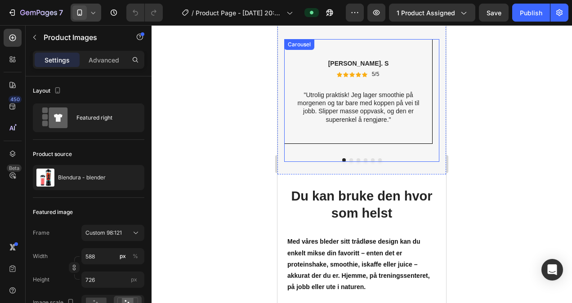
click at [347, 156] on div "Anders. S Text Block Icon Icon Icon Icon Icon Icon List 5/5 Text Block Row "Utr…" at bounding box center [361, 100] width 155 height 123
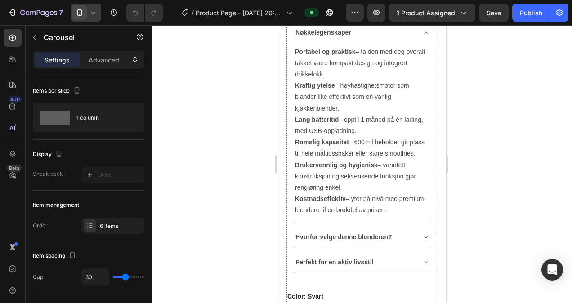
scroll to position [270, 0]
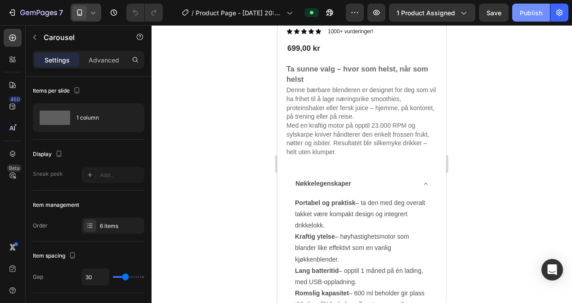
click at [523, 16] on div "Publish" at bounding box center [531, 12] width 22 height 9
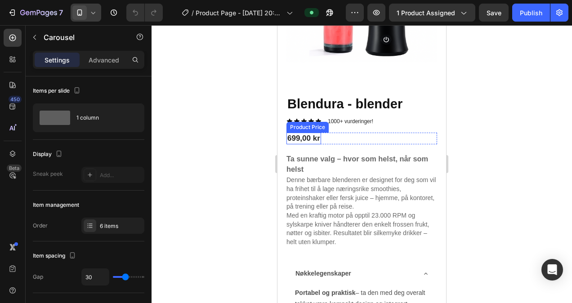
scroll to position [0, 0]
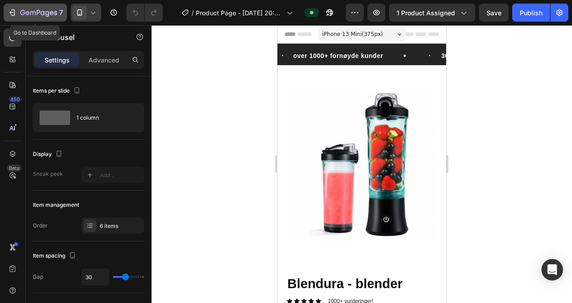
click at [49, 12] on icon "button" at bounding box center [38, 13] width 37 height 8
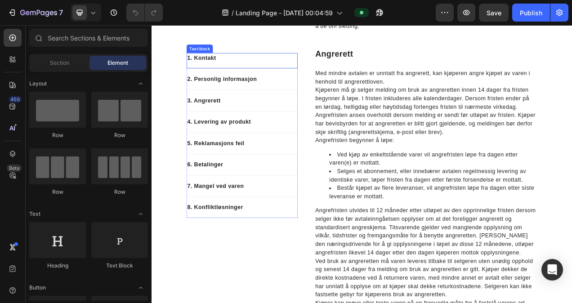
scroll to position [899, 0]
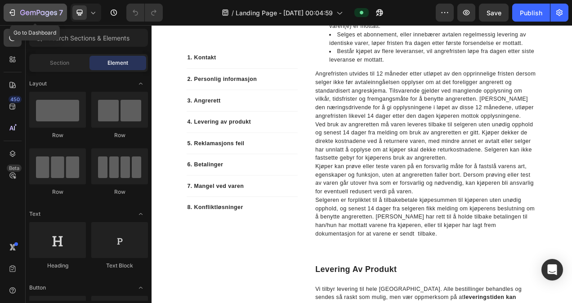
click at [44, 14] on icon "button" at bounding box center [42, 13] width 4 height 4
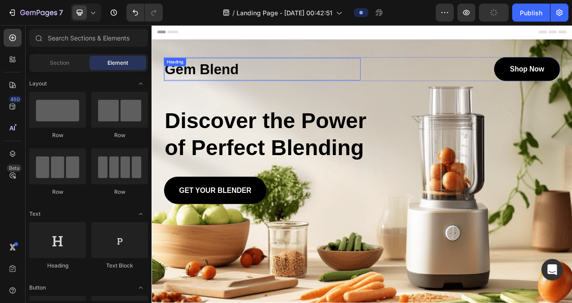
click at [261, 74] on h1 "Gem Blend" at bounding box center [293, 81] width 252 height 29
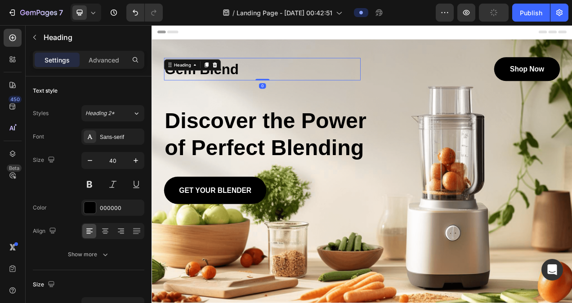
click at [279, 80] on h1 "Gem Blend" at bounding box center [293, 81] width 252 height 29
click at [251, 83] on p "Blendura Blender" at bounding box center [293, 81] width 250 height 27
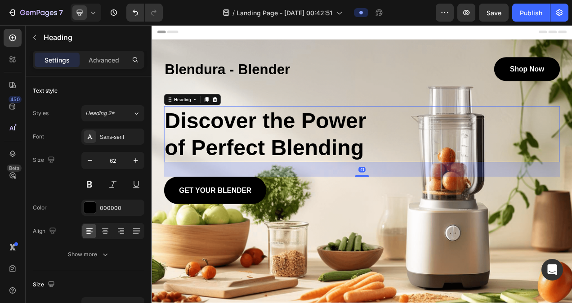
click at [265, 152] on h2 "Discover the Power of Perfect Blending" at bounding box center [306, 165] width 278 height 72
click at [424, 177] on h2 "Discover the Power of Perfect Blending" at bounding box center [306, 165] width 278 height 72
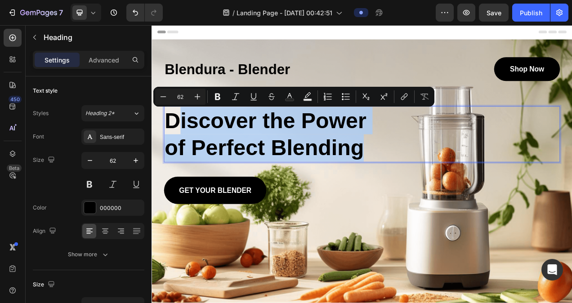
drag, startPoint x: 422, startPoint y: 184, endPoint x: 175, endPoint y: 147, distance: 249.9
click at [175, 147] on p "Discover the Power of Perfect Blending" at bounding box center [306, 165] width 276 height 70
click at [443, 178] on div "Discover the Power of Perfect Blending" at bounding box center [421, 165] width 508 height 72
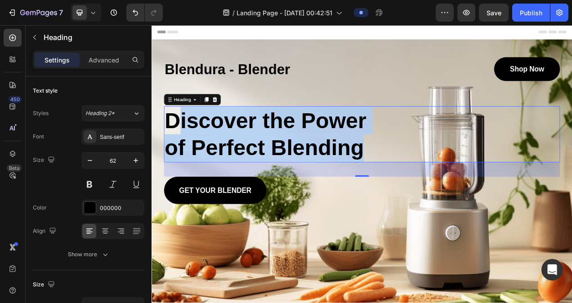
click at [429, 184] on p "Discover the Power of Perfect Blending" at bounding box center [306, 165] width 276 height 70
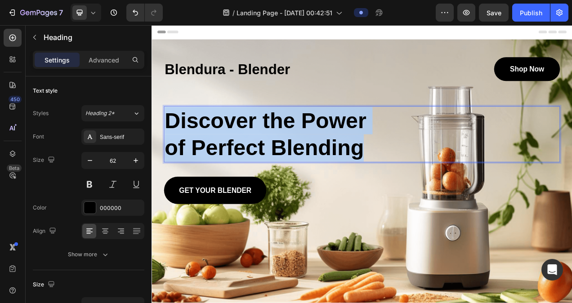
drag, startPoint x: 424, startPoint y: 185, endPoint x: 174, endPoint y: 150, distance: 252.7
click at [174, 150] on p "Discover the Power of Perfect Blending" at bounding box center [306, 165] width 276 height 70
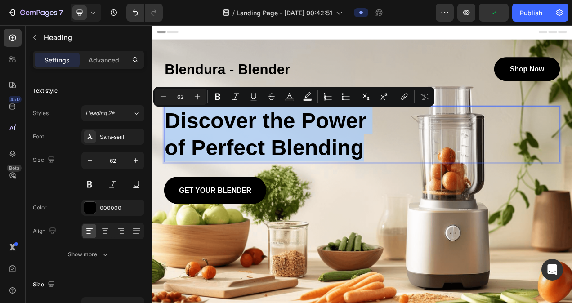
copy p "Discover the Power of Perfect Blending"
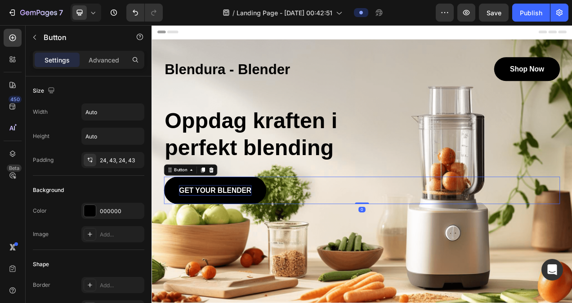
click at [272, 236] on p "GET YOUR BLENDER" at bounding box center [233, 237] width 93 height 13
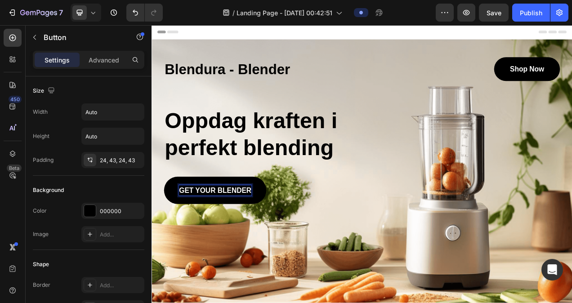
click at [275, 237] on p "GET YOUR BLENDER" at bounding box center [233, 237] width 93 height 13
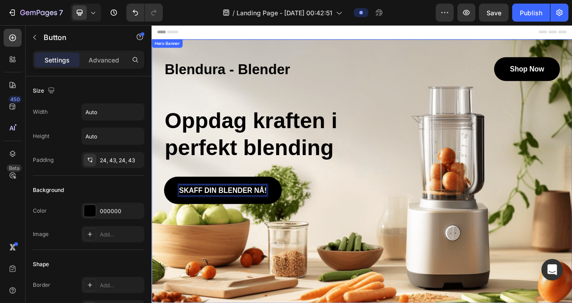
click at [344, 209] on div "Blendura - Blender Heading Shop Now Button Row Oppdag kraften i perfekt blendin…" at bounding box center [421, 161] width 508 height 188
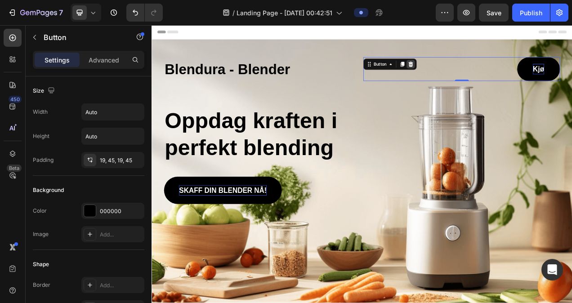
click at [481, 72] on icon at bounding box center [484, 75] width 6 height 6
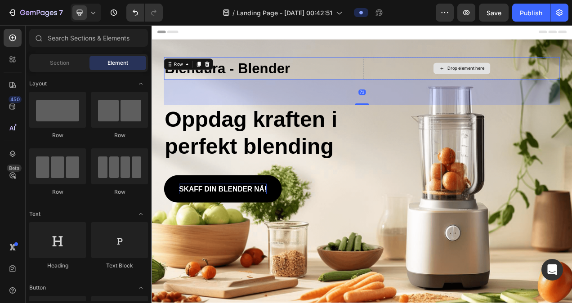
click at [458, 85] on div "Drop element here" at bounding box center [549, 81] width 252 height 29
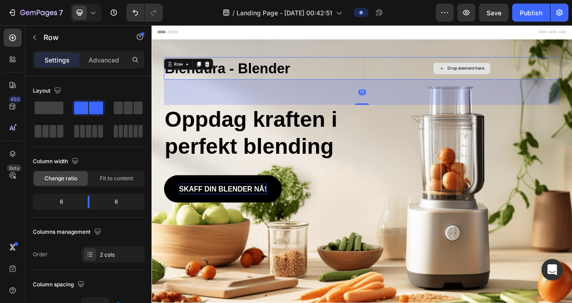
click at [472, 79] on div "Drop element here" at bounding box center [549, 81] width 252 height 29
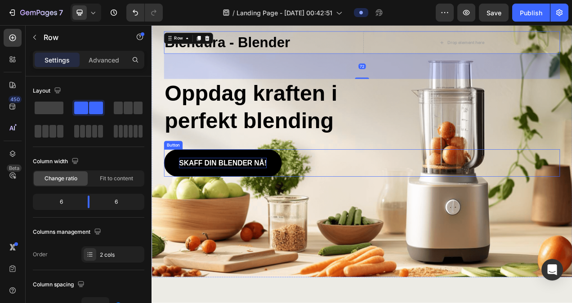
scroll to position [135, 0]
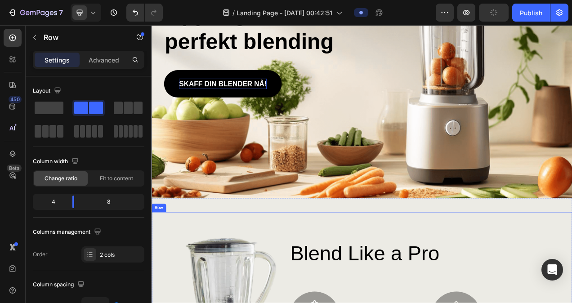
drag, startPoint x: 349, startPoint y: 273, endPoint x: 355, endPoint y: 263, distance: 11.7
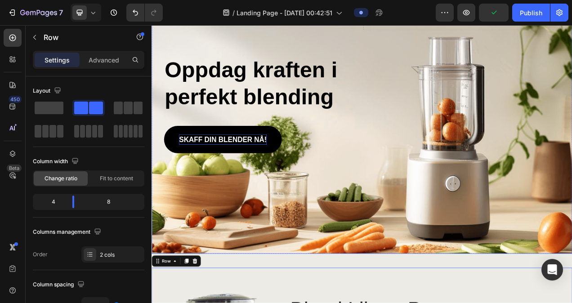
click at [385, 190] on div "[PERSON_NAME] din blender nå! Button" at bounding box center [421, 172] width 508 height 35
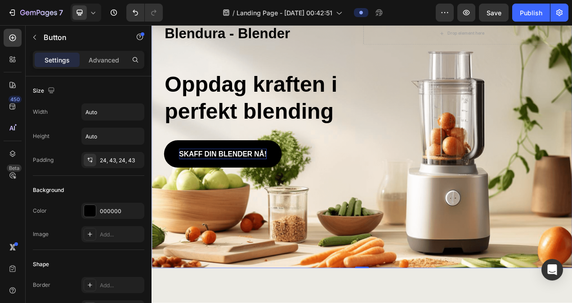
drag, startPoint x: 510, startPoint y: 252, endPoint x: 500, endPoint y: 249, distance: 10.4
click at [510, 251] on div "Background Image" at bounding box center [420, 168] width 539 height 338
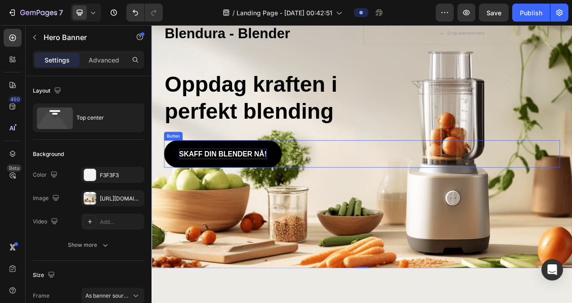
click at [246, 195] on p "Skaff din blender nå!" at bounding box center [243, 190] width 112 height 13
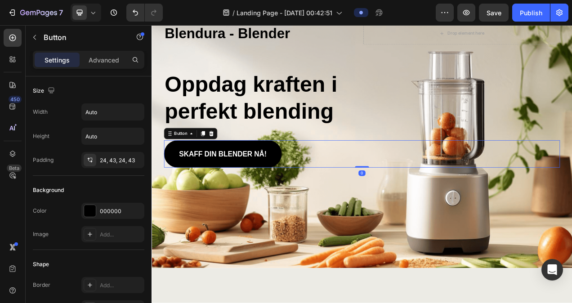
click at [213, 208] on link "Skaff din blender nå!" at bounding box center [242, 190] width 151 height 35
click at [214, 199] on link "Skaff din blender nå!" at bounding box center [242, 190] width 151 height 35
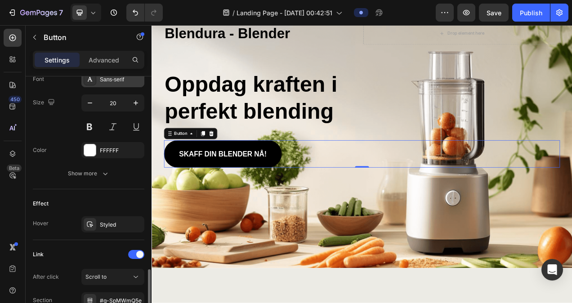
scroll to position [405, 0]
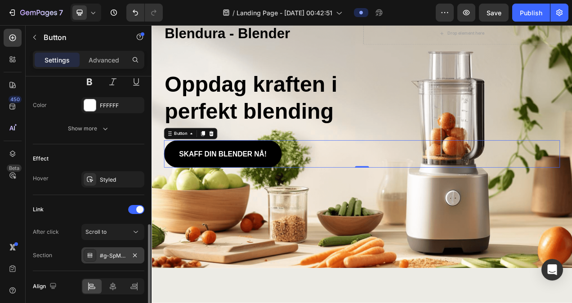
click at [108, 253] on div "#g-SpMWmQ5e" at bounding box center [113, 256] width 26 height 8
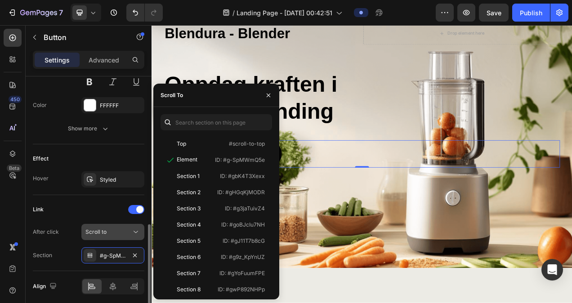
click at [110, 230] on div "Scroll to" at bounding box center [108, 232] width 46 height 8
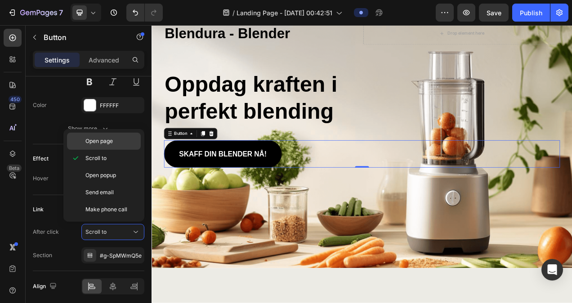
click at [113, 142] on span "Open page" at bounding box center [98, 141] width 27 height 8
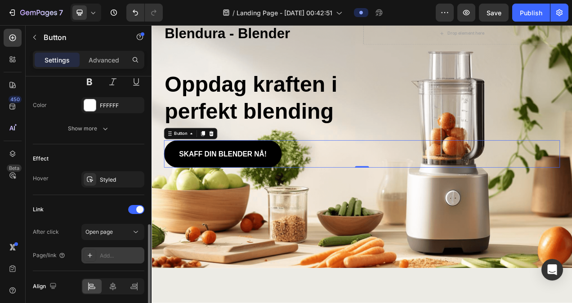
click at [112, 252] on div "Add..." at bounding box center [121, 256] width 42 height 8
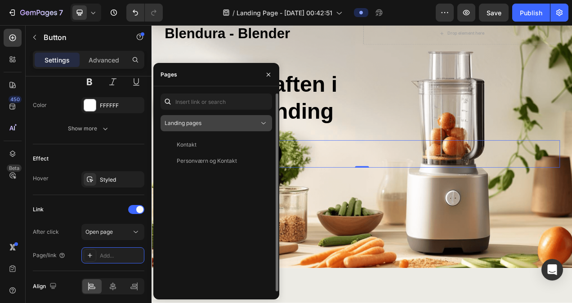
click at [208, 120] on div "Landing pages" at bounding box center [212, 123] width 94 height 8
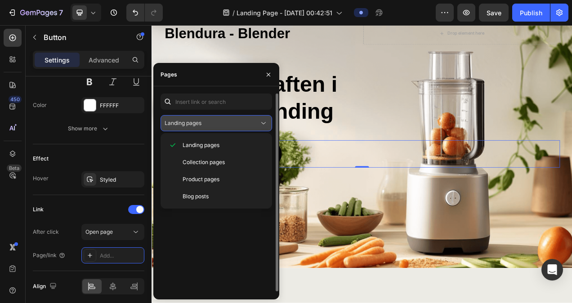
click at [215, 125] on div "Landing pages" at bounding box center [212, 123] width 94 height 8
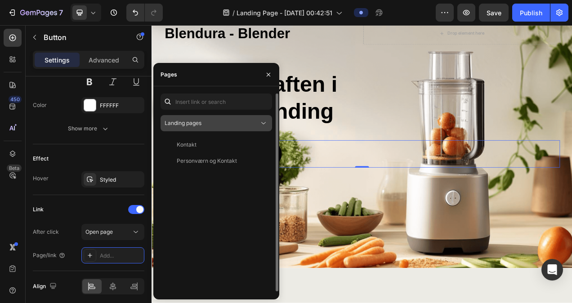
click at [241, 125] on div "Landing pages" at bounding box center [212, 123] width 94 height 8
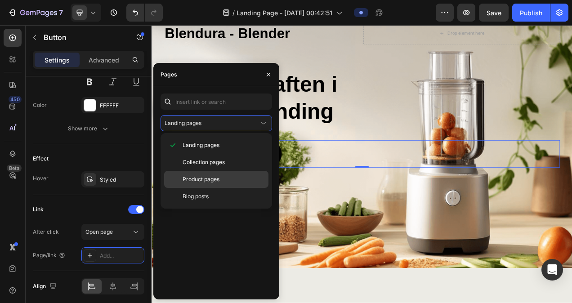
click at [218, 178] on span "Product pages" at bounding box center [200, 179] width 37 height 8
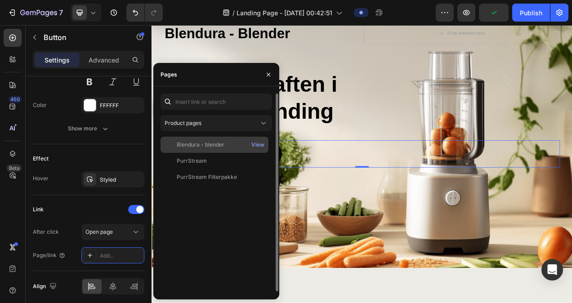
click at [230, 146] on div "Blendura - blender" at bounding box center [214, 145] width 101 height 8
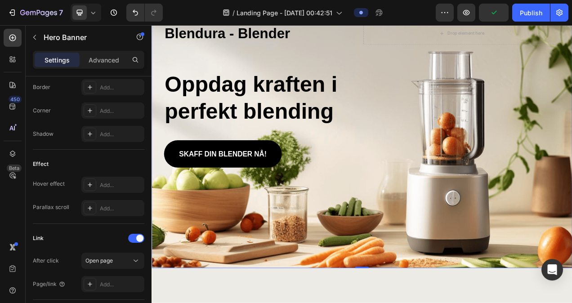
drag, startPoint x: 397, startPoint y: 318, endPoint x: 387, endPoint y: 307, distance: 14.9
click at [396, 303] on div "Background Image" at bounding box center [420, 168] width 539 height 338
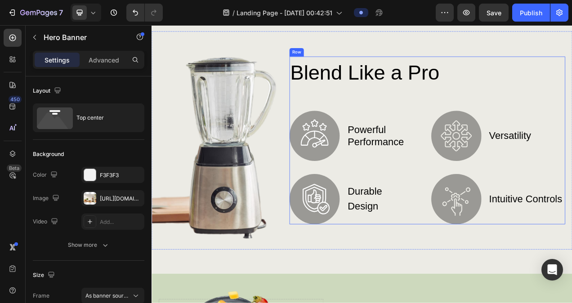
scroll to position [315, 0]
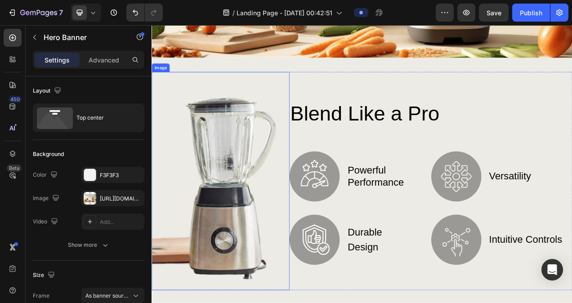
click at [293, 164] on img at bounding box center [239, 225] width 177 height 280
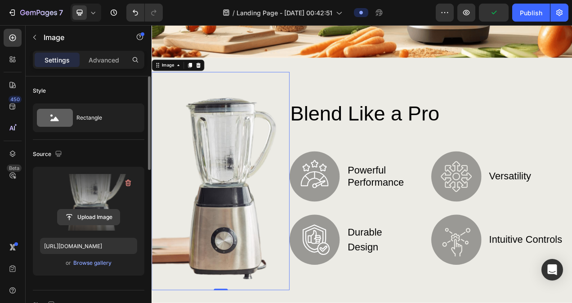
click at [87, 215] on input "file" at bounding box center [89, 216] width 62 height 15
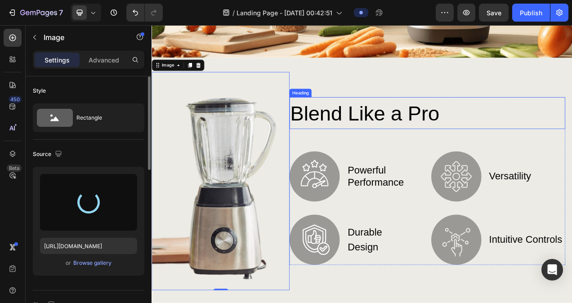
type input "[URL][DOMAIN_NAME]"
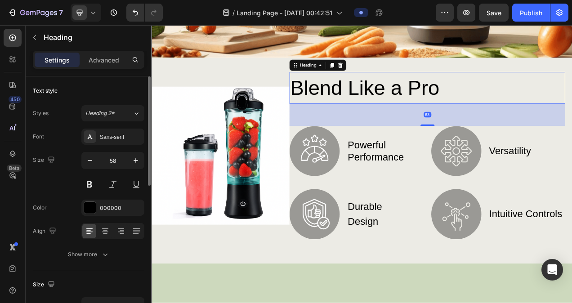
click at [530, 104] on h2 "Blend Like a Pro" at bounding box center [505, 105] width 354 height 41
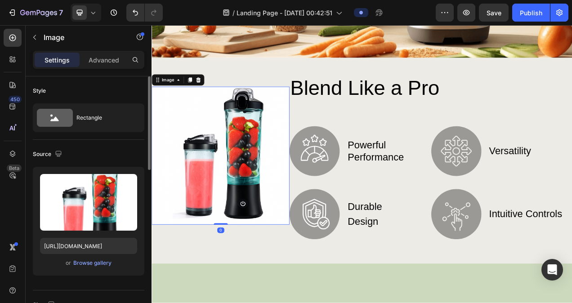
click at [309, 171] on img at bounding box center [239, 192] width 177 height 177
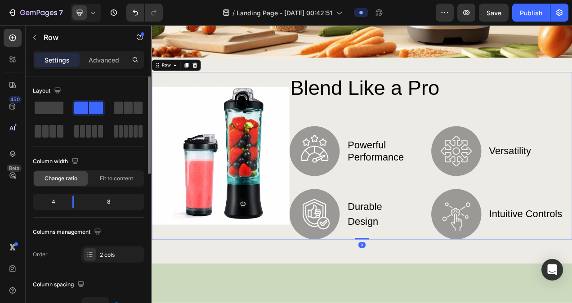
click at [264, 292] on div "Image" at bounding box center [239, 192] width 177 height 215
click at [267, 303] on div "Image Blend Like a Pro Heading Image powerful performance Text Block Row Image …" at bounding box center [420, 199] width 539 height 264
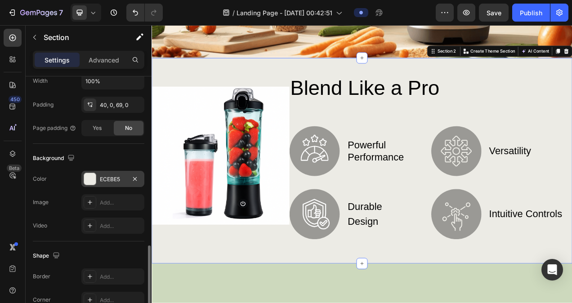
scroll to position [295, 0]
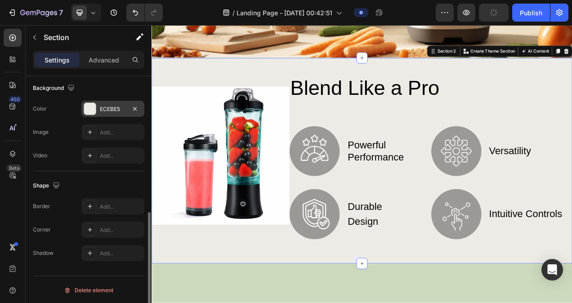
click at [113, 105] on div "ECEBE5" at bounding box center [113, 109] width 26 height 8
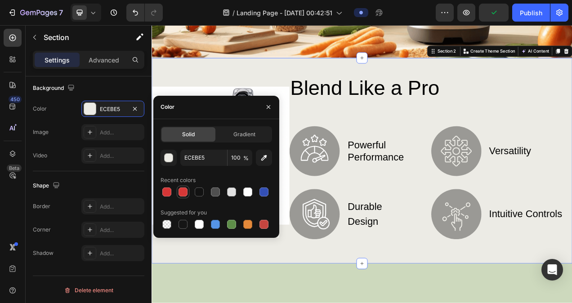
click at [180, 191] on div at bounding box center [182, 191] width 9 height 9
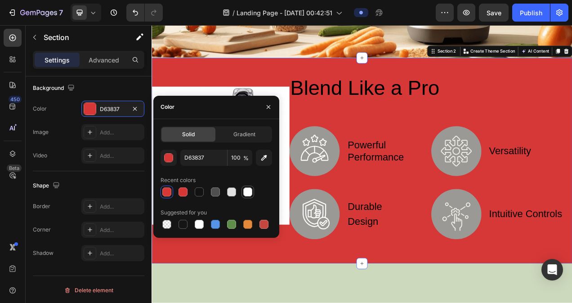
click at [247, 193] on div at bounding box center [247, 191] width 9 height 9
type input "FFFFFF"
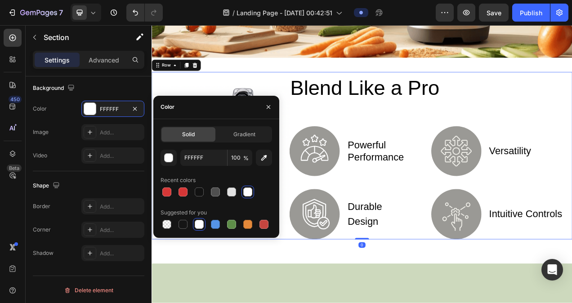
click at [231, 91] on div "Image" at bounding box center [239, 192] width 177 height 215
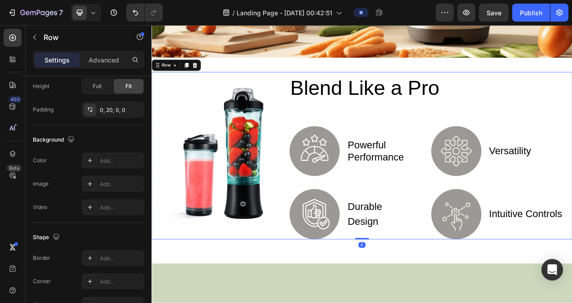
scroll to position [0, 0]
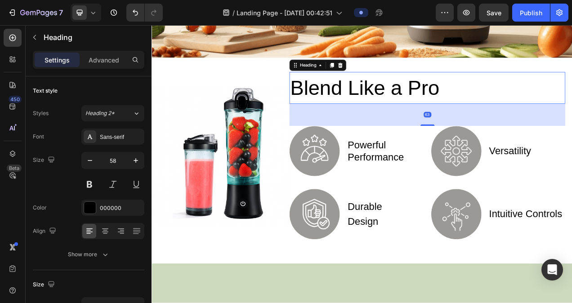
click at [531, 99] on h2 "Blend Like a Pro" at bounding box center [505, 105] width 354 height 41
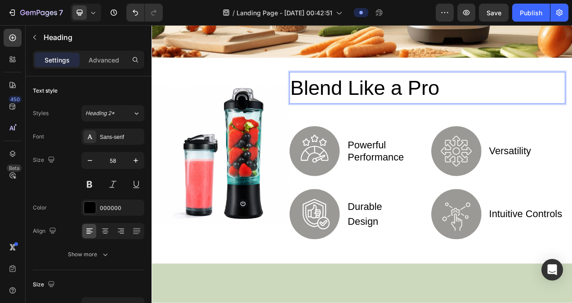
click at [531, 99] on h2 "Blend Like a Pro" at bounding box center [505, 105] width 354 height 41
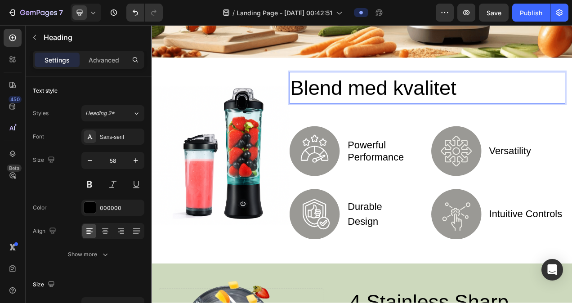
scroll to position [270, 0]
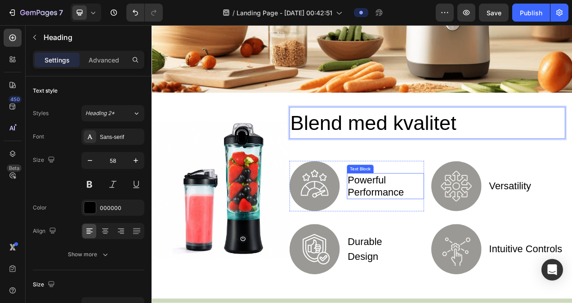
click at [443, 228] on p "powerful performance" at bounding box center [451, 231] width 97 height 31
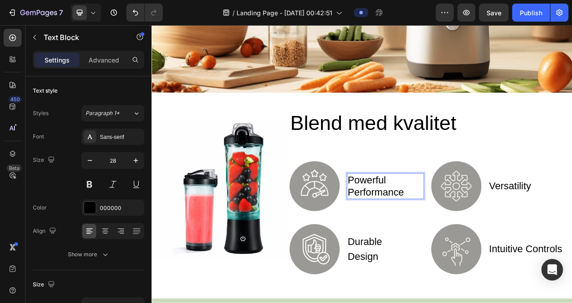
click at [481, 238] on p "powerful performance" at bounding box center [451, 231] width 97 height 31
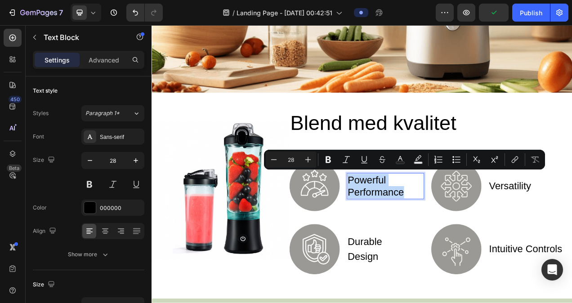
drag, startPoint x: 479, startPoint y: 238, endPoint x: 402, endPoint y: 214, distance: 80.5
click at [403, 216] on p "powerful performance" at bounding box center [451, 231] width 97 height 31
copy p "powerful performance"
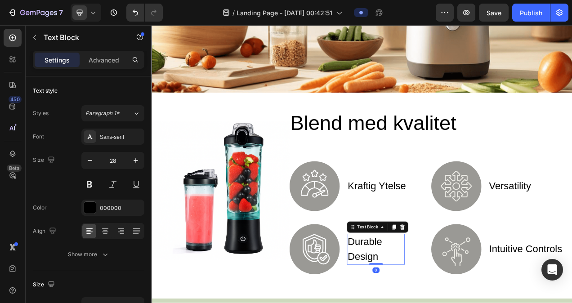
drag, startPoint x: 447, startPoint y: 319, endPoint x: 402, endPoint y: 292, distance: 52.8
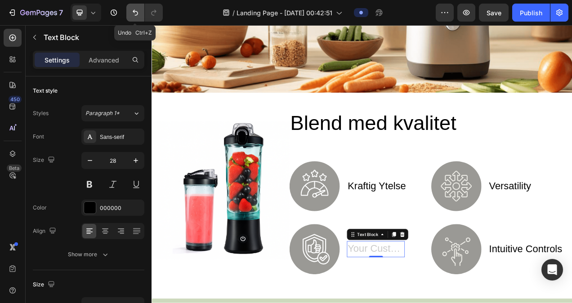
click at [133, 13] on icon "Undo/Redo" at bounding box center [135, 12] width 9 height 9
click at [136, 12] on icon "Undo/Redo" at bounding box center [135, 13] width 5 height 6
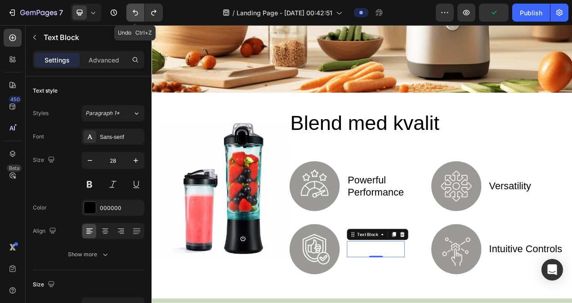
click at [136, 12] on icon "Undo/Redo" at bounding box center [135, 13] width 5 height 6
click at [135, 11] on icon "Undo/Redo" at bounding box center [135, 12] width 9 height 9
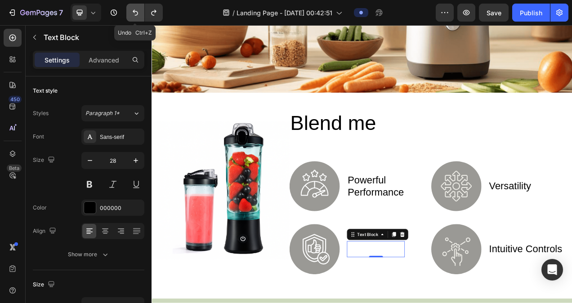
click at [135, 11] on icon "Undo/Redo" at bounding box center [135, 13] width 5 height 6
click at [135, 11] on icon "Undo/Redo" at bounding box center [135, 12] width 9 height 9
click at [135, 10] on icon "Undo/Redo" at bounding box center [135, 12] width 9 height 9
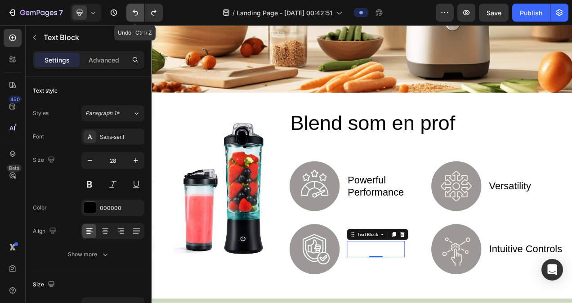
click at [135, 10] on icon "Undo/Redo" at bounding box center [135, 12] width 9 height 9
click at [153, 9] on icon "Undo/Redo" at bounding box center [153, 12] width 9 height 9
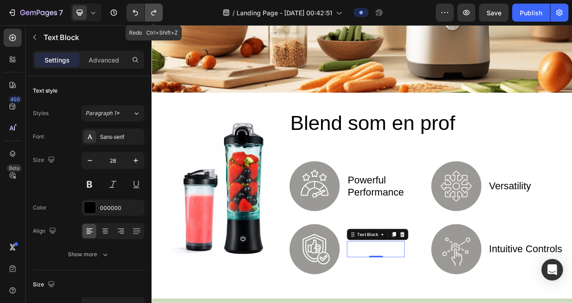
click at [153, 9] on icon "Undo/Redo" at bounding box center [153, 12] width 9 height 9
click at [154, 9] on icon "Undo/Redo" at bounding box center [153, 12] width 9 height 9
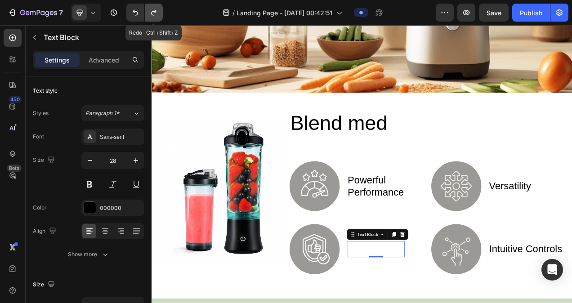
click at [154, 9] on icon "Undo/Redo" at bounding box center [153, 12] width 9 height 9
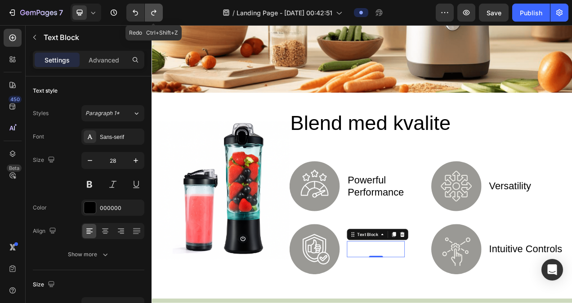
click at [154, 9] on icon "Undo/Redo" at bounding box center [153, 12] width 9 height 9
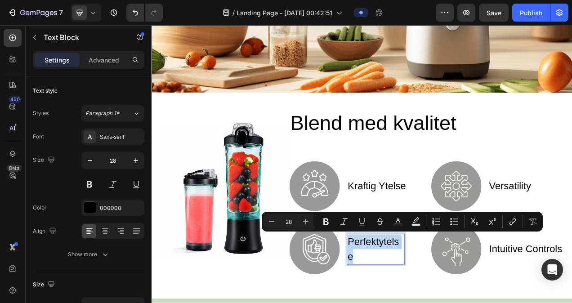
drag, startPoint x: 438, startPoint y: 315, endPoint x: 401, endPoint y: 295, distance: 41.6
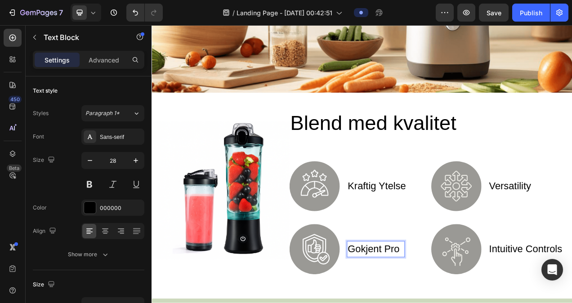
scroll to position [260, 0]
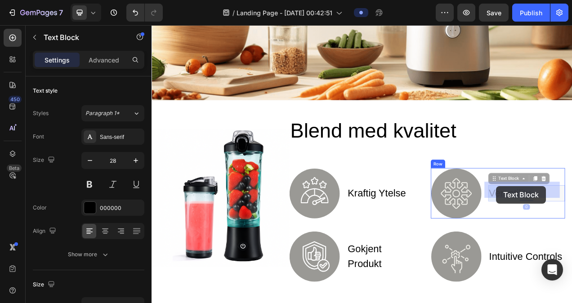
scroll to position [250, 0]
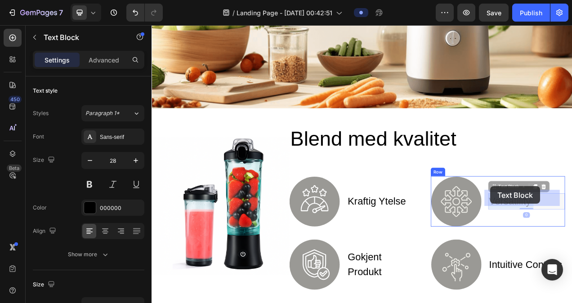
drag, startPoint x: 637, startPoint y: 236, endPoint x: 586, endPoint y: 232, distance: 51.0
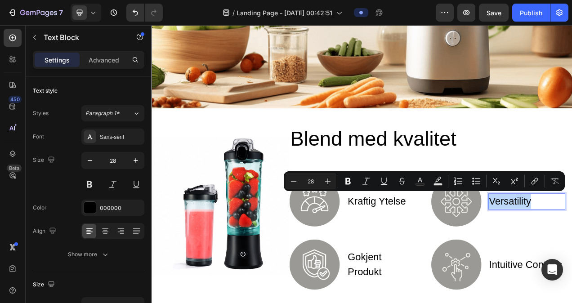
drag, startPoint x: 633, startPoint y: 250, endPoint x: 600, endPoint y: 245, distance: 33.2
copy p "versatility"
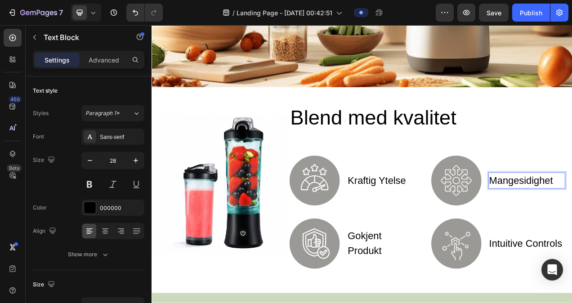
scroll to position [340, 0]
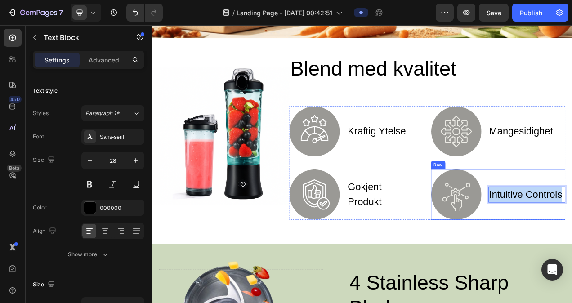
drag, startPoint x: 673, startPoint y: 240, endPoint x: 576, endPoint y: 236, distance: 97.2
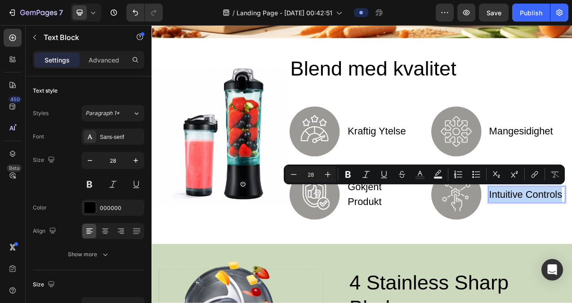
copy p "intuitive controls"
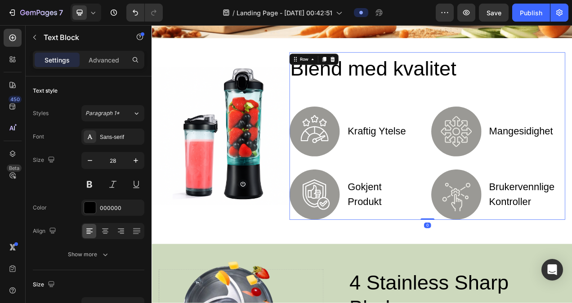
click at [571, 99] on div "Blend med kvalitet Heading Image kraftig ytelse Text Block Row Image Gokjent pr…" at bounding box center [505, 167] width 354 height 215
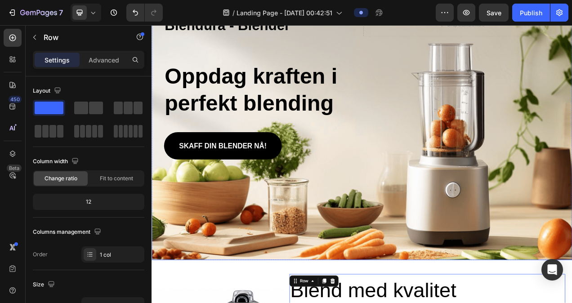
scroll to position [0, 0]
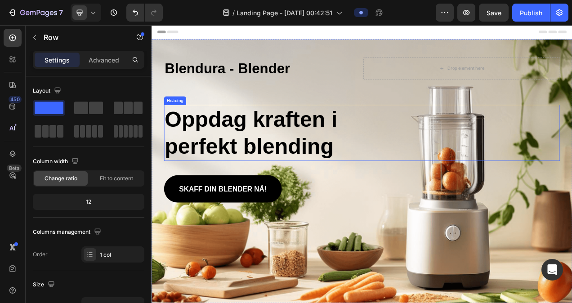
click at [432, 180] on h2 "Oppdag kraften i perfekt blending" at bounding box center [306, 164] width 278 height 72
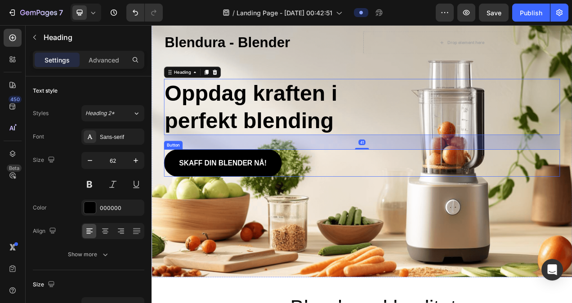
scroll to position [45, 0]
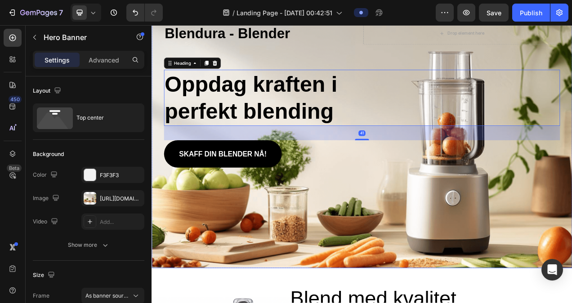
click at [454, 220] on div "Background Image" at bounding box center [420, 168] width 539 height 338
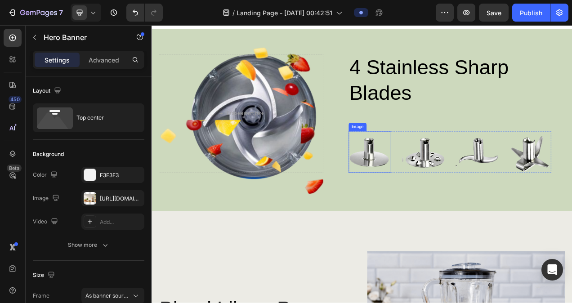
scroll to position [584, 0]
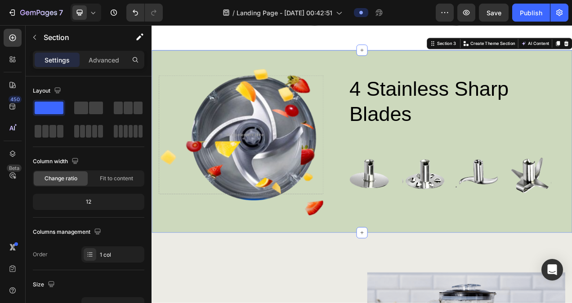
click at [363, 65] on div "4 stainless sharp blades Heading Image Image Image Image Row Row Drop element h…" at bounding box center [420, 175] width 539 height 234
drag, startPoint x: 679, startPoint y: 52, endPoint x: 672, endPoint y: 54, distance: 8.1
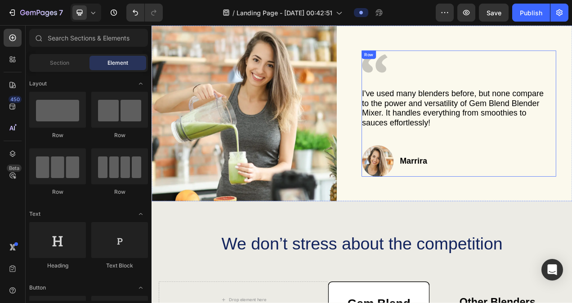
scroll to position [1573, 0]
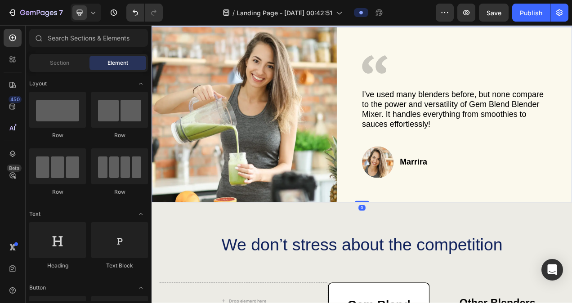
click at [479, 95] on div "Icon I've used many blenders before, but none compare to the power and versatil…" at bounding box center [556, 139] width 270 height 225
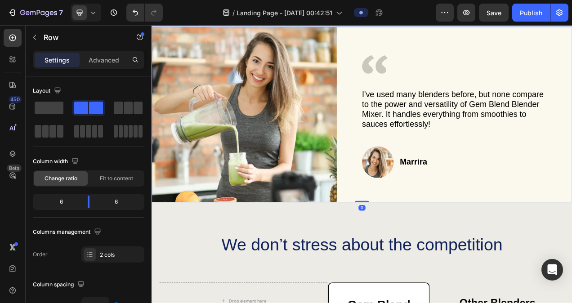
click at [205, 22] on icon at bounding box center [206, 18] width 7 height 7
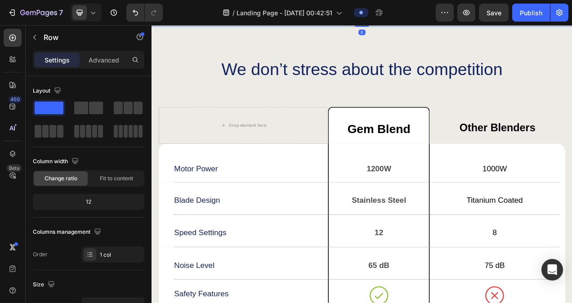
click at [270, 27] on div "Loved by others Heading" at bounding box center [420, 2] width 539 height 51
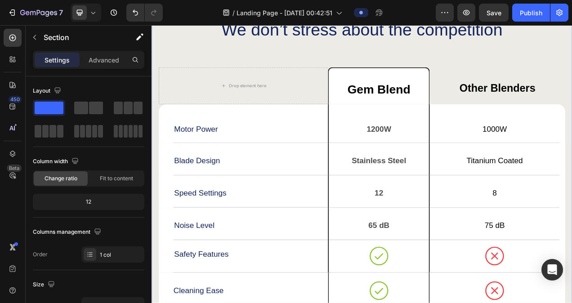
click at [301, 65] on div "We don’t stress about the competition Heading Drop element here Gem Blend Text …" at bounding box center [420, 223] width 539 height 492
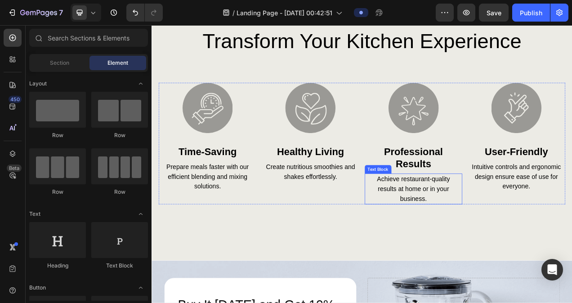
scroll to position [1483, 0]
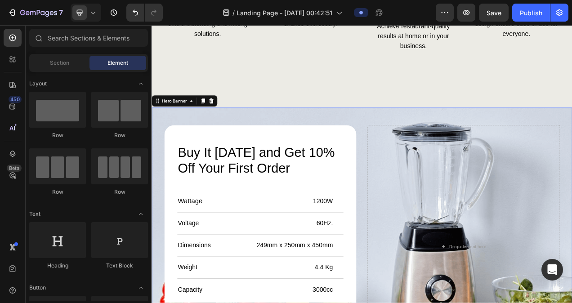
click at [532, 135] on div "Background Image" at bounding box center [420, 309] width 539 height 356
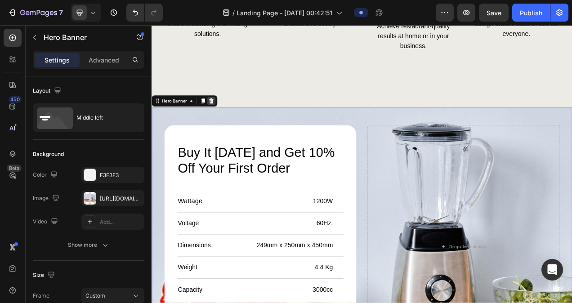
click at [231, 122] on div at bounding box center [227, 122] width 11 height 11
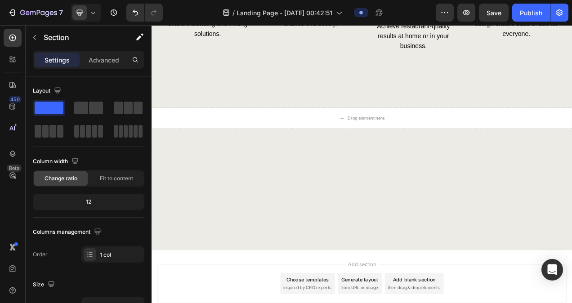
click at [367, 176] on div at bounding box center [420, 236] width 539 height 156
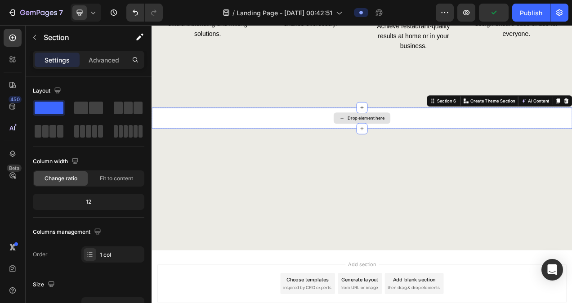
click at [253, 142] on div "Drop element here" at bounding box center [420, 144] width 539 height 27
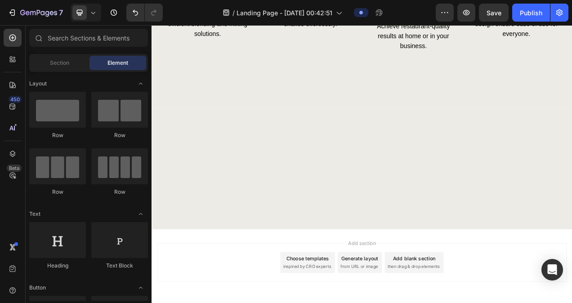
click at [485, 163] on div at bounding box center [420, 209] width 539 height 156
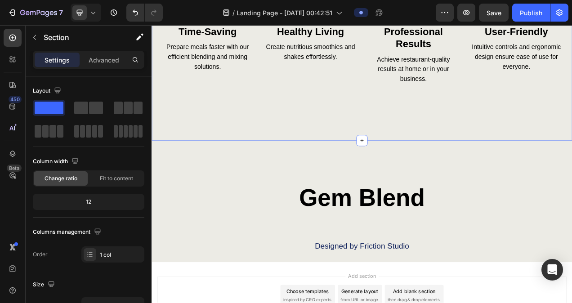
scroll to position [1517, 0]
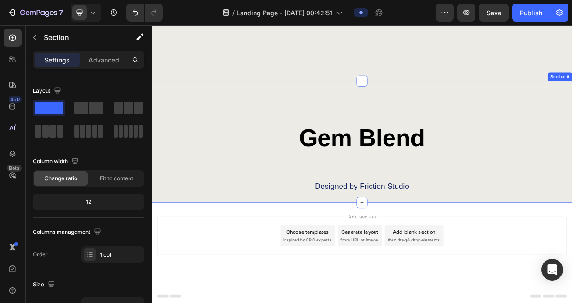
click at [549, 138] on div "Gem Blend Heading Designed by Friction Studio Text Block Row Section 6" at bounding box center [420, 175] width 539 height 156
click at [486, 107] on div "Gem Blend Heading Designed by Friction Studio Text Block Row Section 6" at bounding box center [420, 175] width 539 height 156
click at [455, 106] on div "Gem Blend Heading Designed by Friction Studio Text Block Row Section 6" at bounding box center [420, 175] width 539 height 156
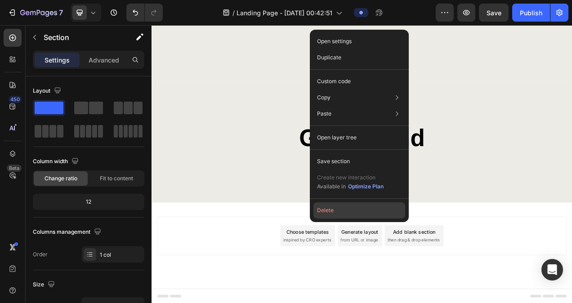
click at [359, 205] on button "Delete" at bounding box center [359, 210] width 92 height 16
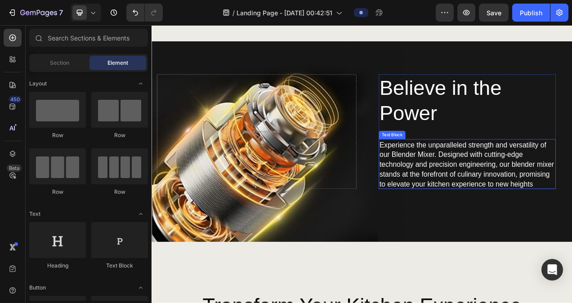
scroll to position [732, 0]
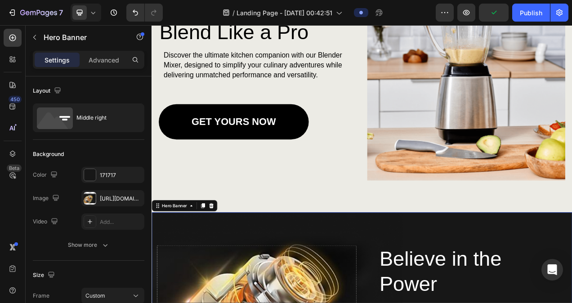
click at [228, 257] on div at bounding box center [227, 257] width 11 height 11
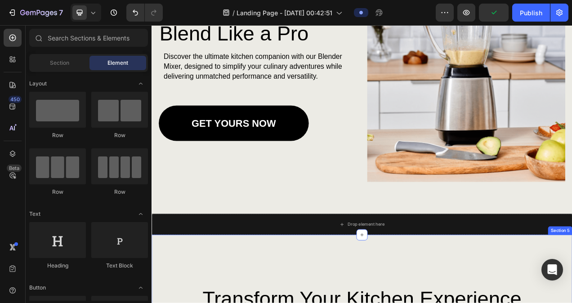
scroll to position [822, 0]
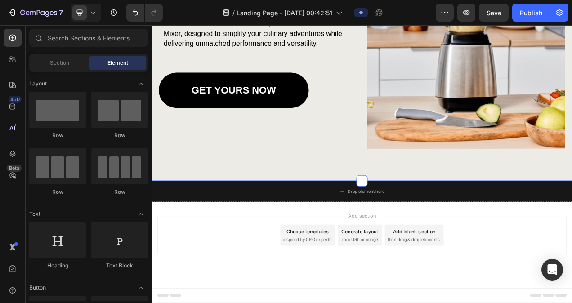
scroll to position [768, 0]
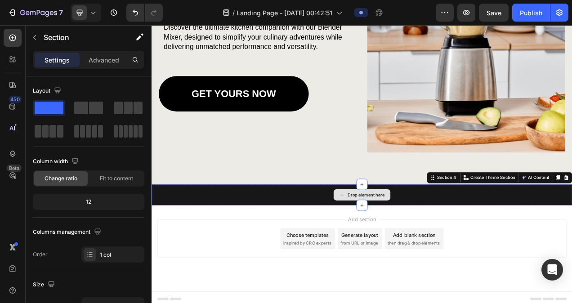
click at [571, 245] on div "Drop element here" at bounding box center [420, 243] width 539 height 27
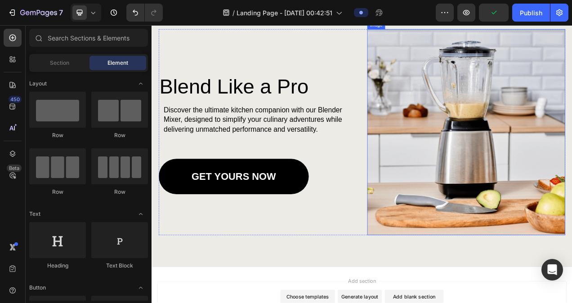
scroll to position [516, 0]
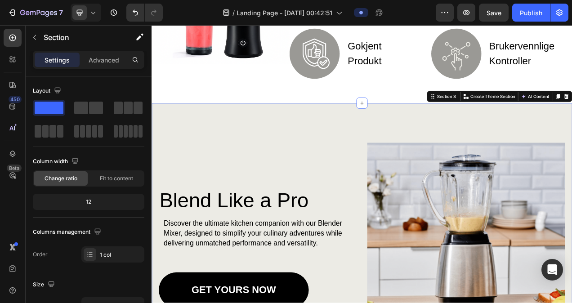
click at [521, 147] on div "Blend Like a Pro Heading Discover the ultimate kitchen companion with our Blend…" at bounding box center [420, 303] width 539 height 356
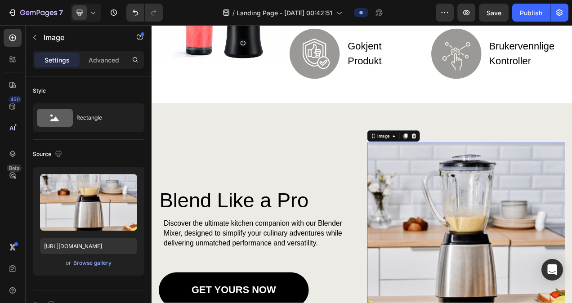
click at [560, 228] on img at bounding box center [555, 308] width 254 height 264
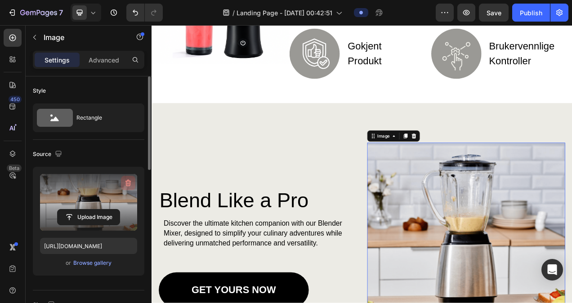
click at [130, 184] on icon "button" at bounding box center [128, 183] width 6 height 7
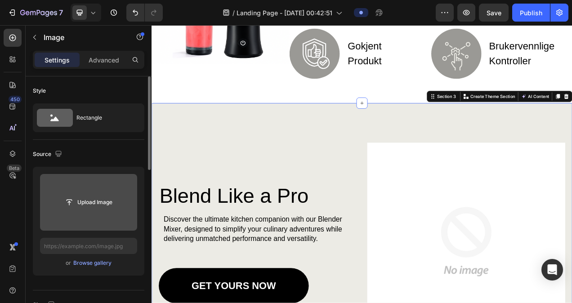
click at [224, 136] on div "Blend Like a Pro Heading Discover the ultimate kitchen companion with our Blend…" at bounding box center [420, 298] width 539 height 346
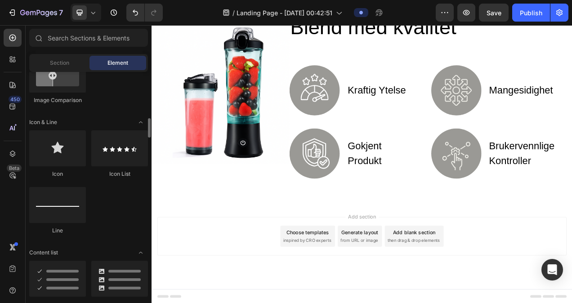
scroll to position [719, 0]
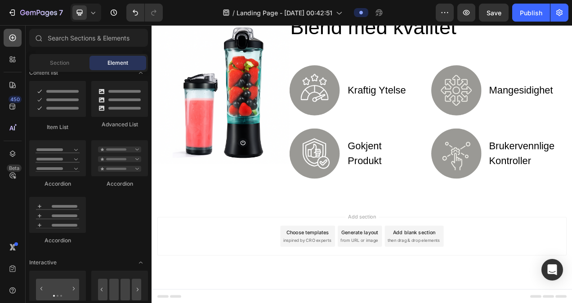
click at [18, 40] on div at bounding box center [13, 38] width 18 height 18
click at [9, 54] on div at bounding box center [13, 59] width 18 height 18
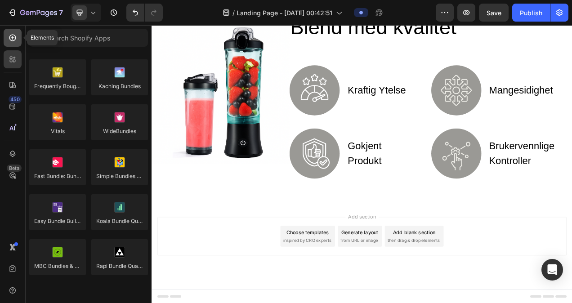
click at [21, 40] on div at bounding box center [13, 38] width 18 height 18
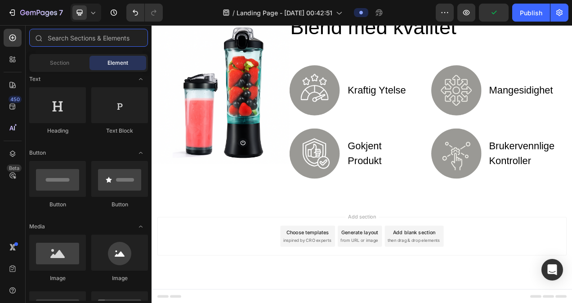
scroll to position [0, 0]
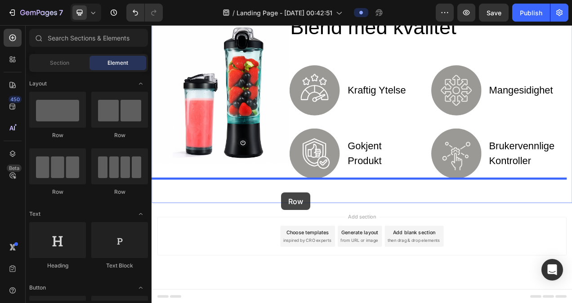
drag, startPoint x: 210, startPoint y: 141, endPoint x: 316, endPoint y: 237, distance: 142.9
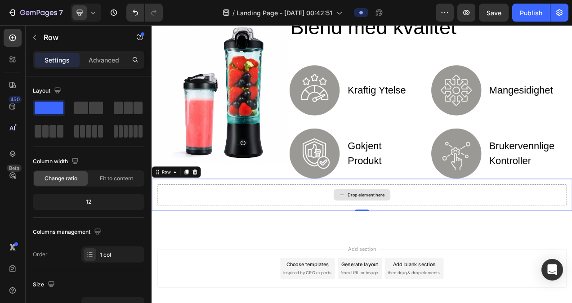
click at [258, 252] on div "Drop element here" at bounding box center [421, 243] width 525 height 27
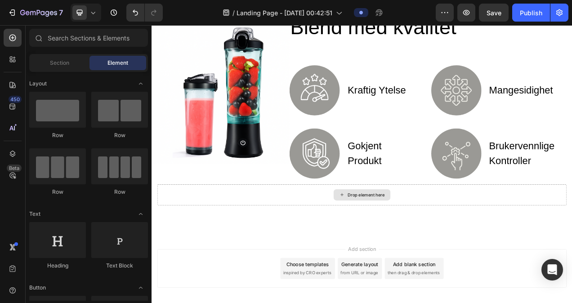
click at [417, 245] on div "Drop element here" at bounding box center [427, 243] width 48 height 7
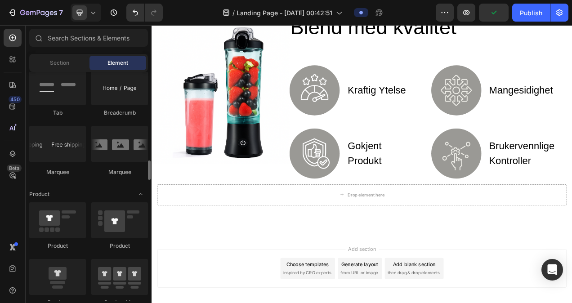
scroll to position [1079, 0]
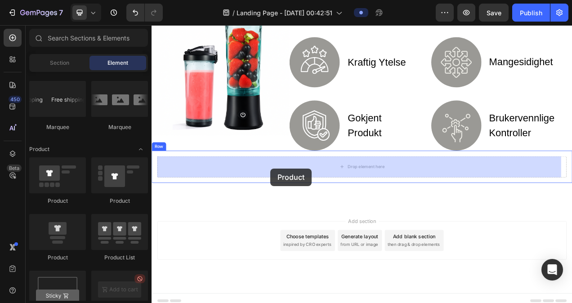
drag, startPoint x: 212, startPoint y: 209, endPoint x: 304, endPoint y: 209, distance: 92.1
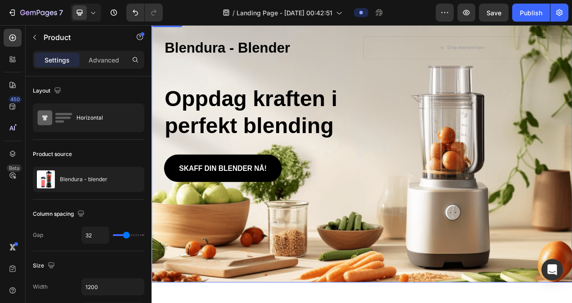
scroll to position [0, 0]
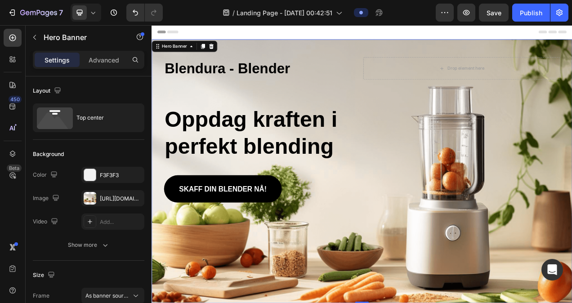
click at [369, 96] on div "Blendura - Blender Heading Drop element here Row Oppdag kraften i perfekt blend…" at bounding box center [421, 160] width 508 height 187
click at [115, 198] on div "[URL][DOMAIN_NAME]" at bounding box center [113, 199] width 26 height 8
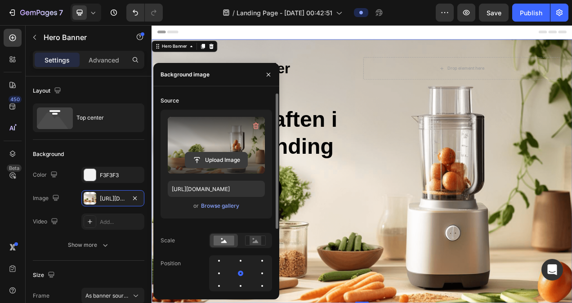
click at [217, 161] on input "file" at bounding box center [216, 159] width 62 height 15
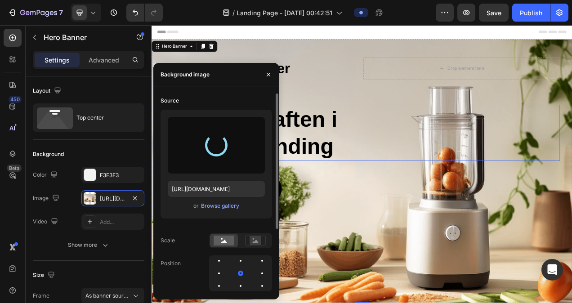
type input "[URL][DOMAIN_NAME]"
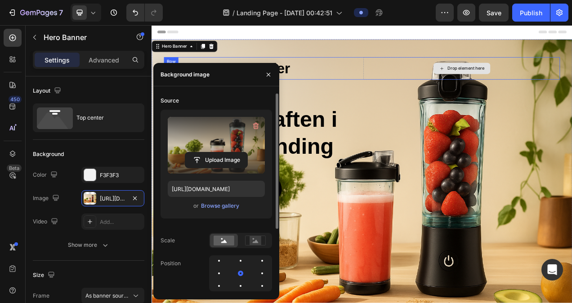
click at [444, 73] on div "Drop element here" at bounding box center [549, 81] width 252 height 29
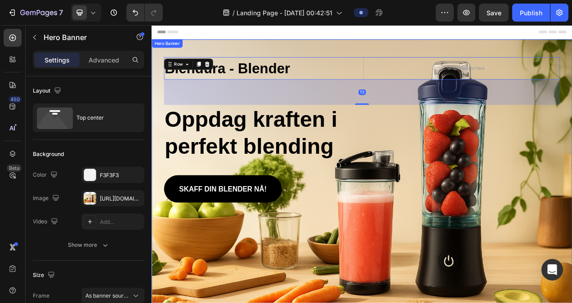
click at [409, 54] on div "Blendura - Blender Heading Drop element here Row 72 Oppdag kraften i perfekt bl…" at bounding box center [421, 148] width 526 height 209
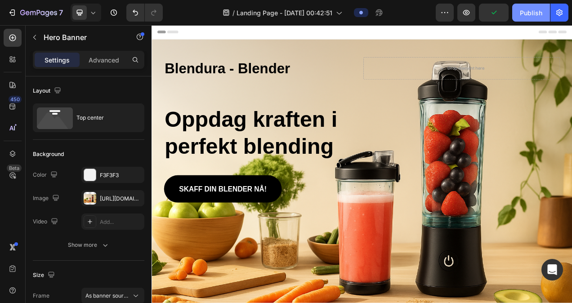
click at [526, 8] on div "Publish" at bounding box center [531, 12] width 22 height 9
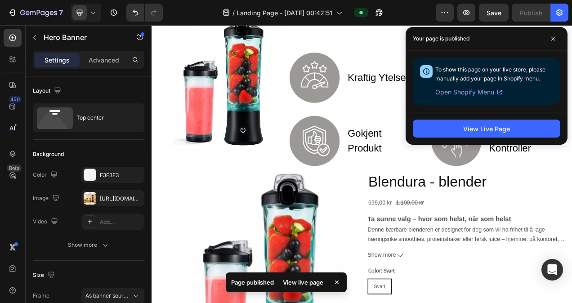
scroll to position [539, 0]
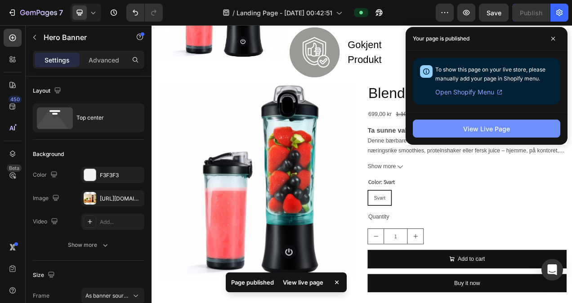
click at [500, 134] on button "View Live Page" at bounding box center [486, 129] width 147 height 18
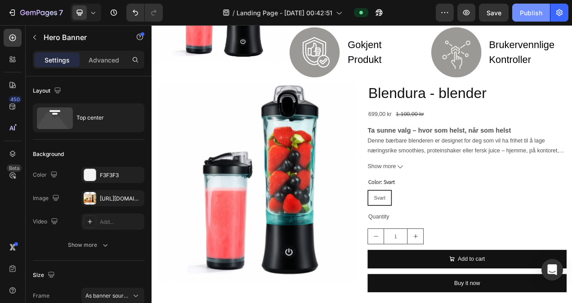
click at [521, 15] on div "Publish" at bounding box center [531, 12] width 22 height 9
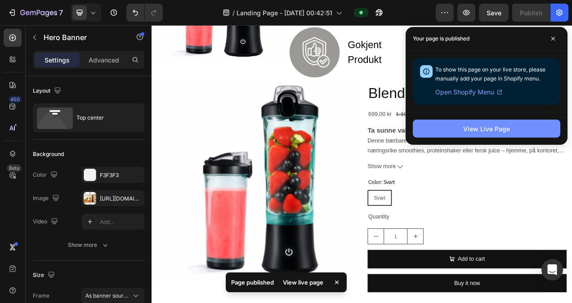
click at [459, 129] on button "View Live Page" at bounding box center [486, 129] width 147 height 18
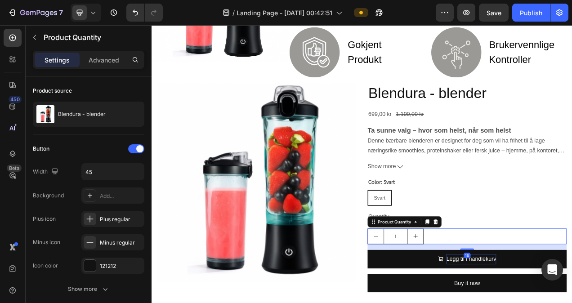
click at [550, 293] on div "1" at bounding box center [555, 296] width 255 height 20
click at [547, 12] on button "Publish" at bounding box center [531, 13] width 38 height 18
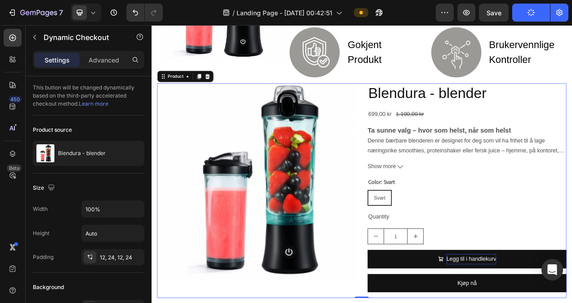
click at [571, 284] on div "Blendura - blender Product Title 699,00 kr Product Price Product Price 1.100,00…" at bounding box center [555, 238] width 255 height 276
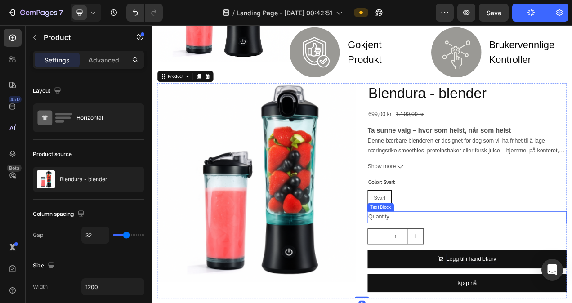
click at [467, 271] on div "Quantity" at bounding box center [555, 271] width 255 height 15
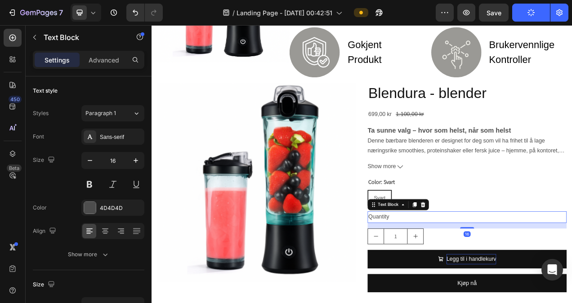
click at [467, 273] on div "Quantity" at bounding box center [555, 271] width 255 height 15
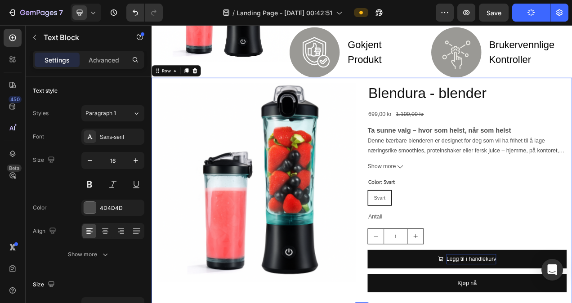
click at [411, 94] on div "Product Images Blendura - blender Product Title 699,00 kr Product Price Product…" at bounding box center [420, 238] width 539 height 290
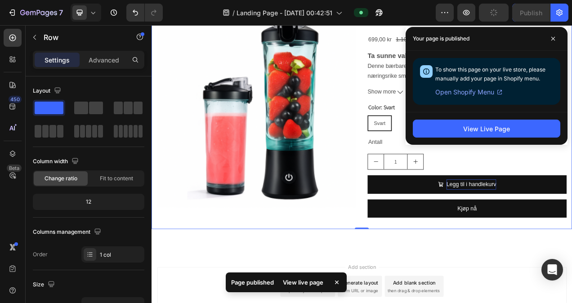
scroll to position [605, 0]
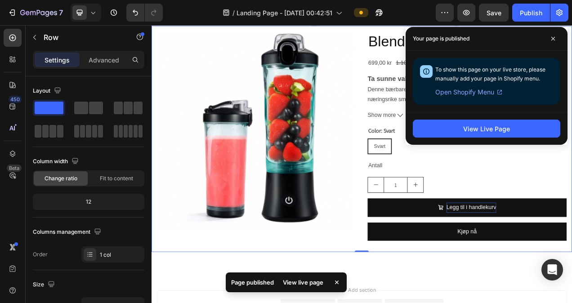
click at [431, 13] on div "/ Landing Page - [DATE] 00:42:51" at bounding box center [303, 13] width 266 height 18
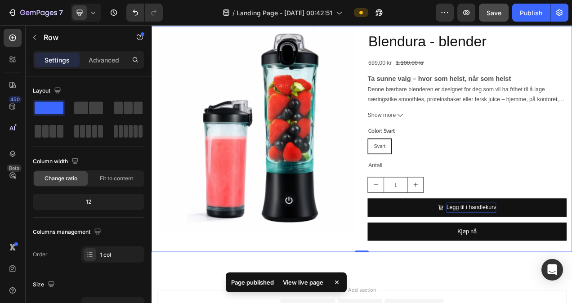
drag, startPoint x: 525, startPoint y: 15, endPoint x: 506, endPoint y: 15, distance: 18.9
click at [524, 15] on div "Publish" at bounding box center [531, 12] width 22 height 9
